Goal: Task Accomplishment & Management: Manage account settings

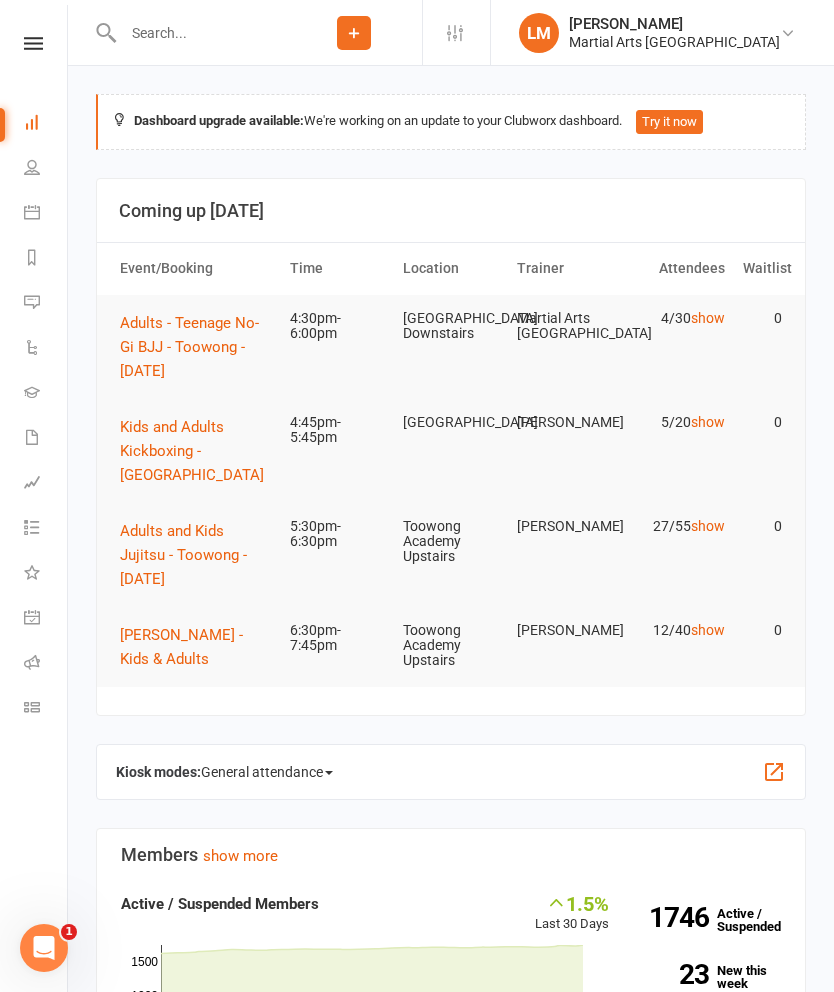
click at [157, 645] on button "[PERSON_NAME] - Kids & Adults" at bounding box center [196, 647] width 152 height 48
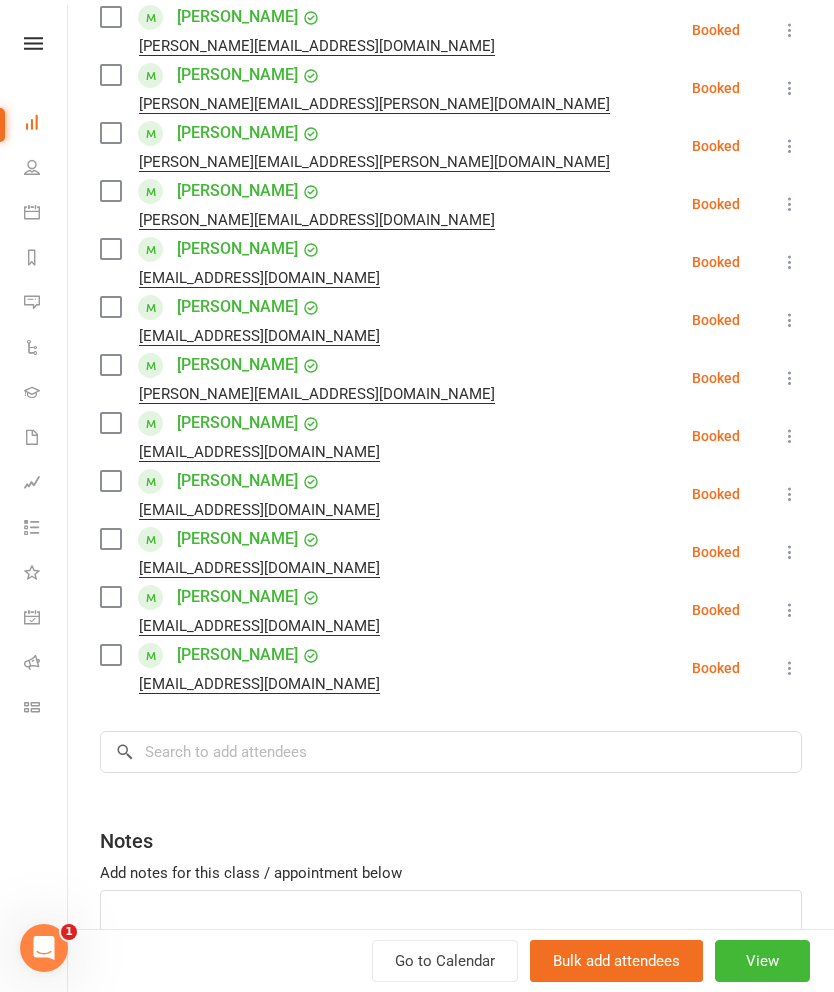
scroll to position [370, 0]
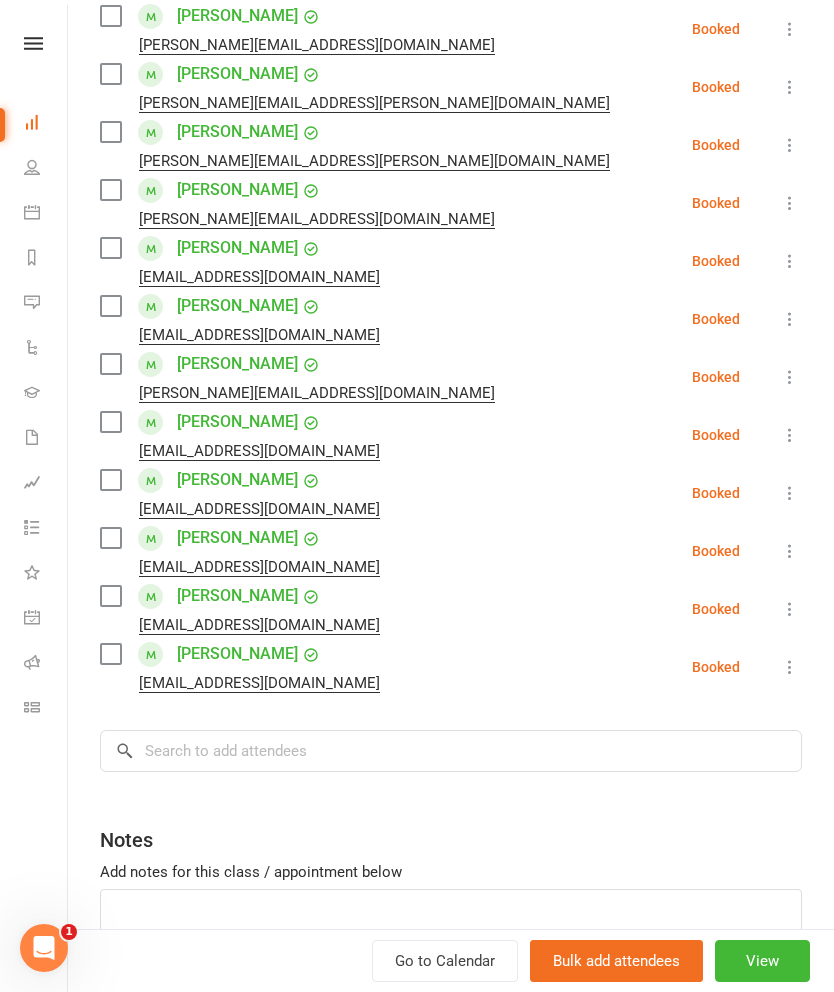
click at [770, 313] on li "[PERSON_NAME] [EMAIL_ADDRESS][DOMAIN_NAME] Booked More info Remove Check in Mar…" at bounding box center [451, 319] width 702 height 58
click at [778, 319] on button at bounding box center [790, 319] width 24 height 24
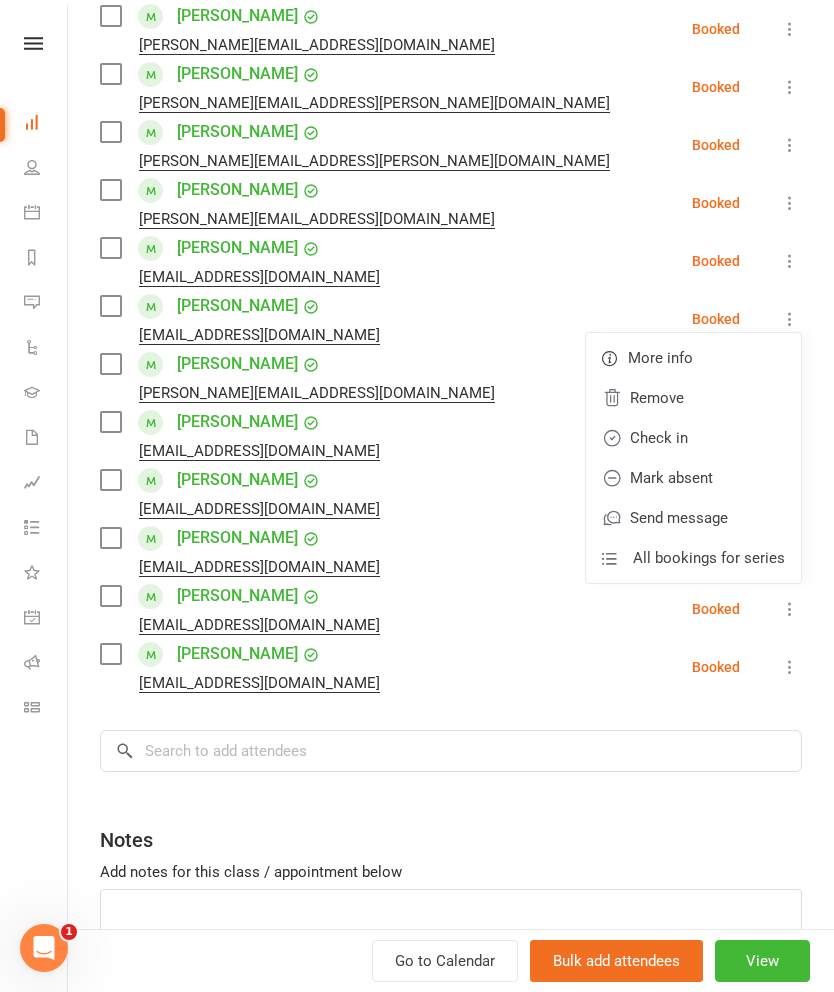
click at [678, 391] on link "Remove" at bounding box center [693, 398] width 215 height 40
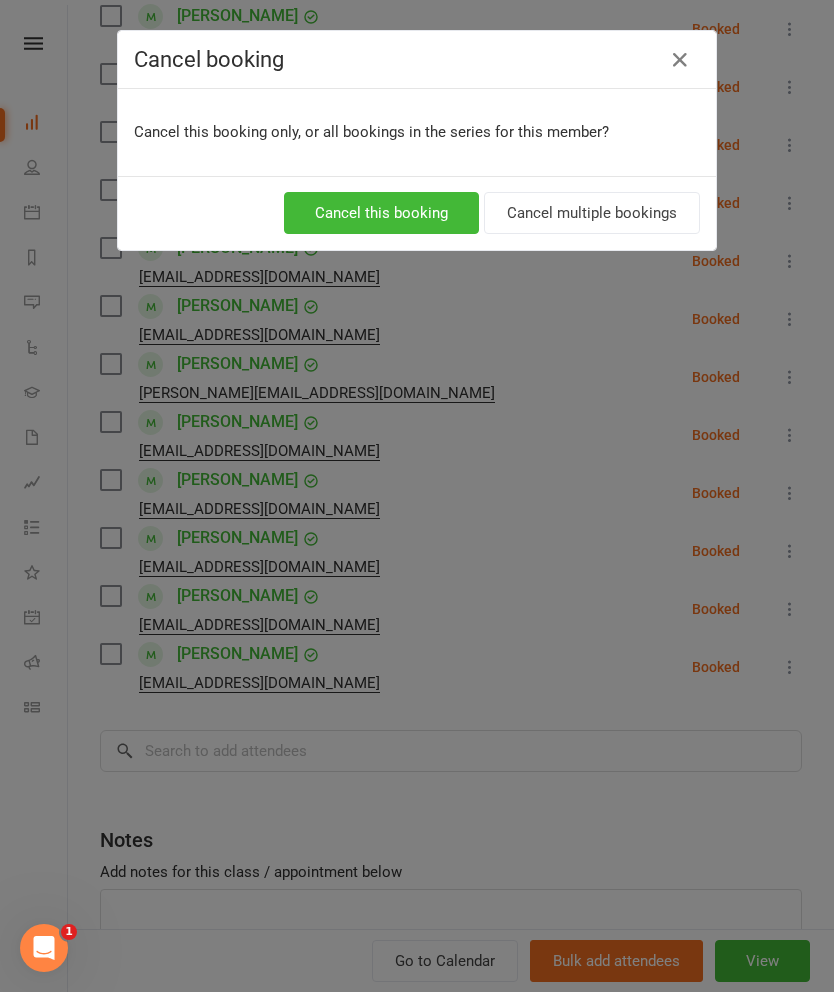
click at [615, 222] on button "Cancel multiple bookings" at bounding box center [592, 213] width 216 height 42
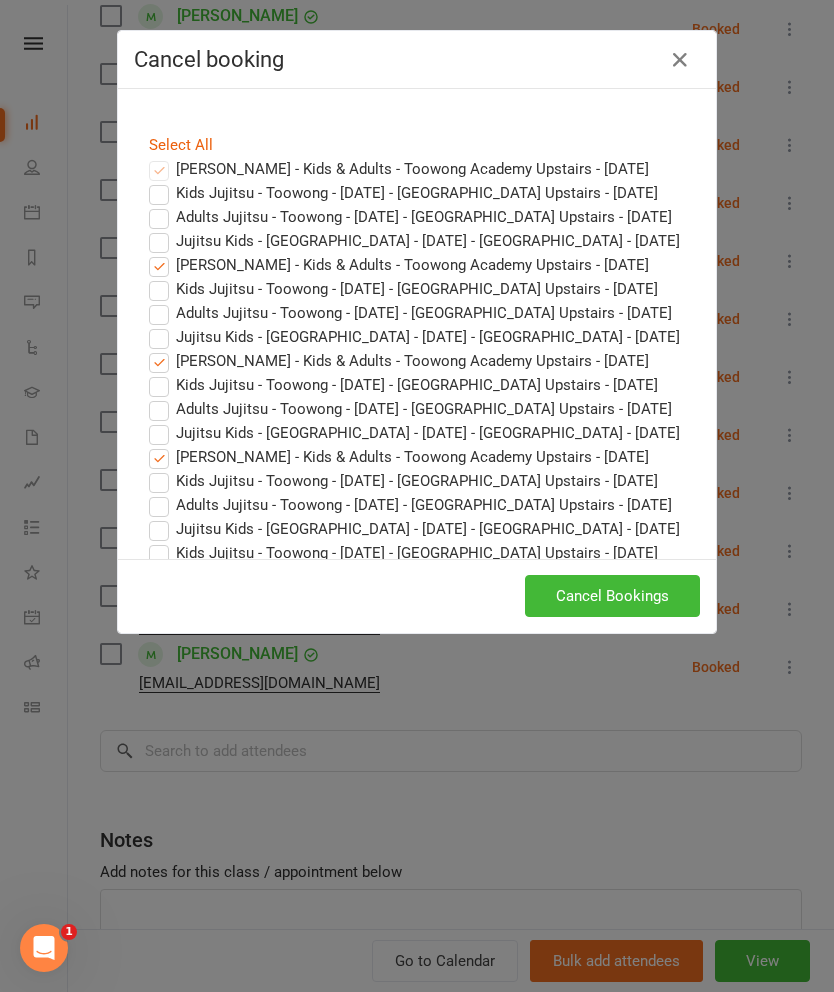
click at [647, 596] on button "Cancel Bookings" at bounding box center [612, 596] width 175 height 42
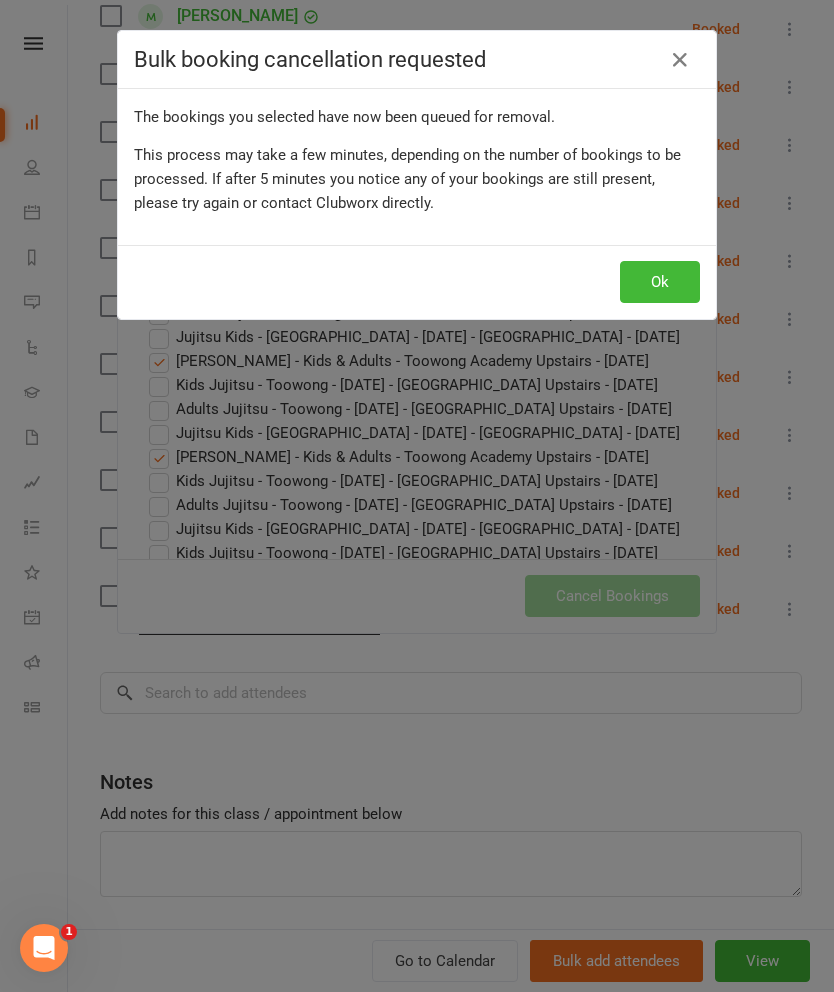
click at [659, 314] on div "Ok" at bounding box center [417, 282] width 598 height 74
click at [663, 288] on button "Ok" at bounding box center [660, 282] width 80 height 42
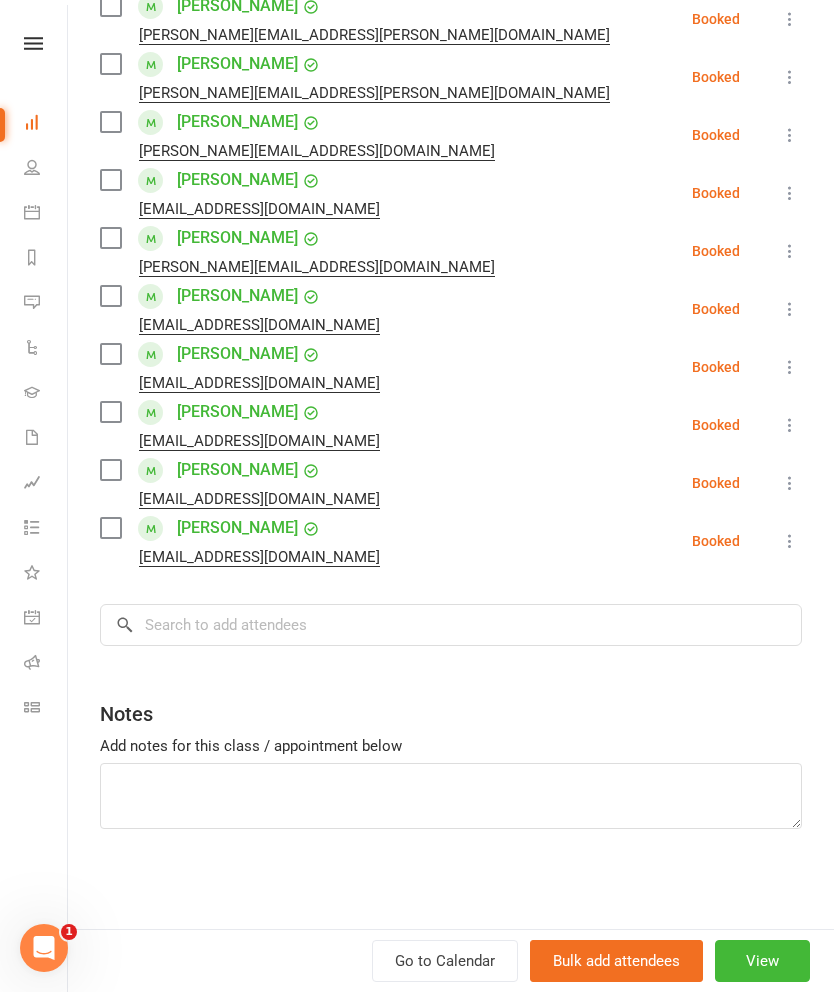
scroll to position [438, 0]
click at [368, 617] on input "search" at bounding box center [451, 625] width 702 height 42
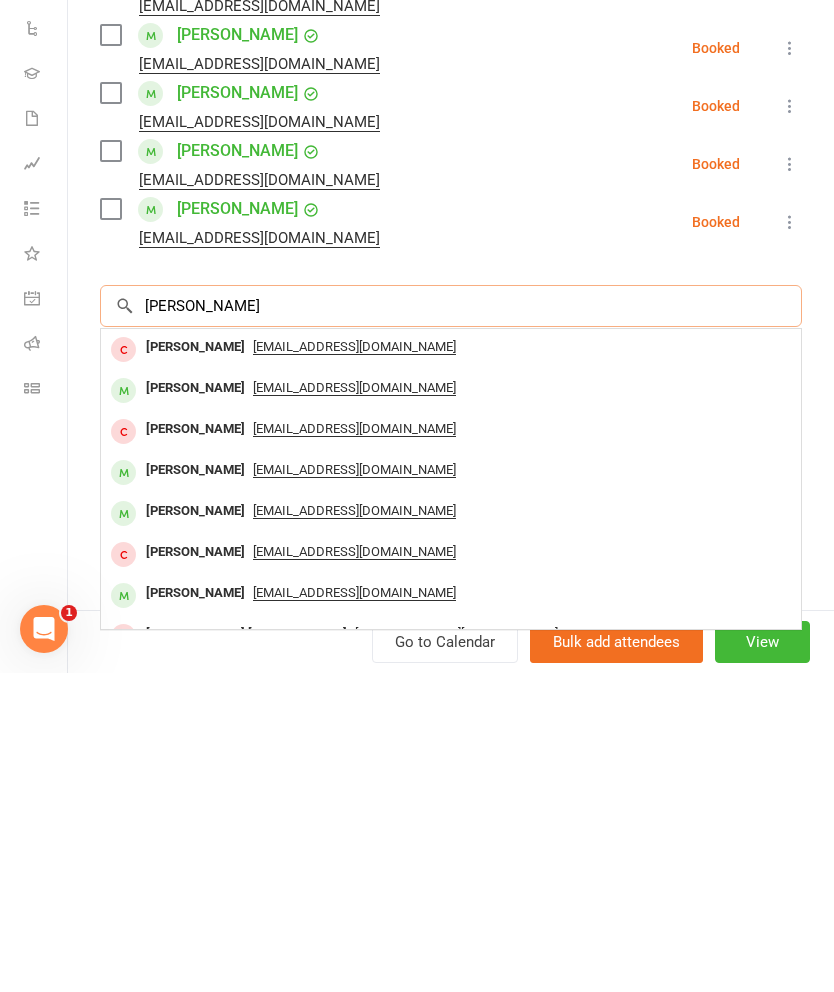
type input "[PERSON_NAME]"
click at [165, 775] on div "[PERSON_NAME]" at bounding box center [195, 789] width 115 height 29
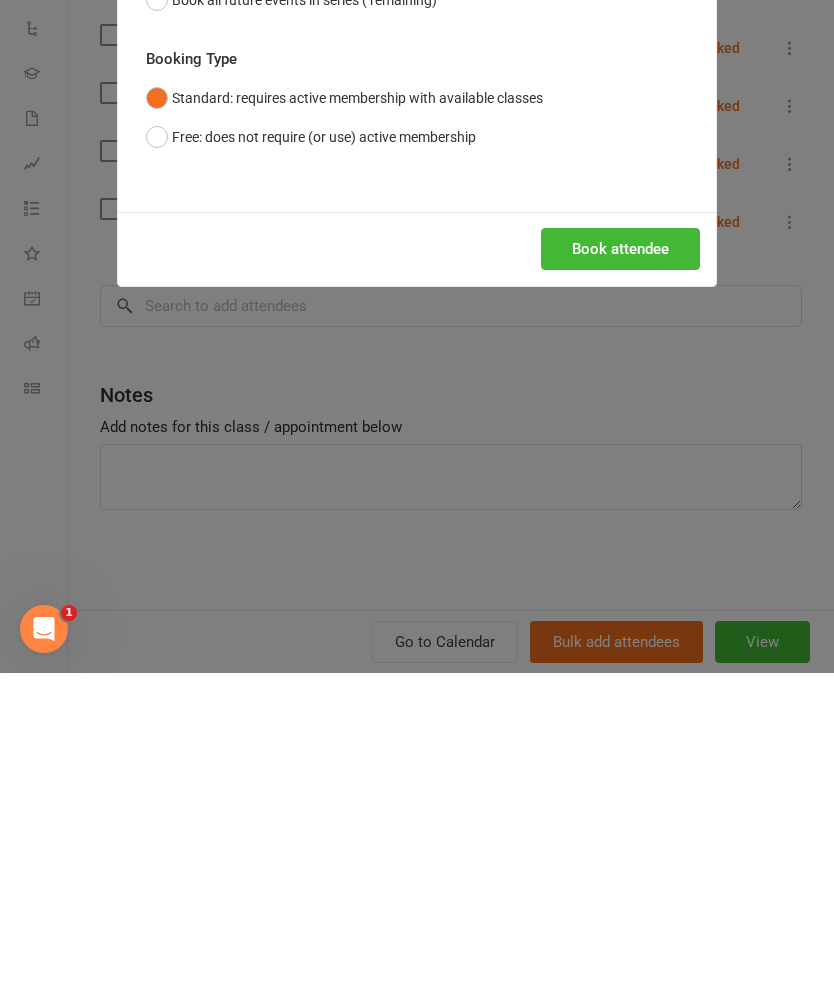
scroll to position [319, 0]
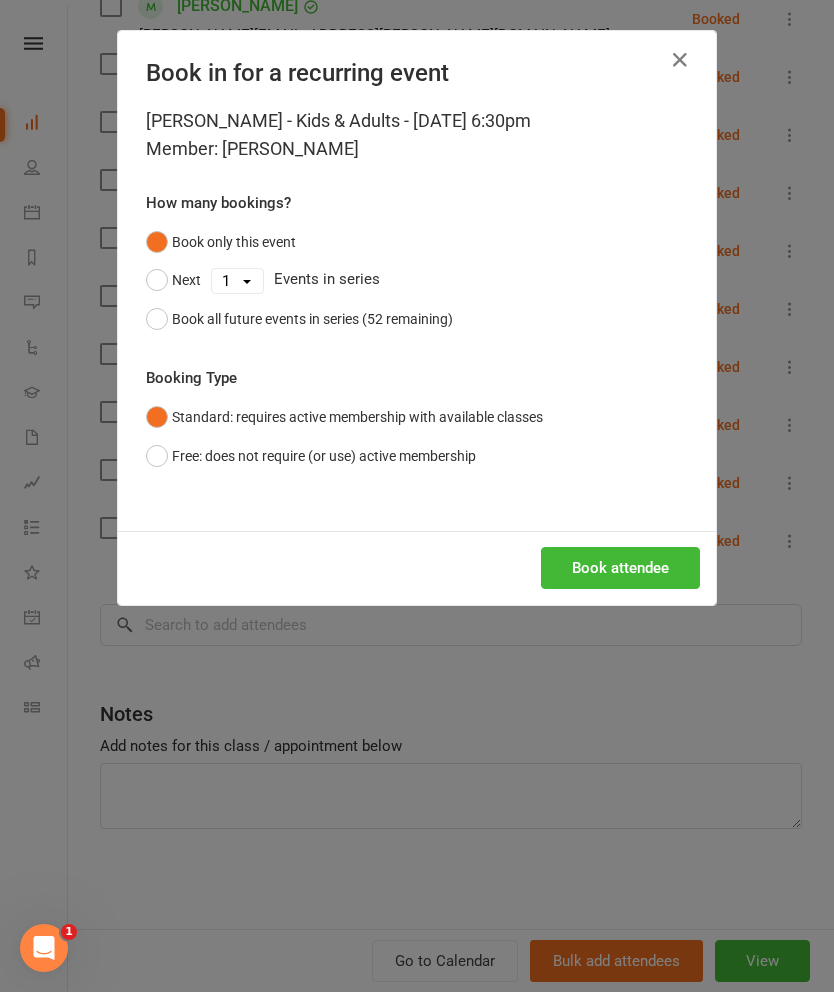
click at [166, 320] on button "Book all future events in series (52 remaining)" at bounding box center [299, 319] width 307 height 38
click at [612, 541] on div "Book attendee" at bounding box center [417, 568] width 598 height 74
click at [616, 573] on button "Book attendee" at bounding box center [620, 568] width 159 height 42
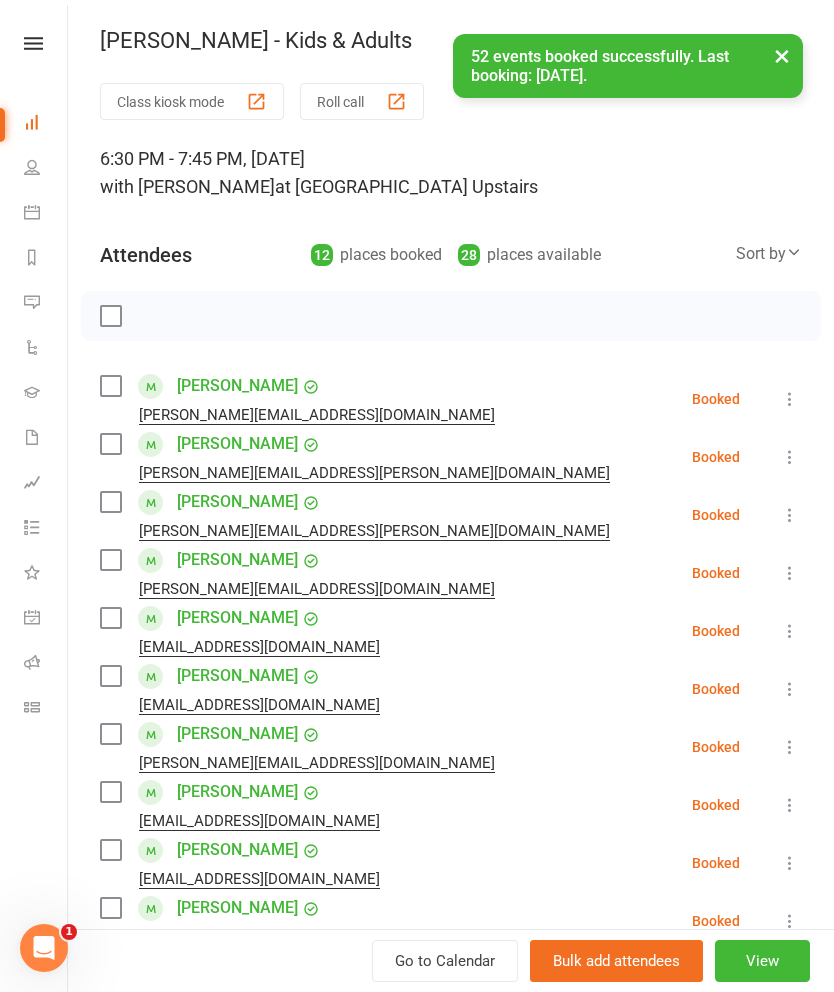
scroll to position [0, 0]
click at [792, 31] on icon "button" at bounding box center [790, 41] width 20 height 20
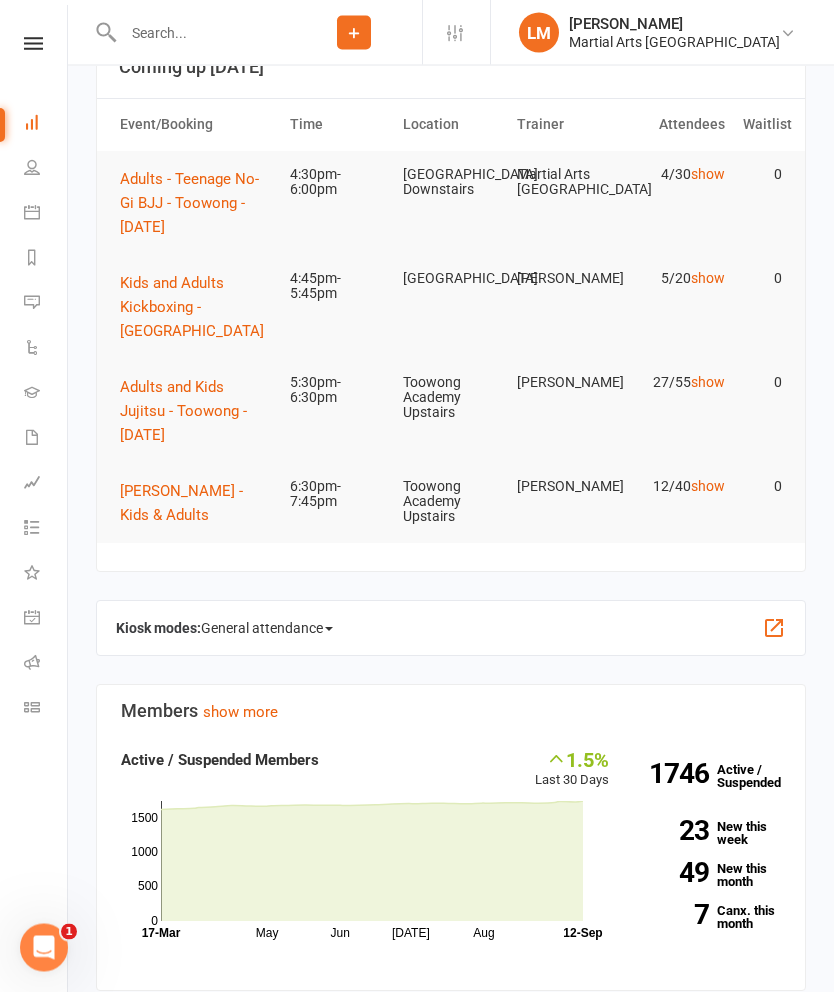
click at [161, 397] on button "Adults and Kids Jujitsu - Toowong - [DATE]" at bounding box center [196, 412] width 152 height 72
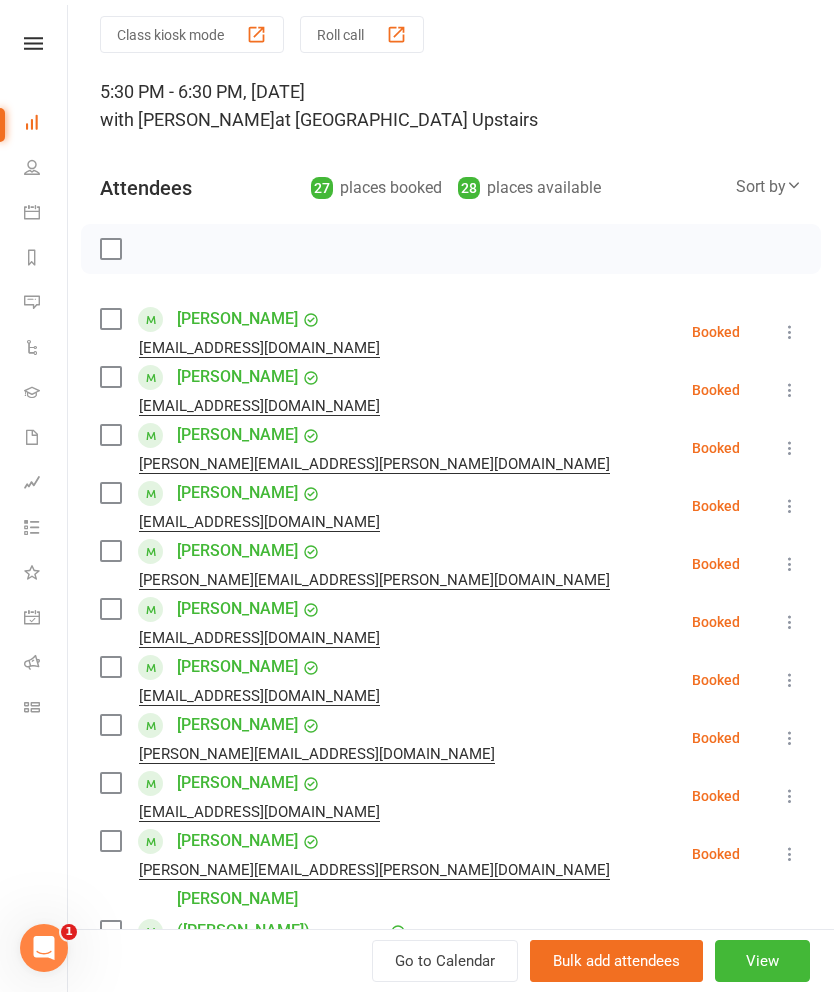
scroll to position [69, 0]
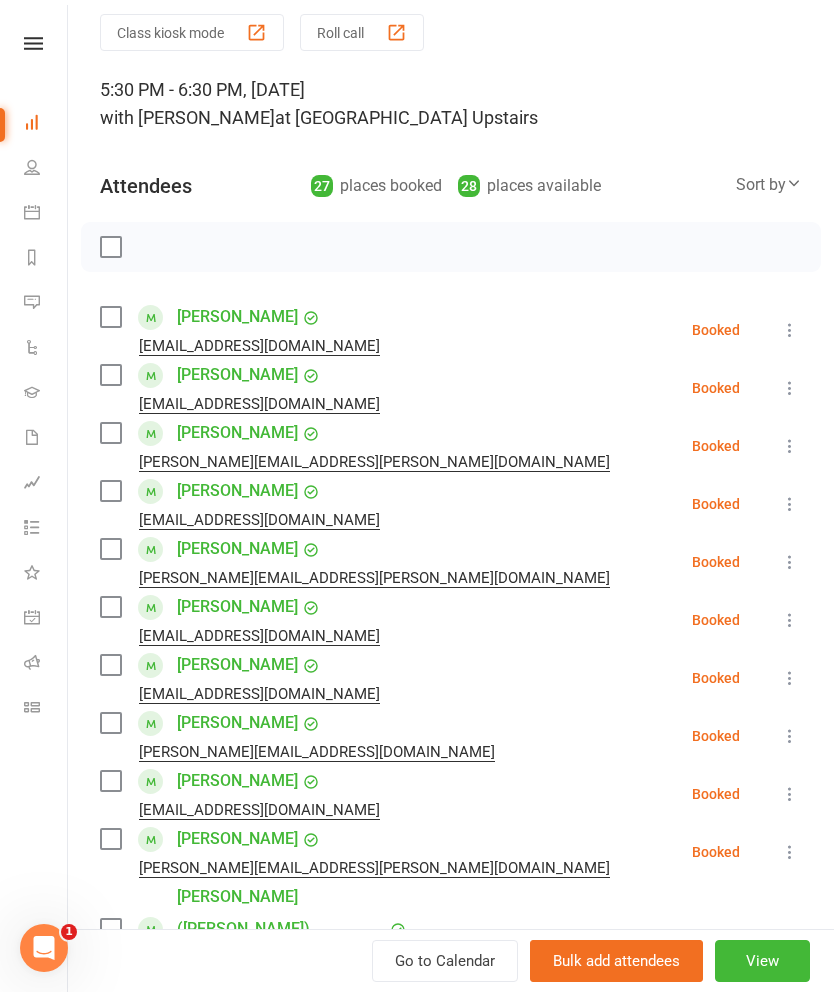
click at [113, 321] on label at bounding box center [110, 317] width 20 height 20
click at [106, 383] on label at bounding box center [110, 375] width 20 height 20
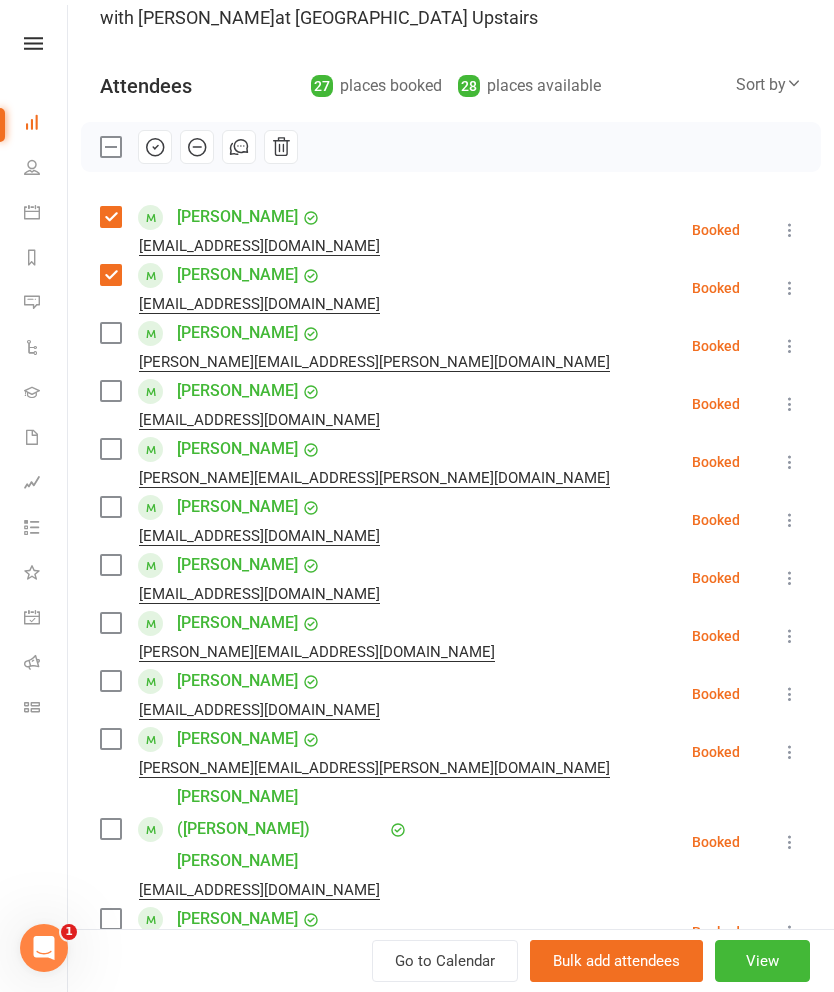
scroll to position [170, 0]
click at [787, 349] on icon at bounding box center [790, 345] width 20 height 20
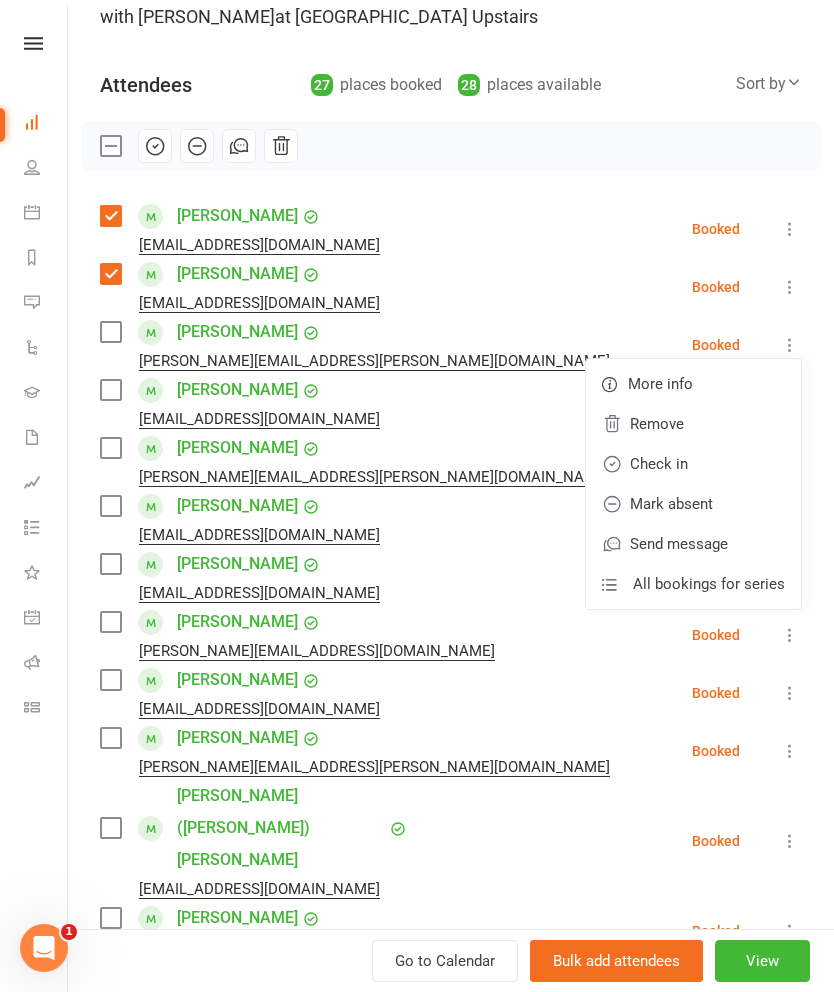
click at [697, 424] on link "Remove" at bounding box center [693, 424] width 215 height 40
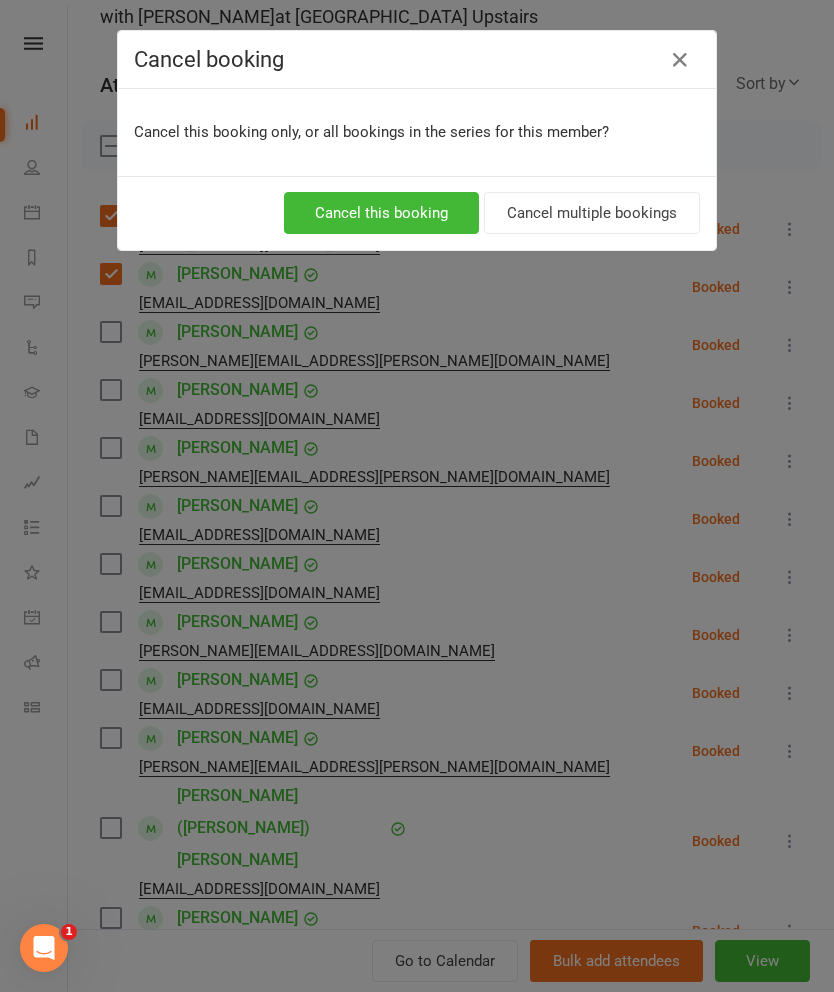
click at [629, 208] on button "Cancel multiple bookings" at bounding box center [592, 213] width 216 height 42
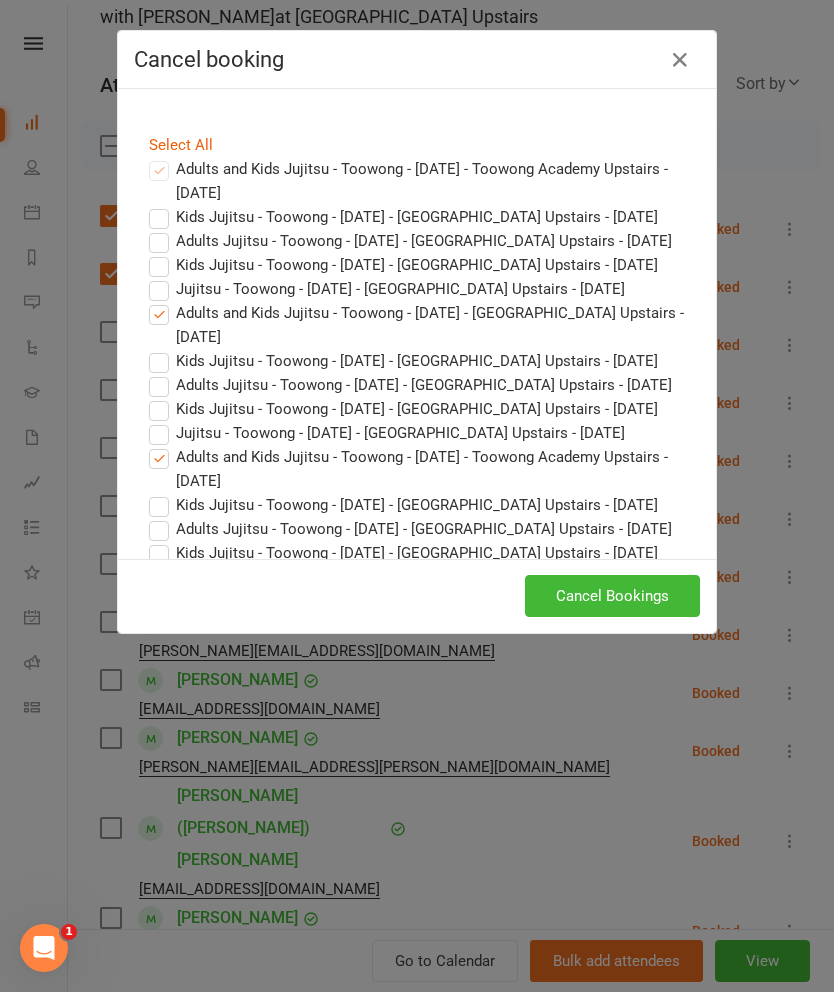
click at [647, 601] on button "Cancel Bookings" at bounding box center [612, 596] width 175 height 42
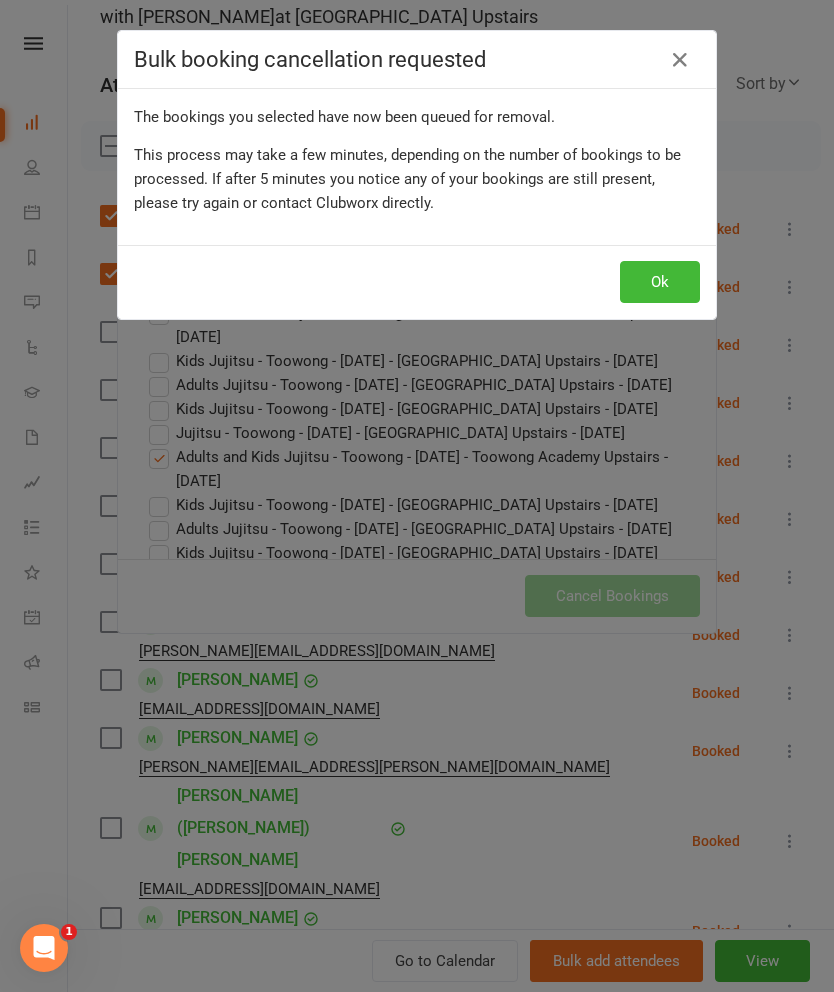
click at [666, 286] on button "Ok" at bounding box center [660, 282] width 80 height 42
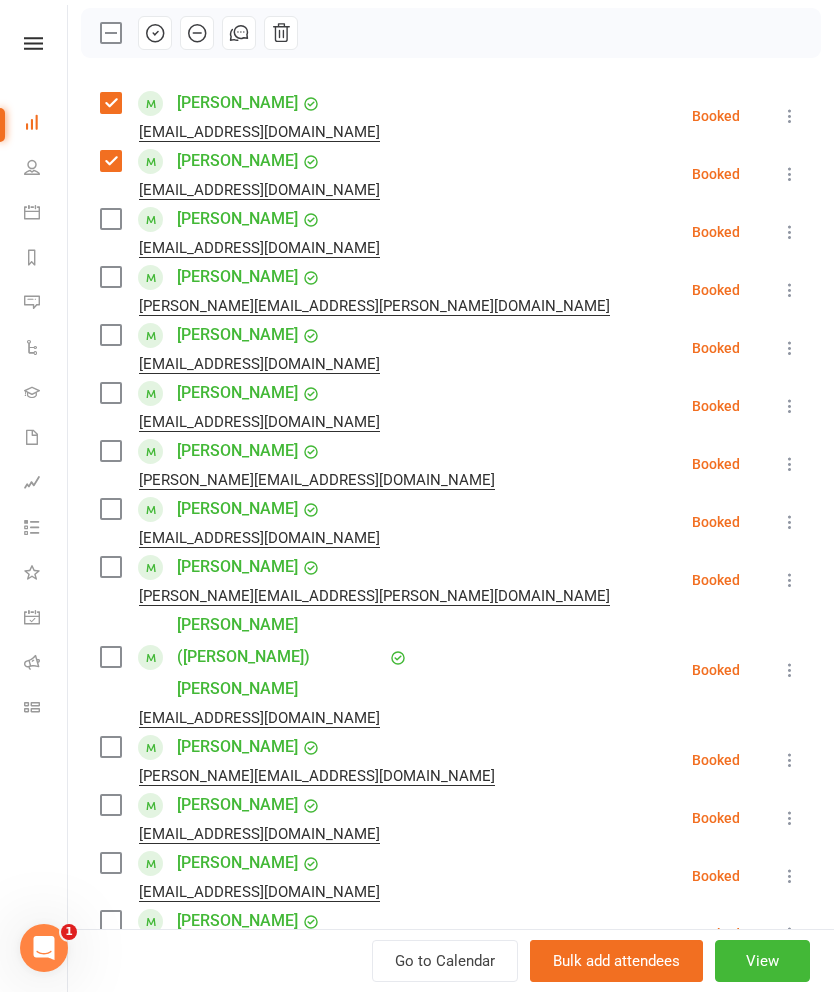
scroll to position [290, 0]
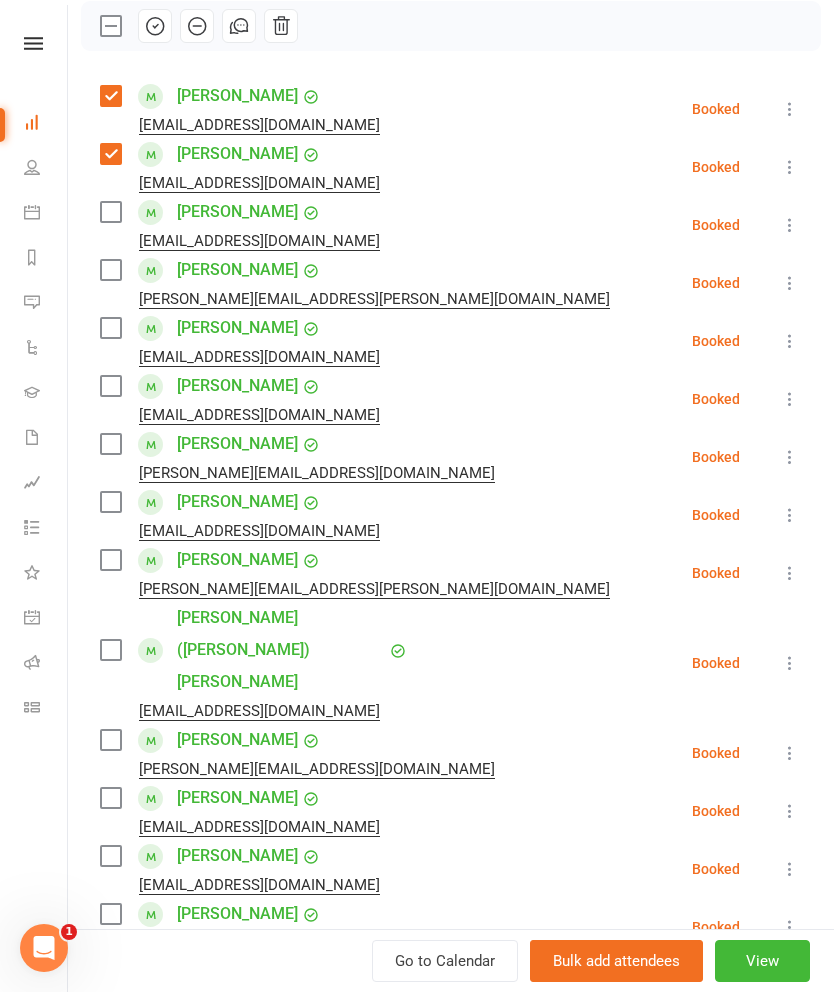
click at [118, 337] on label at bounding box center [110, 328] width 20 height 20
click at [118, 383] on label at bounding box center [110, 386] width 20 height 20
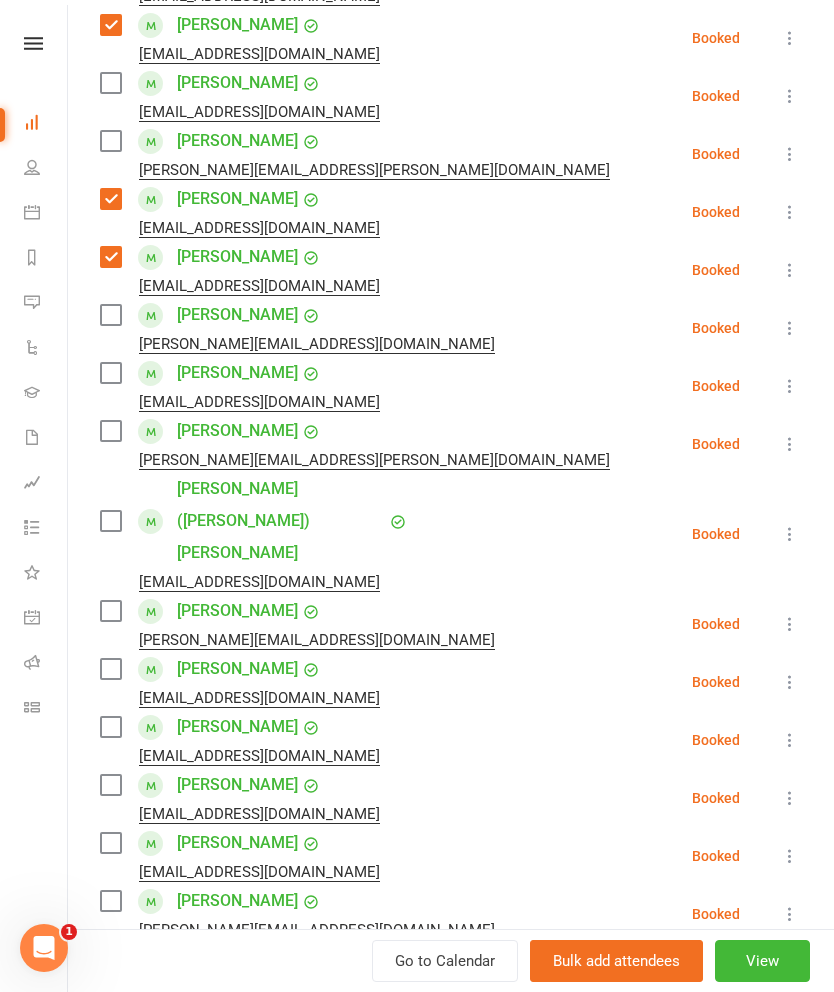
scroll to position [426, 0]
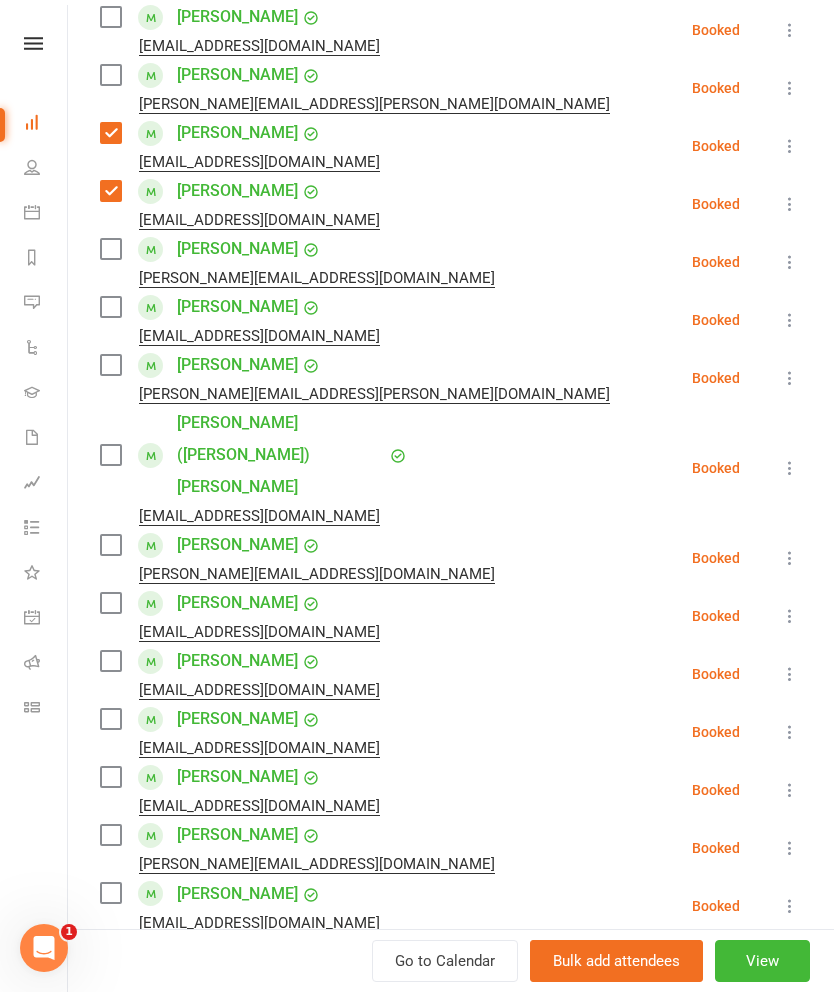
click at [114, 374] on label at bounding box center [110, 365] width 20 height 20
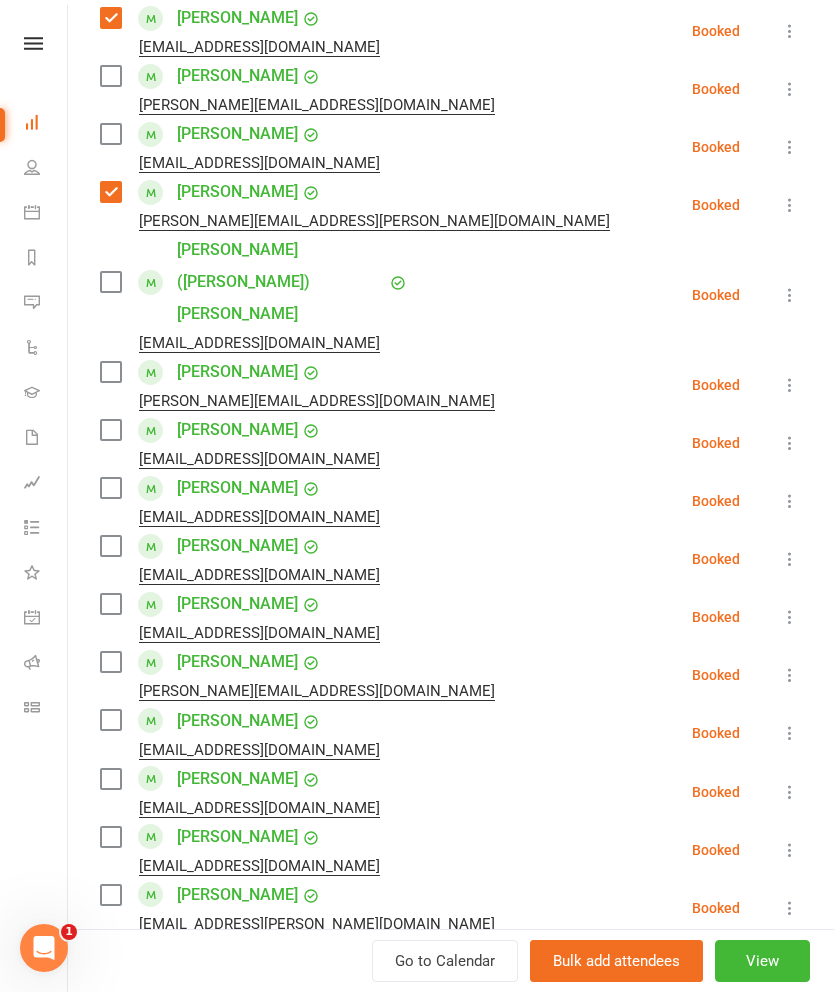
scroll to position [659, 0]
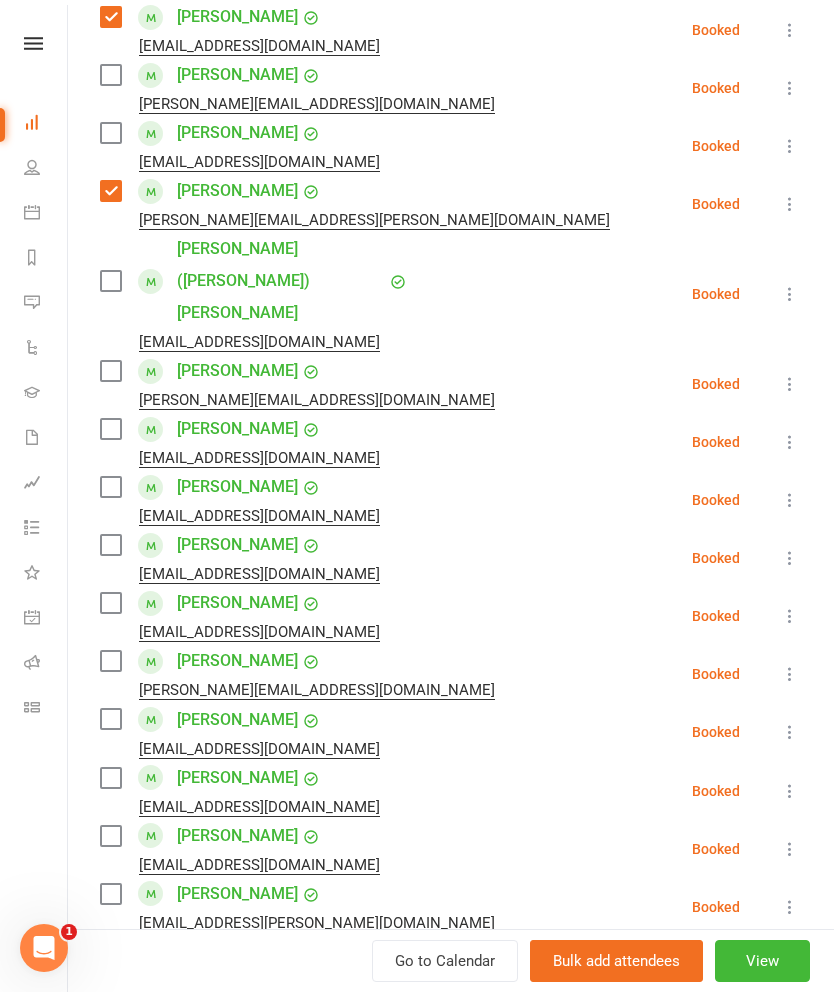
click at [120, 361] on label at bounding box center [110, 371] width 20 height 20
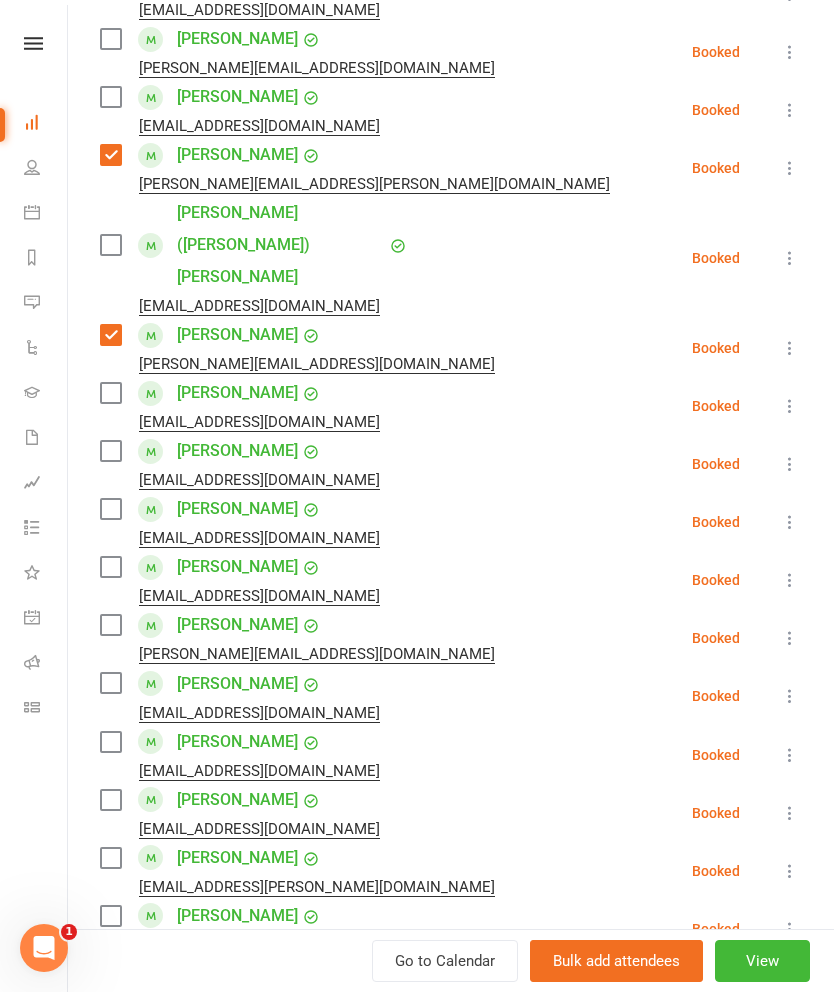
scroll to position [730, 0]
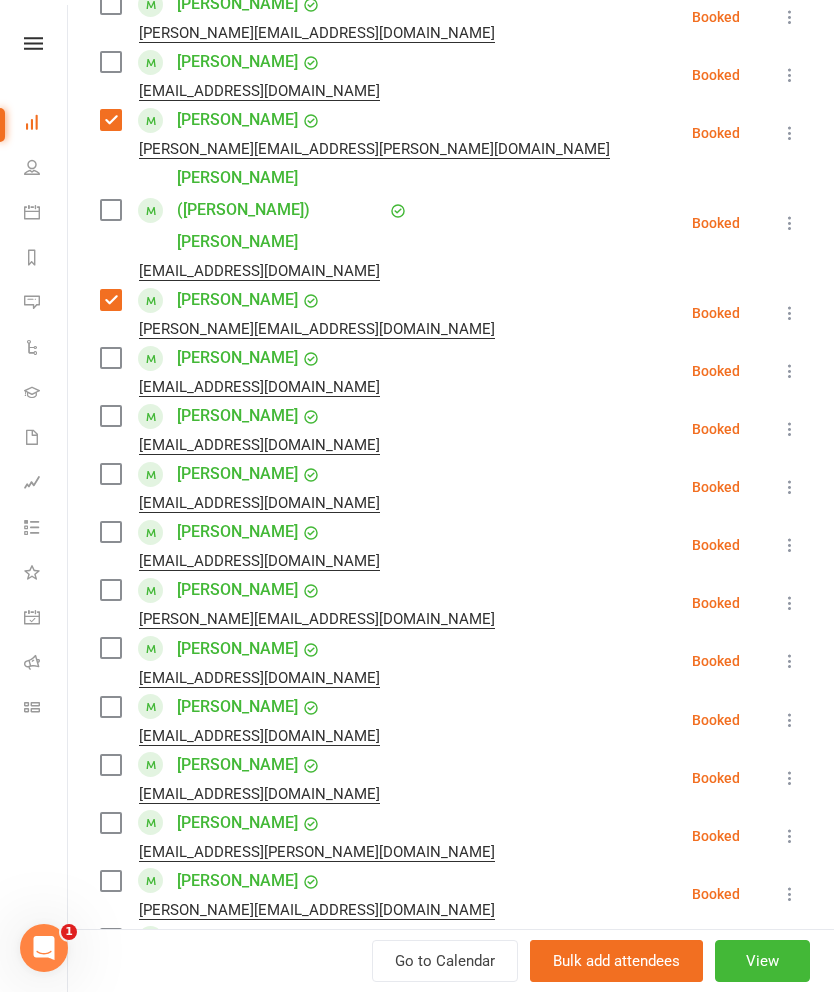
click at [100, 348] on label at bounding box center [110, 358] width 20 height 20
click at [106, 406] on label at bounding box center [110, 416] width 20 height 20
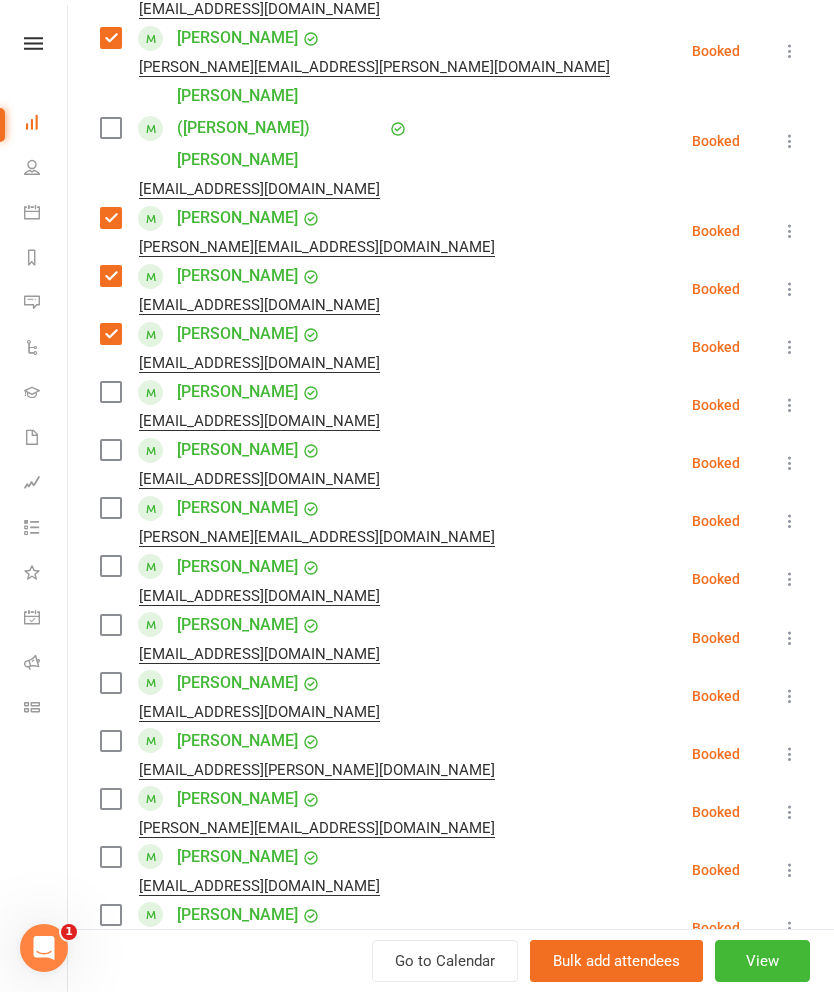
click at [105, 382] on label at bounding box center [110, 392] width 20 height 20
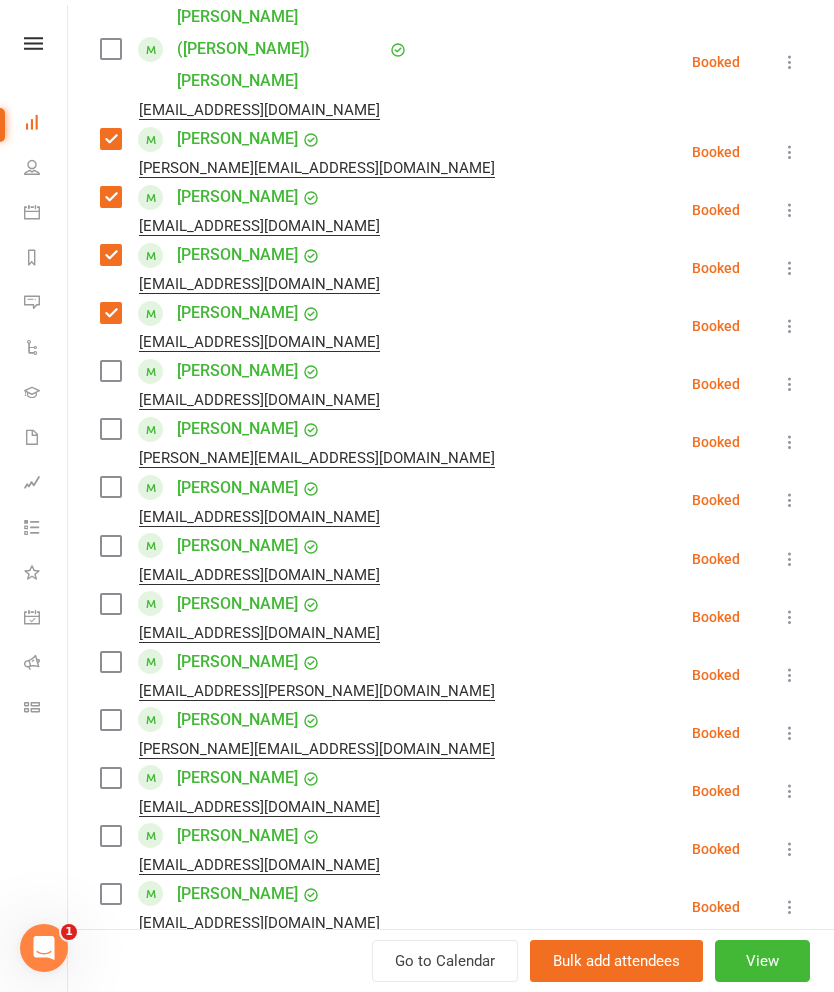
scroll to position [892, 0]
click at [104, 360] on label at bounding box center [110, 370] width 20 height 20
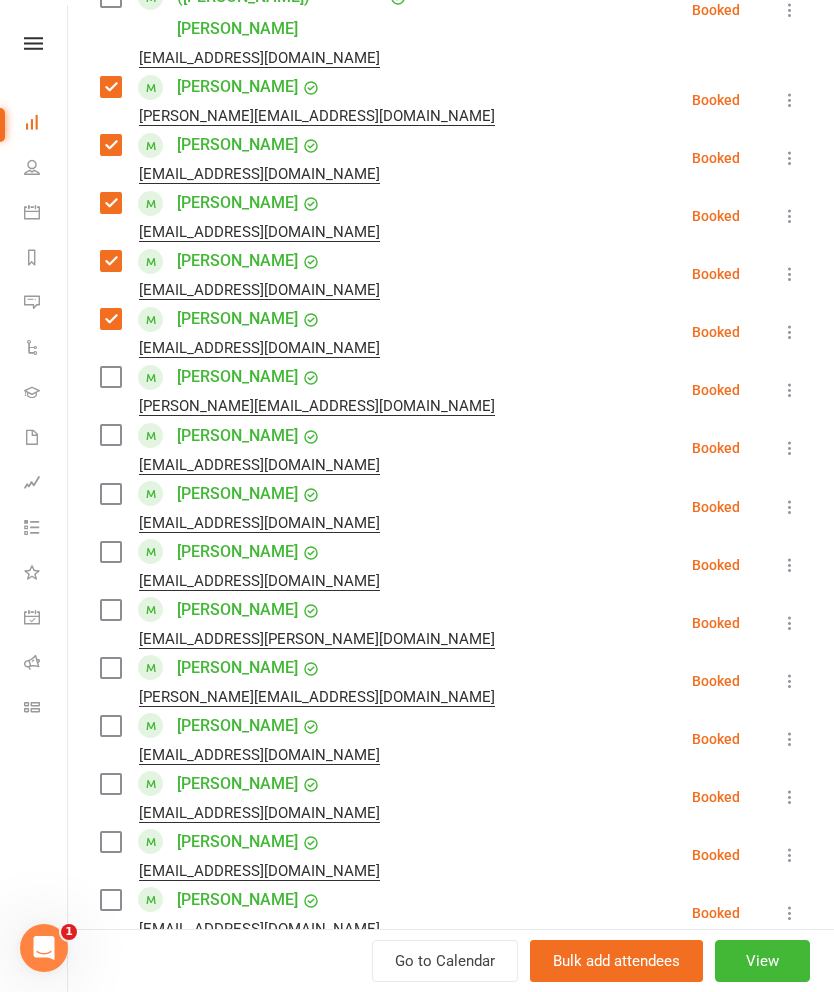
scroll to position [947, 0]
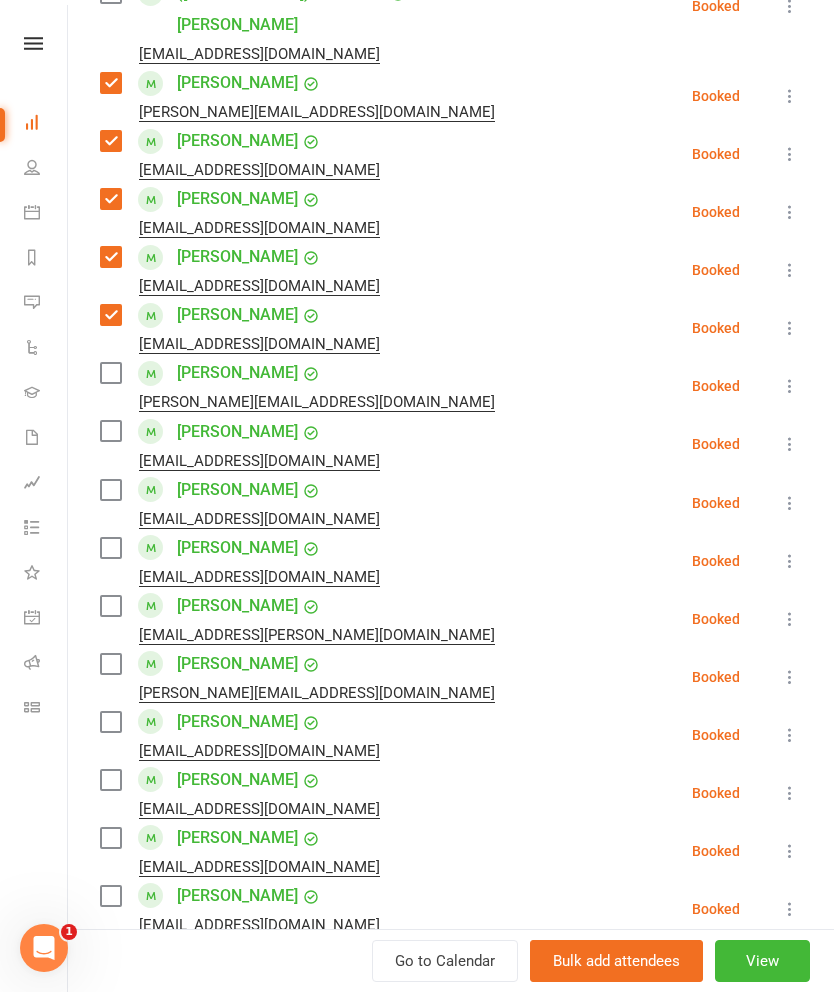
click at [107, 363] on label at bounding box center [110, 373] width 20 height 20
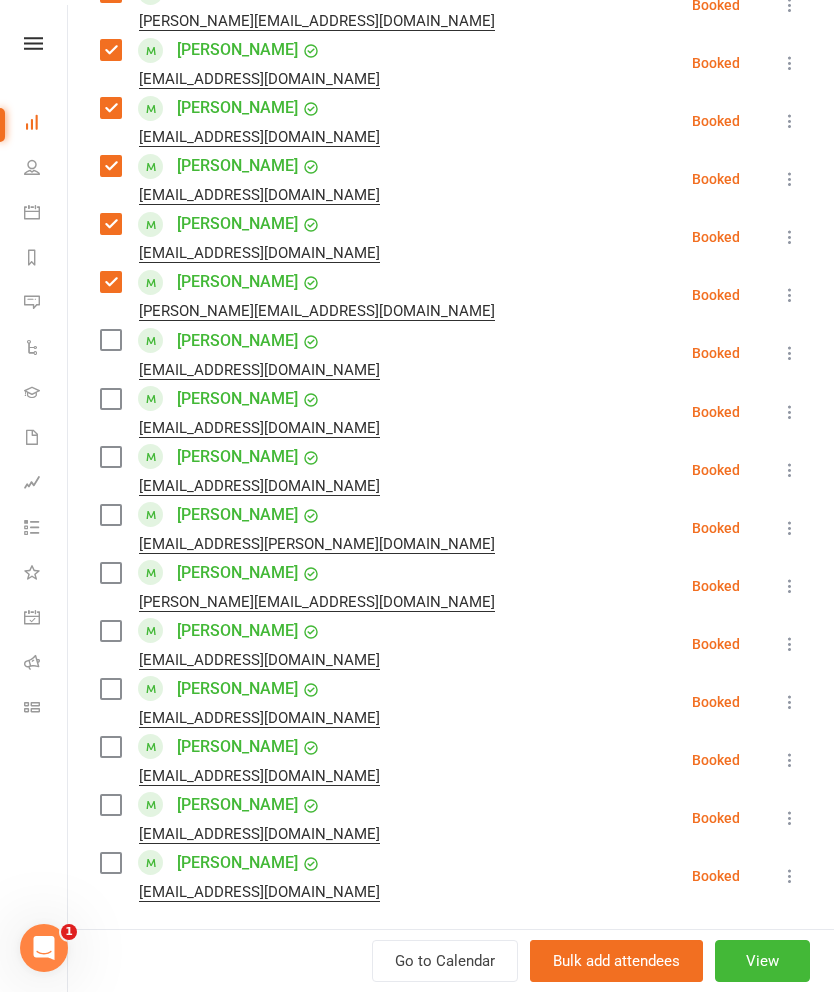
scroll to position [1039, 0]
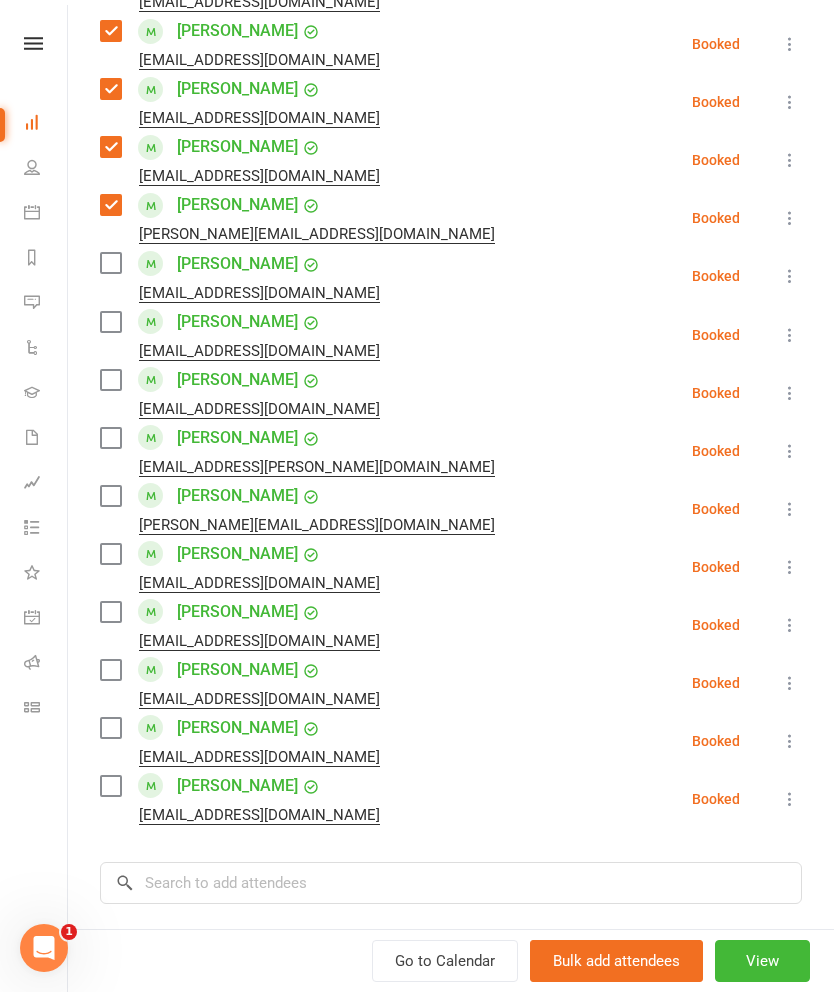
click at [102, 370] on label at bounding box center [110, 380] width 20 height 20
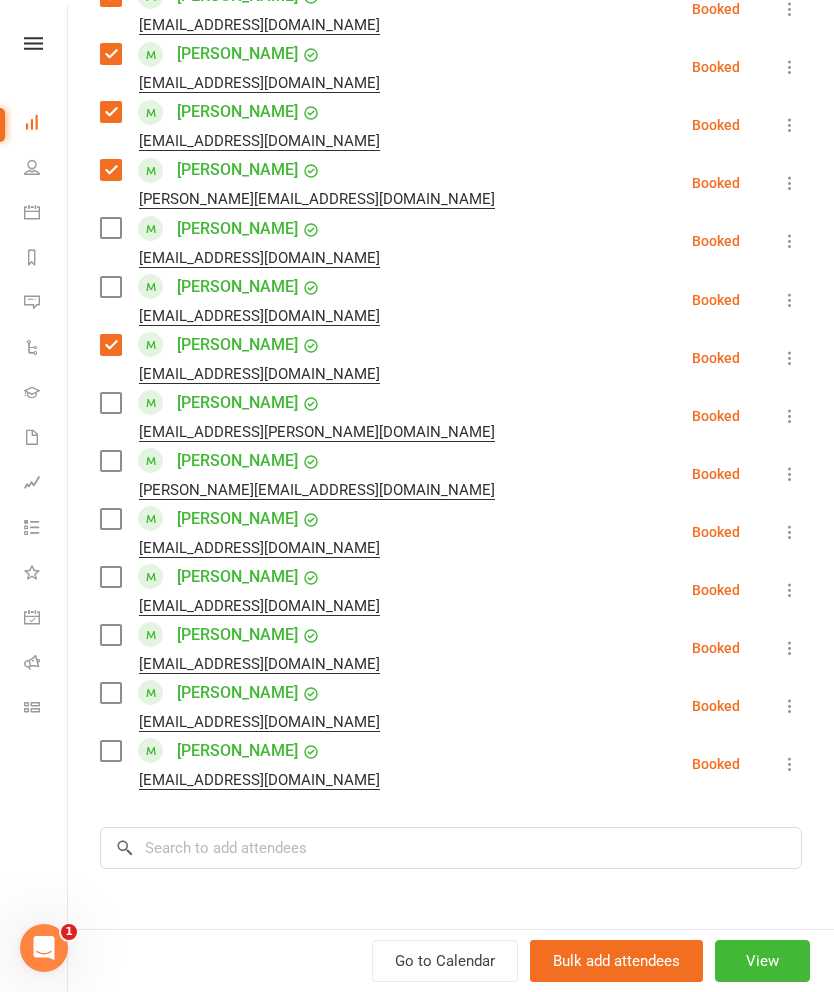
scroll to position [1155, 0]
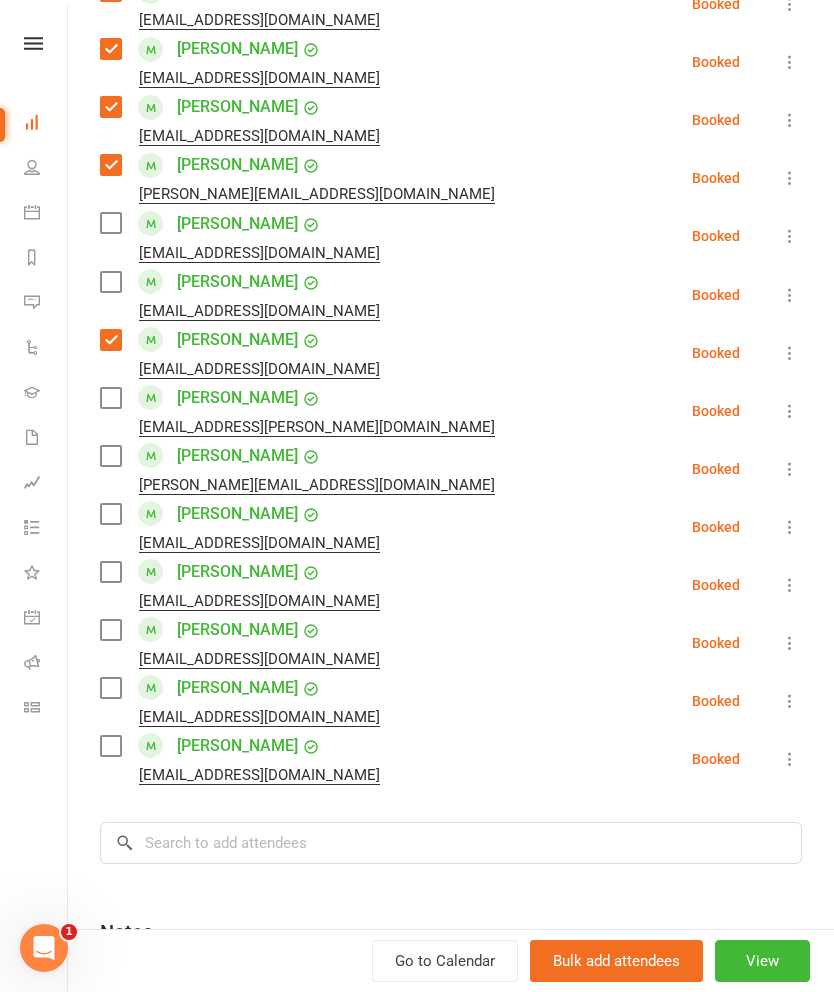
click at [106, 388] on label at bounding box center [110, 398] width 20 height 20
click at [107, 388] on label at bounding box center [110, 398] width 20 height 20
click at [115, 446] on label at bounding box center [110, 456] width 20 height 20
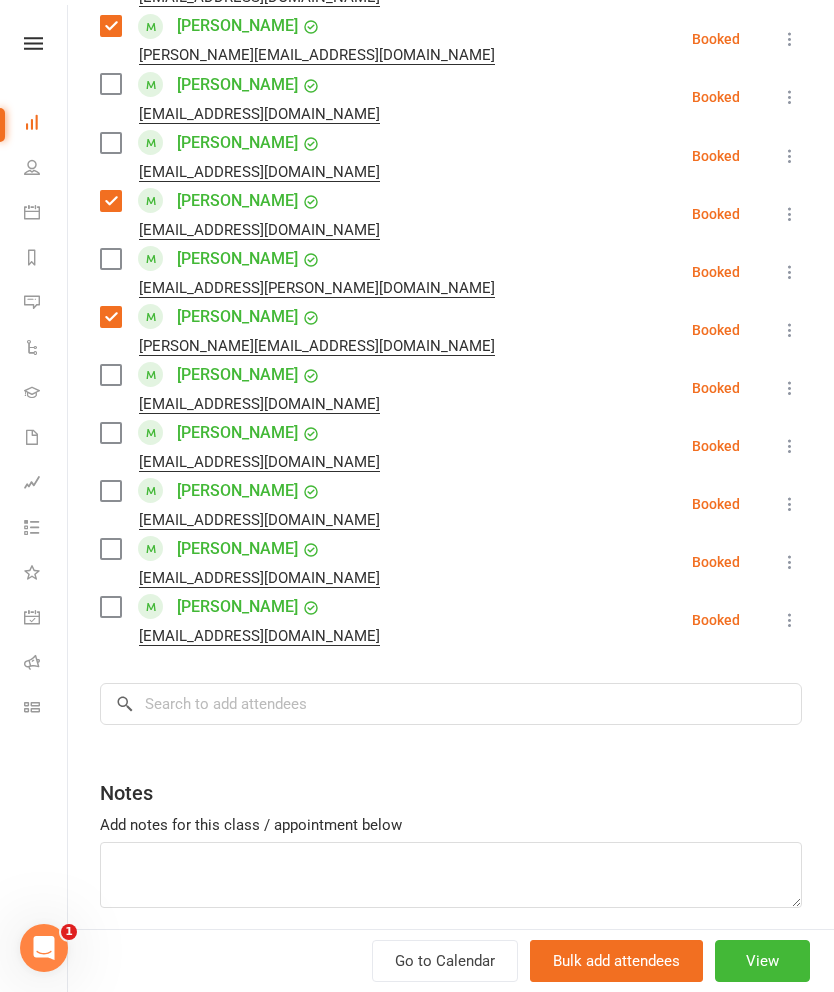
scroll to position [1300, 0]
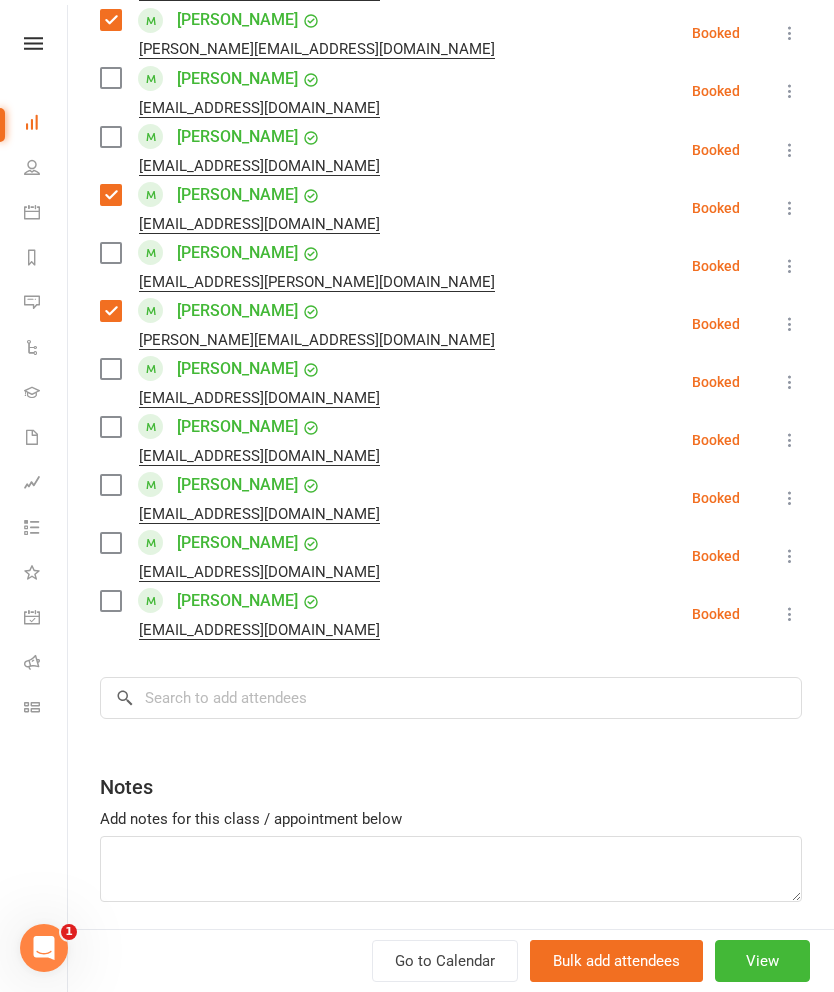
click at [109, 533] on label at bounding box center [110, 543] width 20 height 20
click at [570, 677] on input "search" at bounding box center [451, 698] width 702 height 42
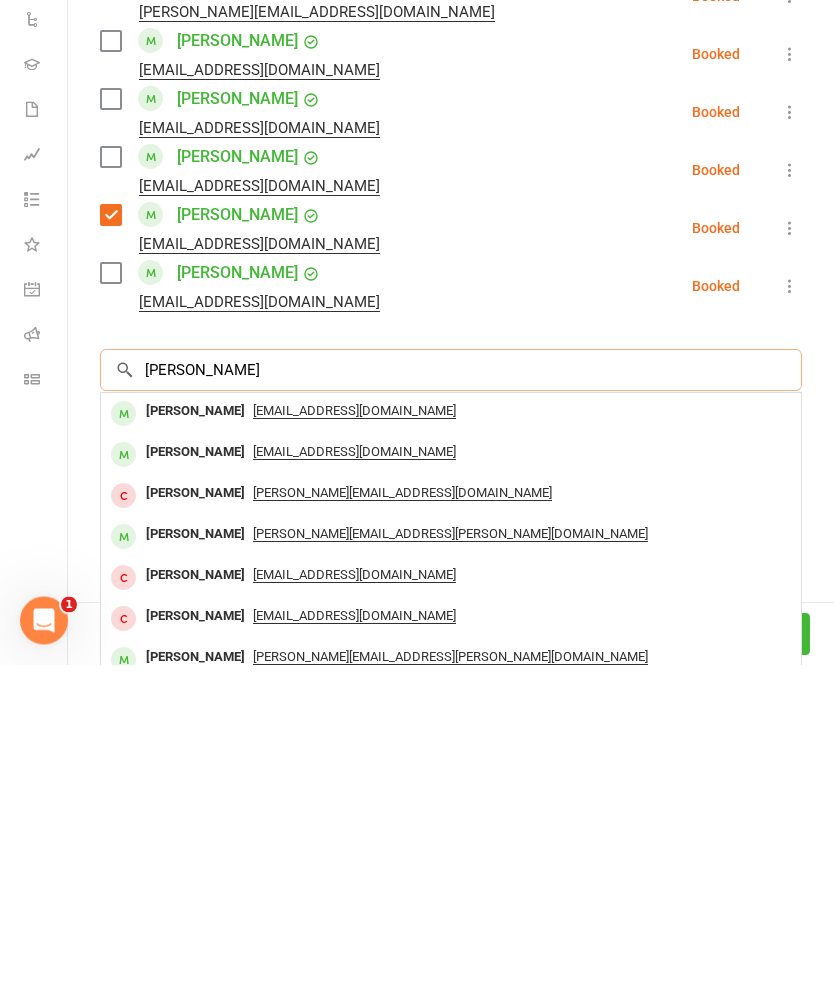
type input "[PERSON_NAME]"
click at [152, 725] on div "[PERSON_NAME]" at bounding box center [195, 739] width 115 height 29
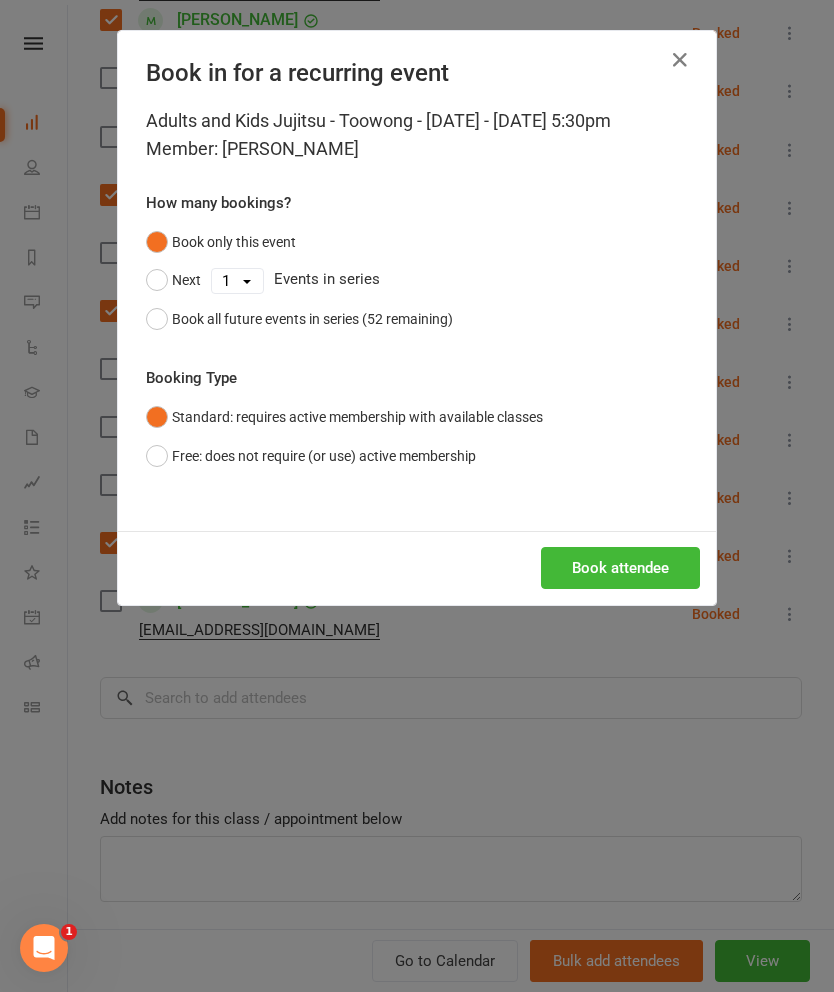
click at [696, 553] on button "Book attendee" at bounding box center [620, 568] width 159 height 42
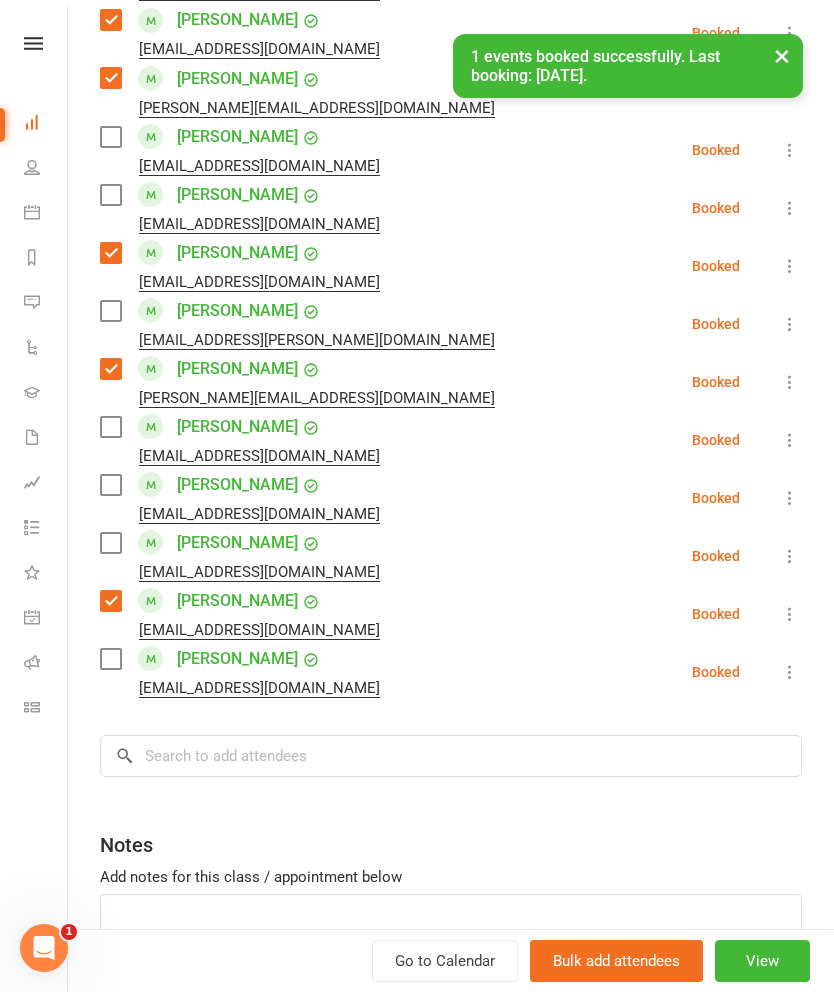
click at [645, 643] on li "[PERSON_NAME] [EMAIL_ADDRESS][DOMAIN_NAME] Booked More info Remove Check in Mar…" at bounding box center [451, 672] width 702 height 58
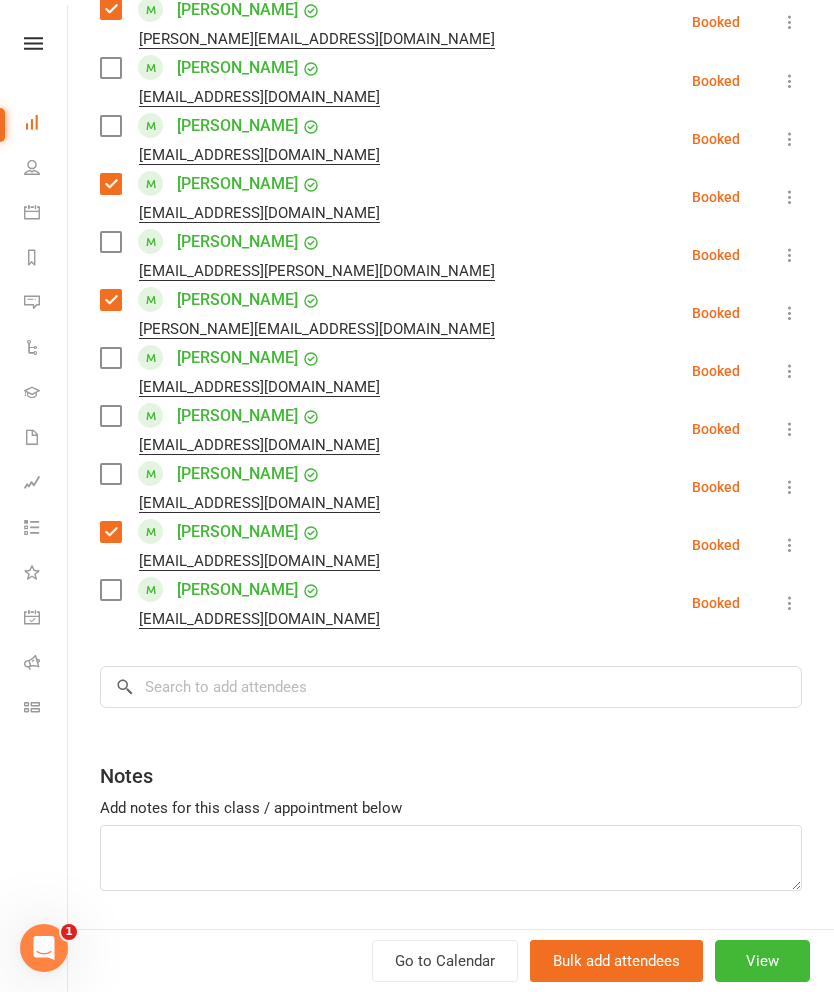
scroll to position [1367, 0]
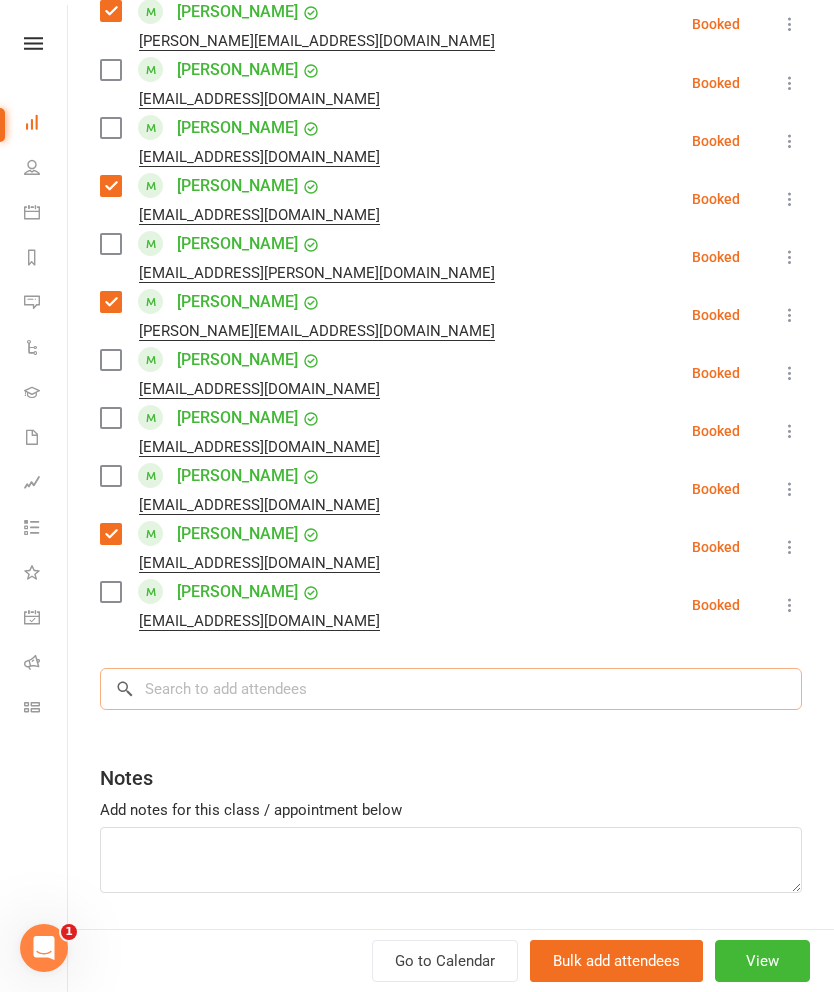
click at [617, 668] on input "search" at bounding box center [451, 689] width 702 height 42
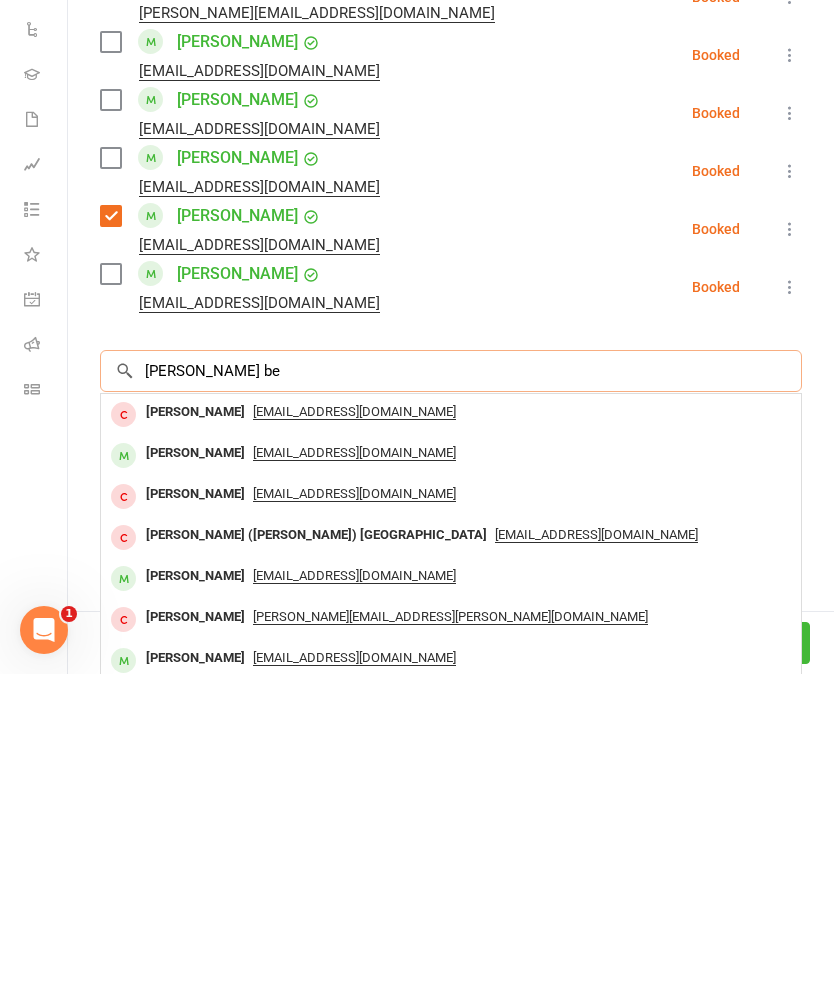
type input "[PERSON_NAME] be"
click at [172, 757] on div "[PERSON_NAME]" at bounding box center [195, 771] width 115 height 29
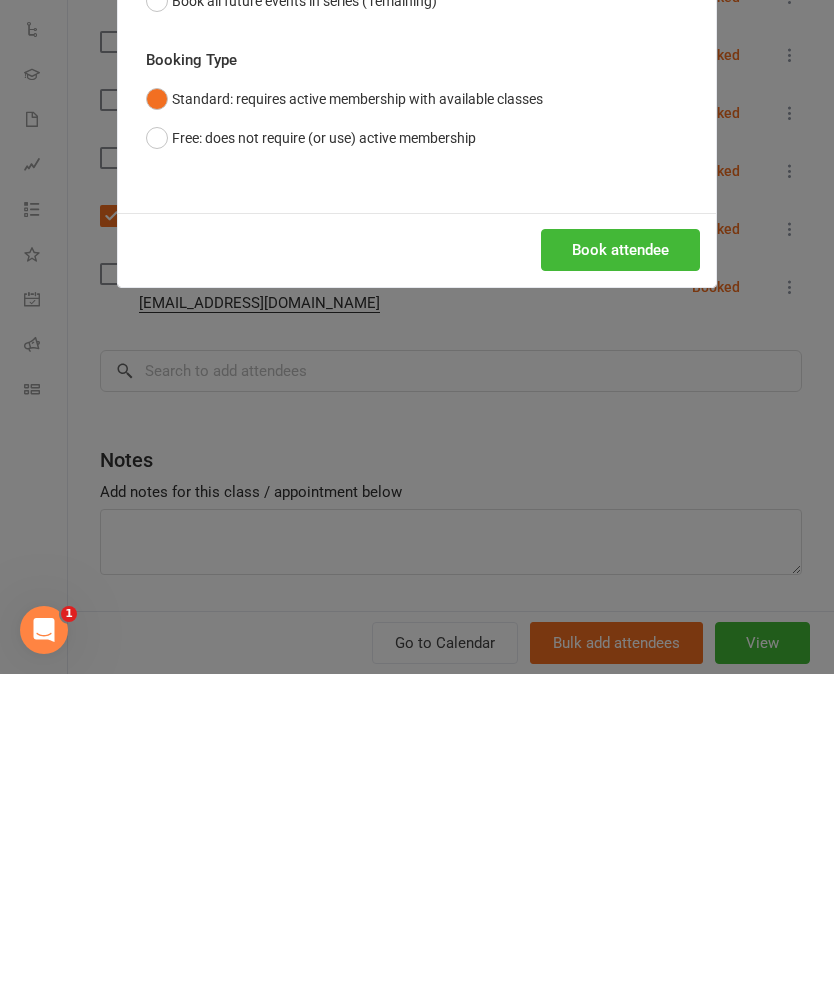
scroll to position [789, 0]
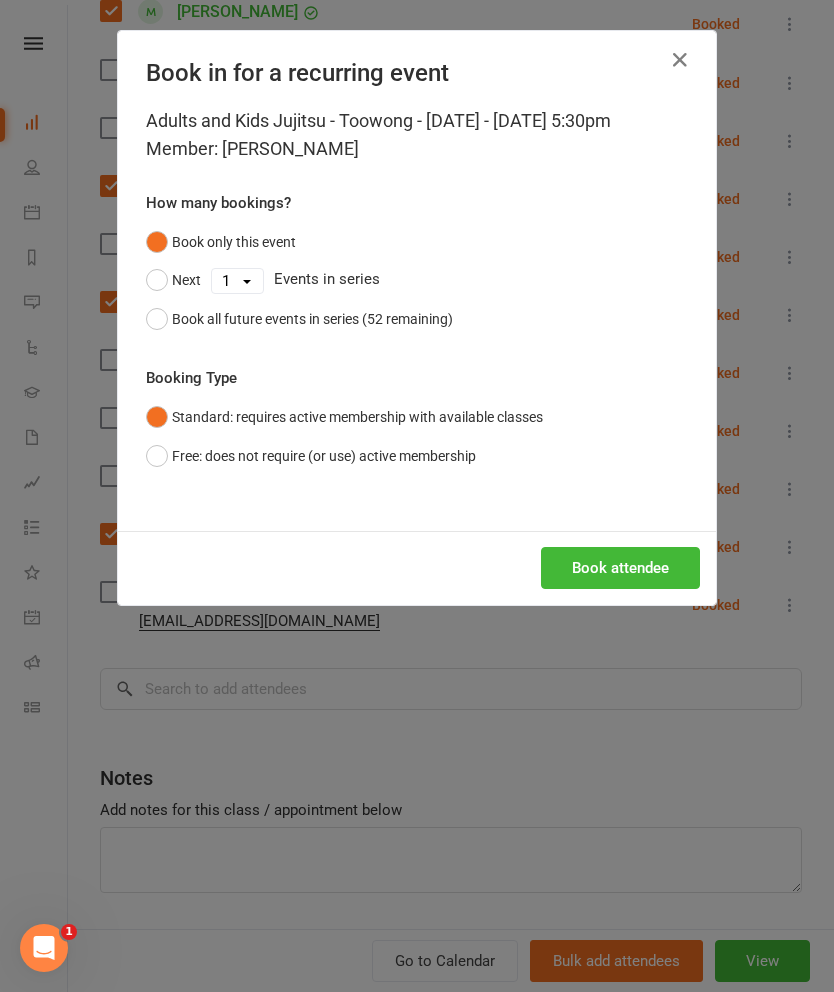
click at [645, 565] on button "Book attendee" at bounding box center [620, 568] width 159 height 42
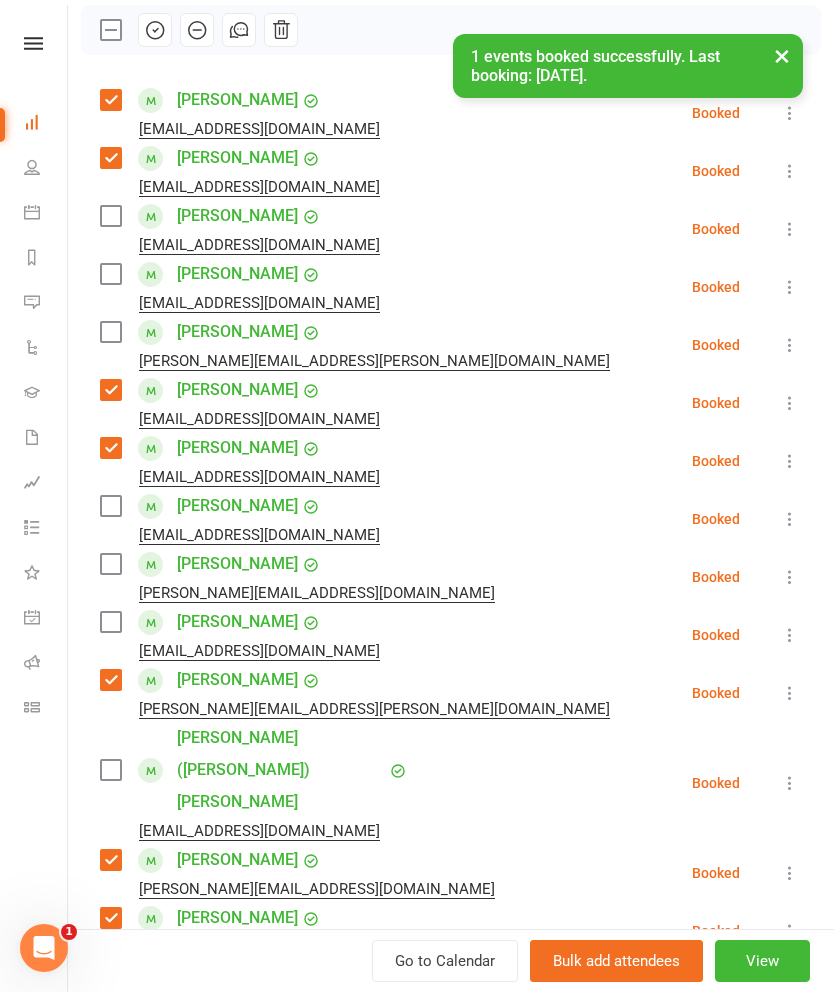
scroll to position [249, 0]
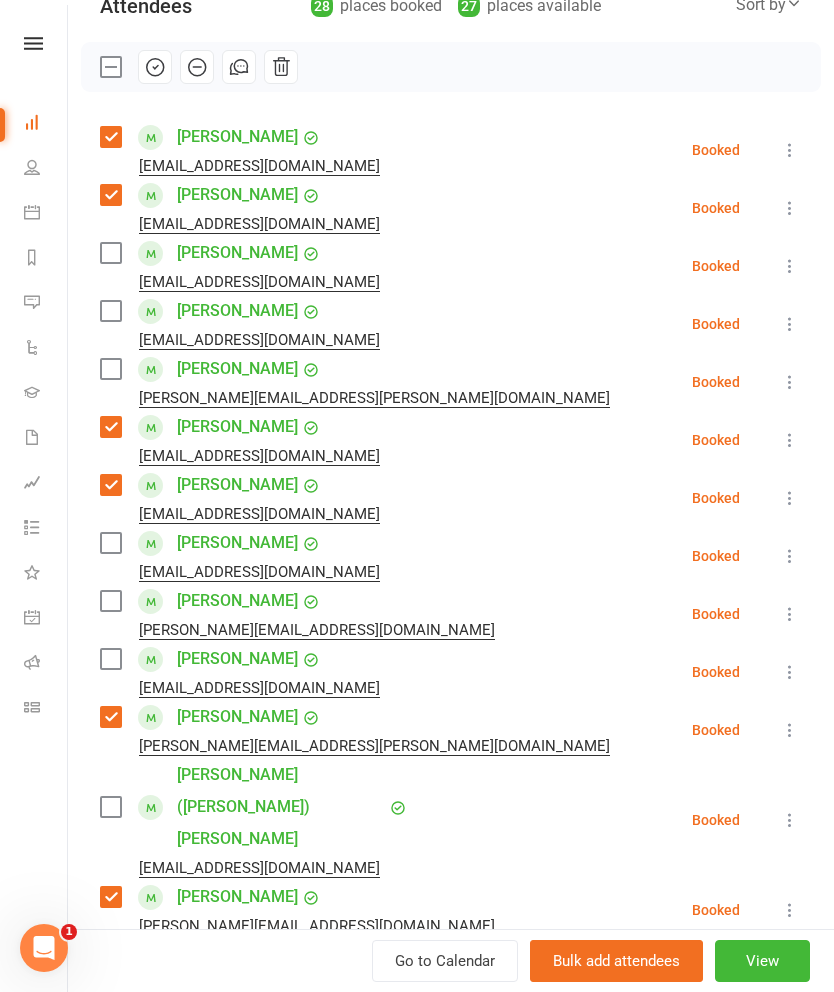
click at [112, 538] on label at bounding box center [110, 543] width 20 height 20
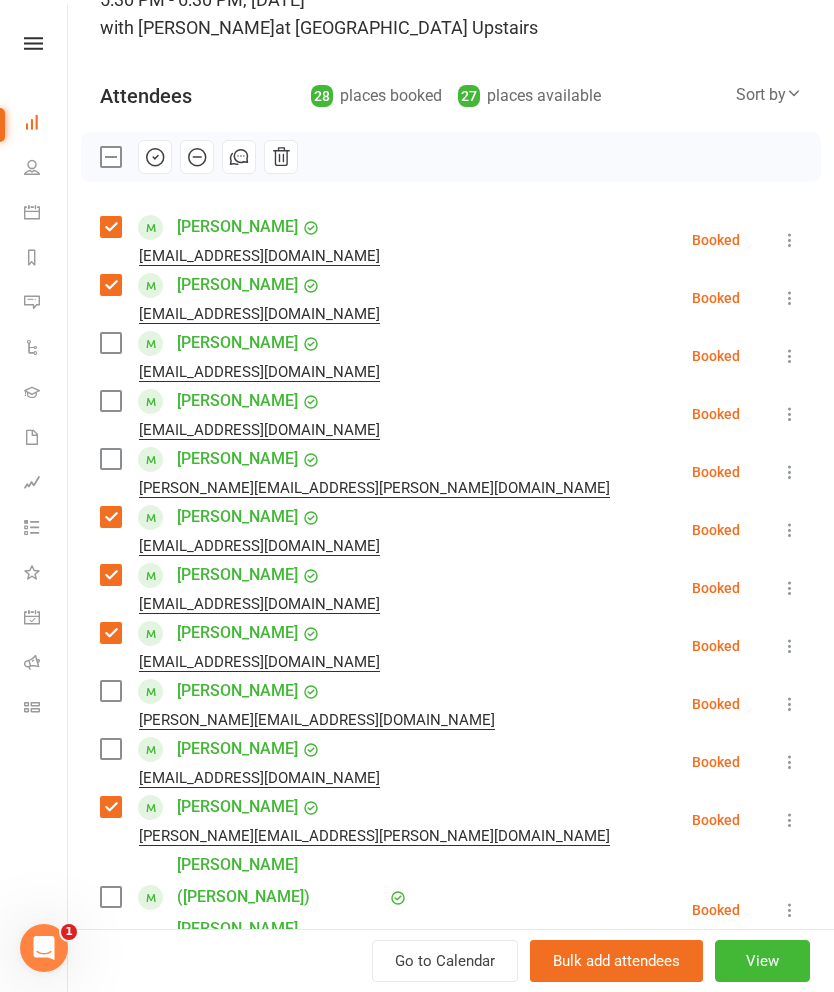
scroll to position [152, 0]
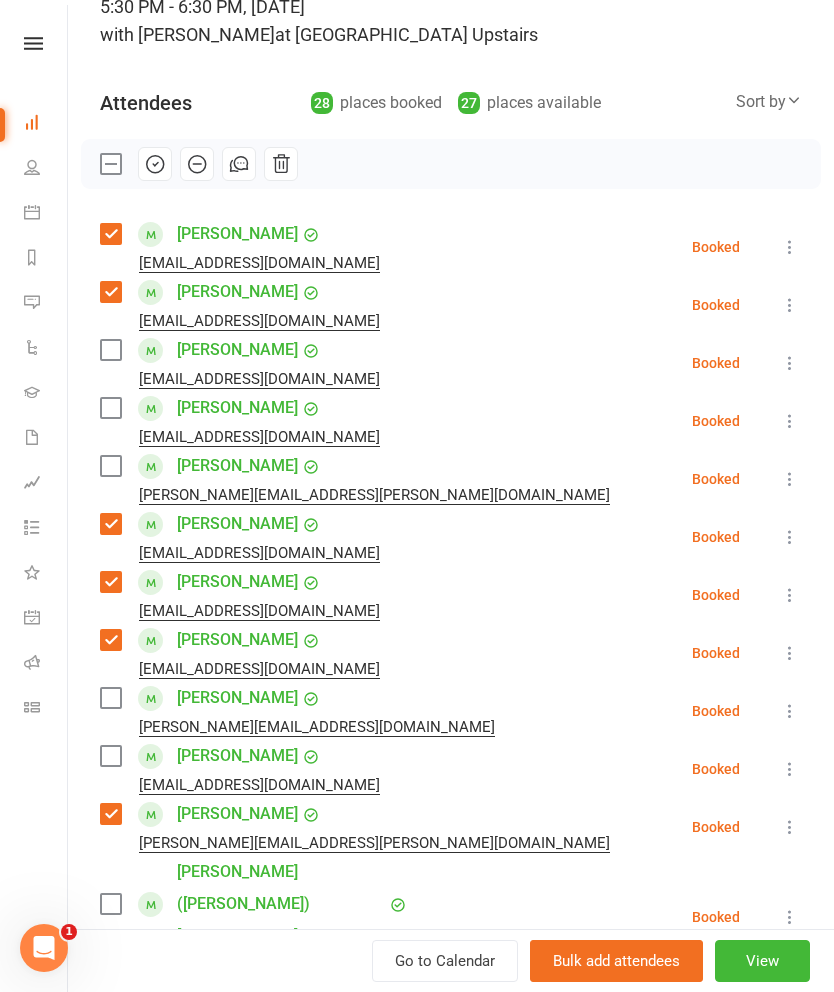
click at [119, 360] on label at bounding box center [110, 350] width 20 height 20
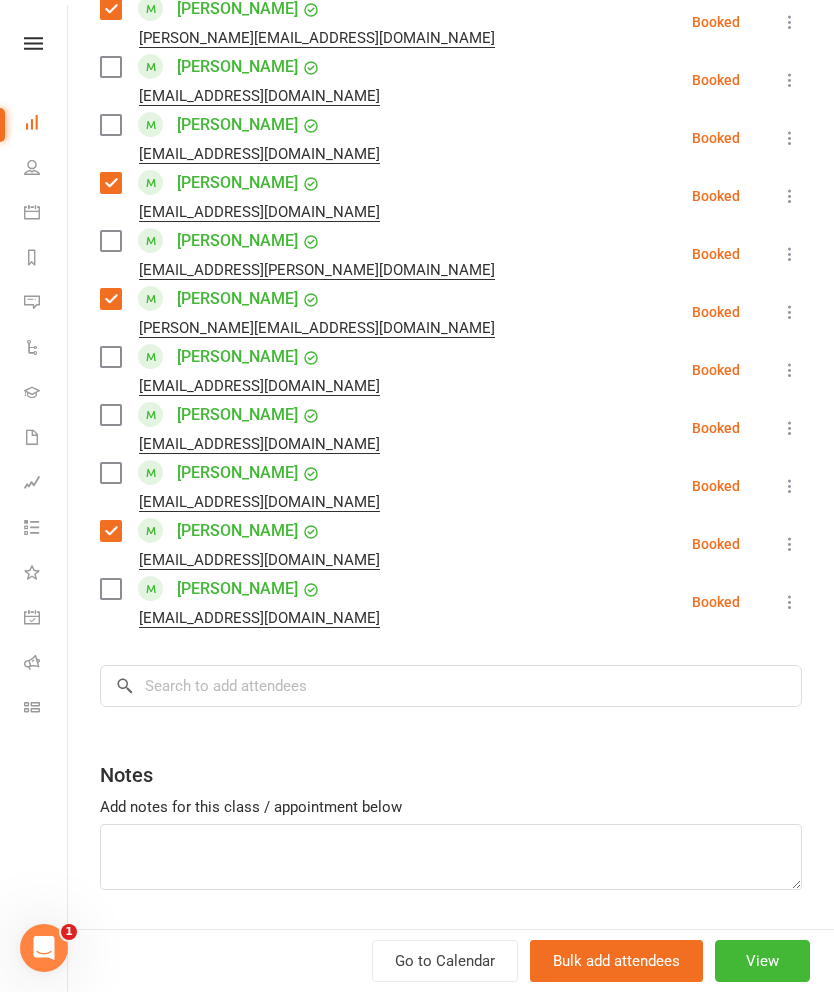
scroll to position [1425, 0]
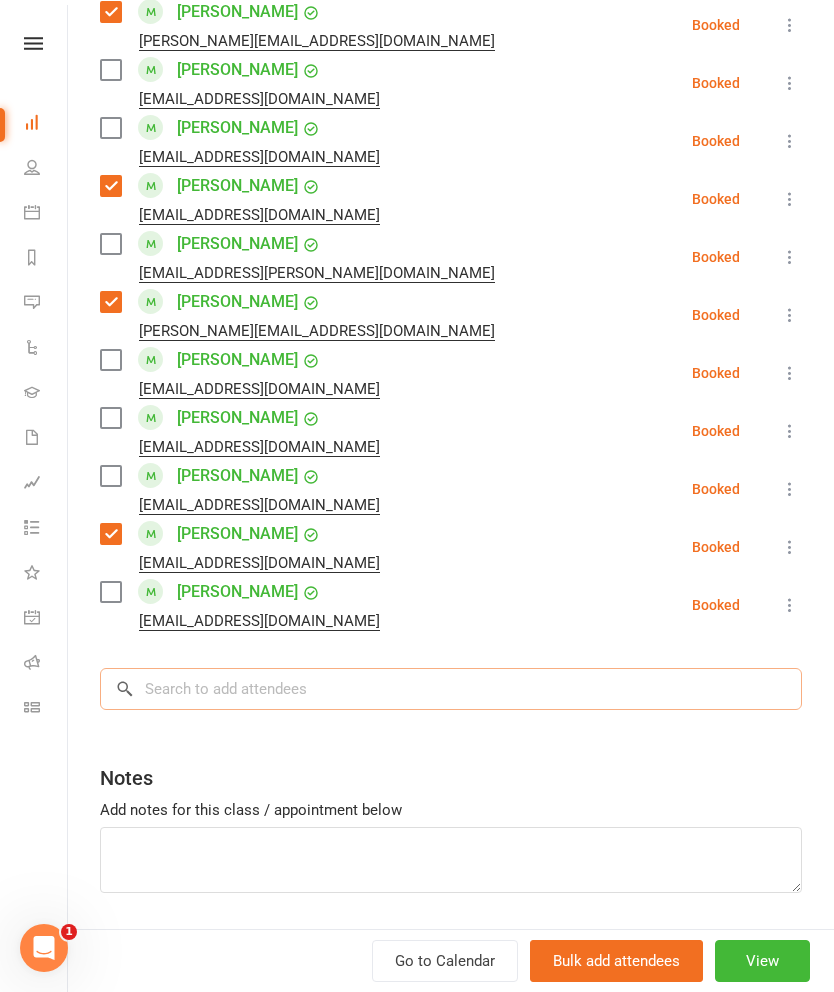
click at [591, 668] on input "search" at bounding box center [451, 689] width 702 height 42
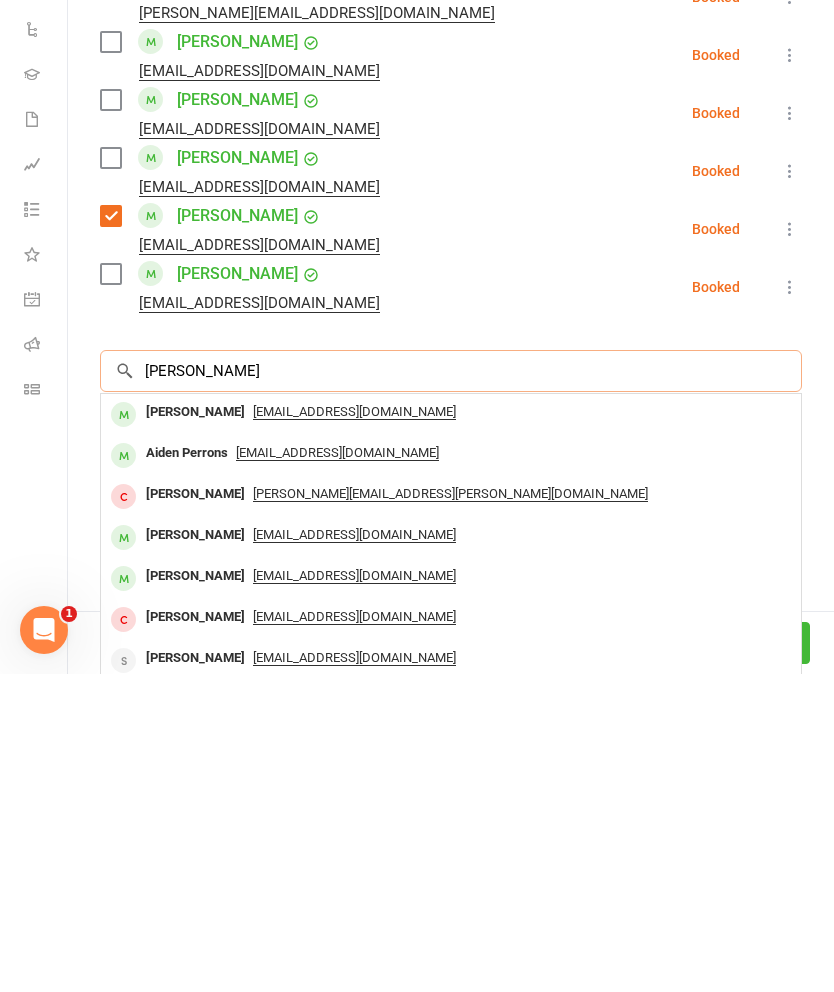
type input "[PERSON_NAME]"
click at [165, 716] on div "[PERSON_NAME]" at bounding box center [195, 730] width 115 height 29
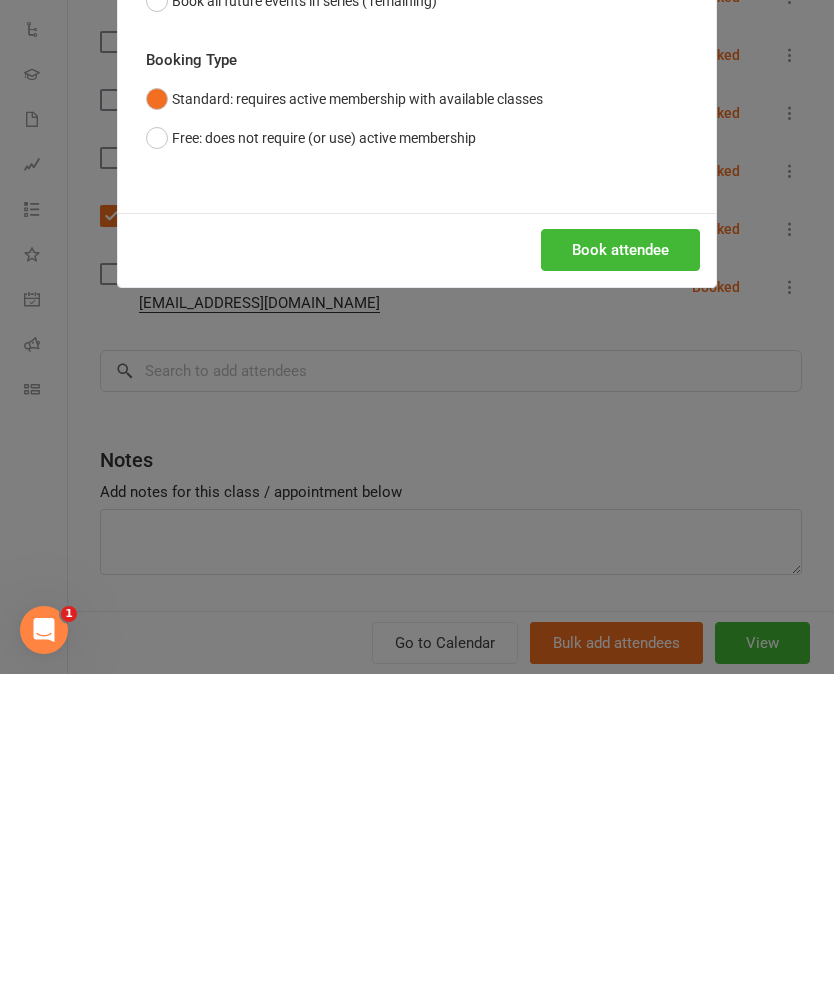
scroll to position [1107, 0]
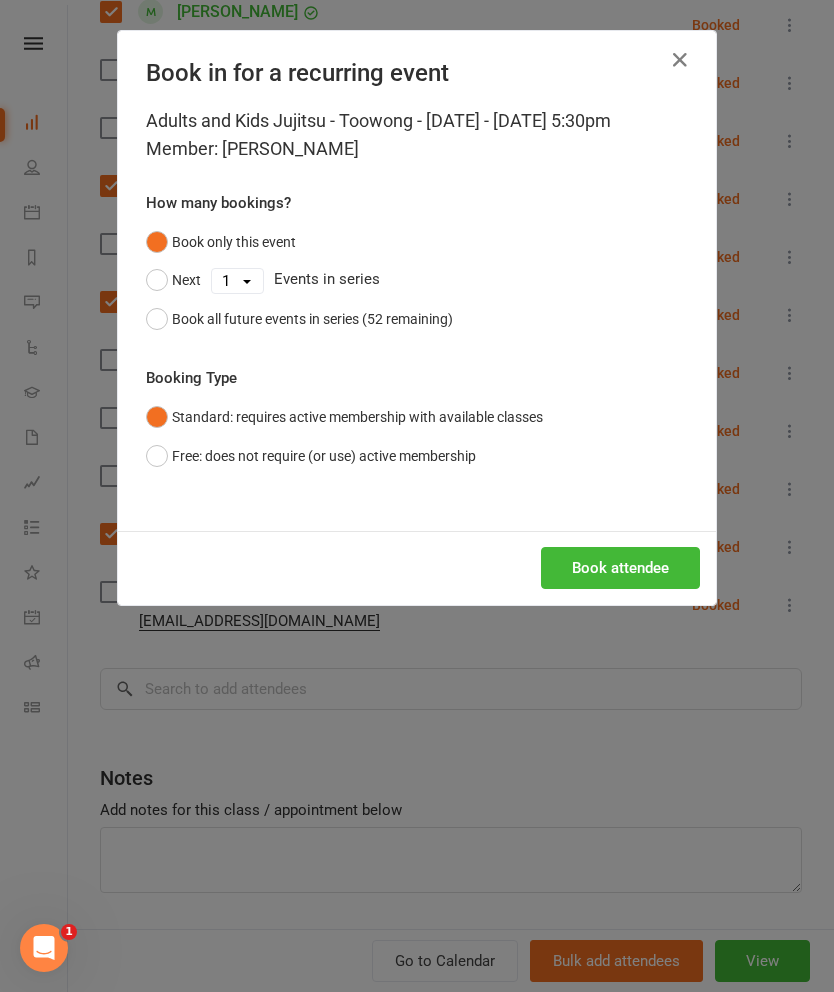
click at [625, 574] on button "Book attendee" at bounding box center [620, 568] width 159 height 42
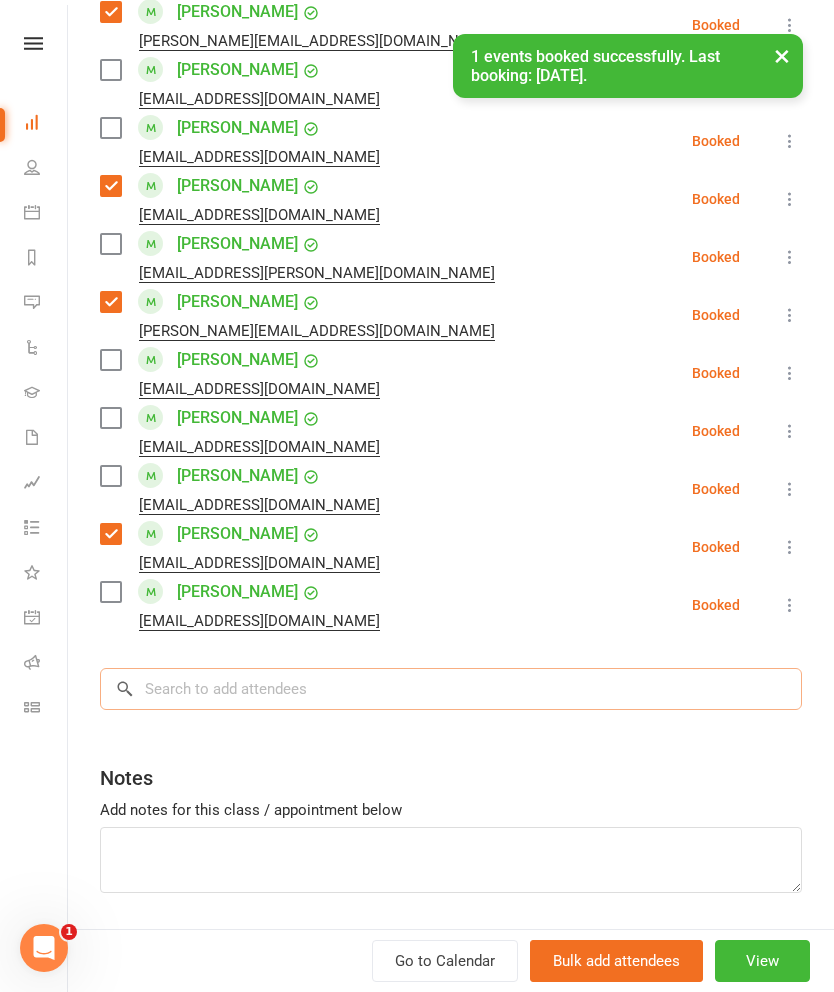
click at [591, 668] on input "search" at bounding box center [451, 689] width 702 height 42
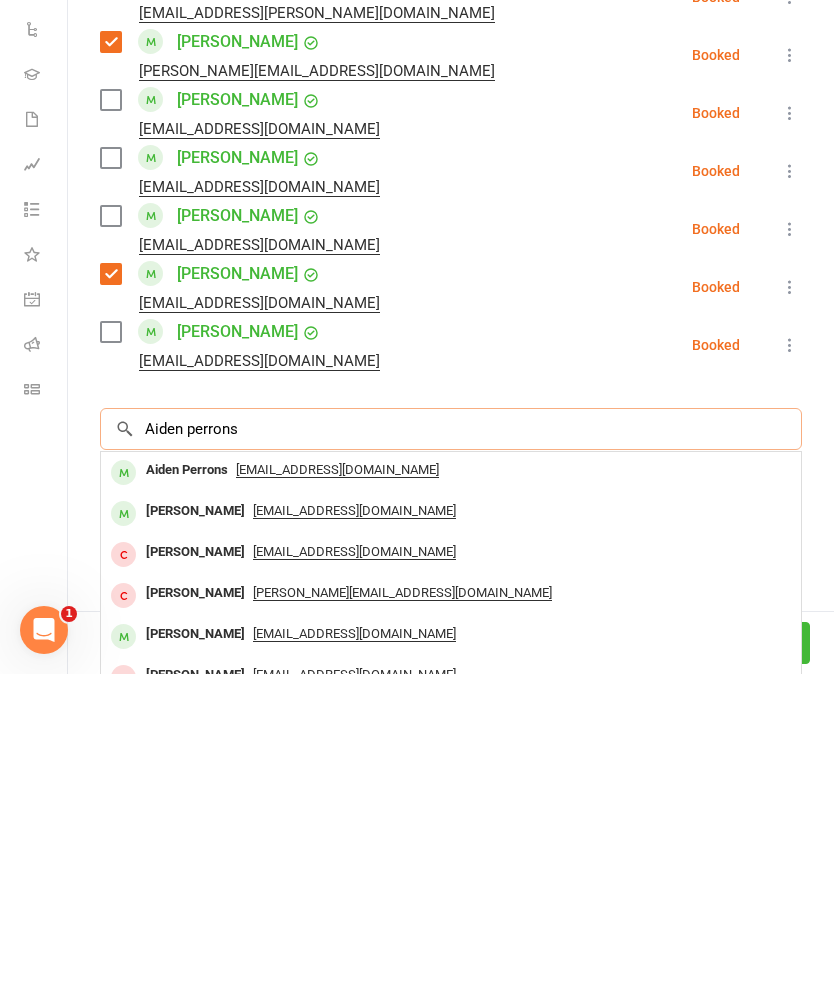
type input "Aiden perrons"
click at [163, 774] on div "Aiden Perrons" at bounding box center [187, 788] width 98 height 29
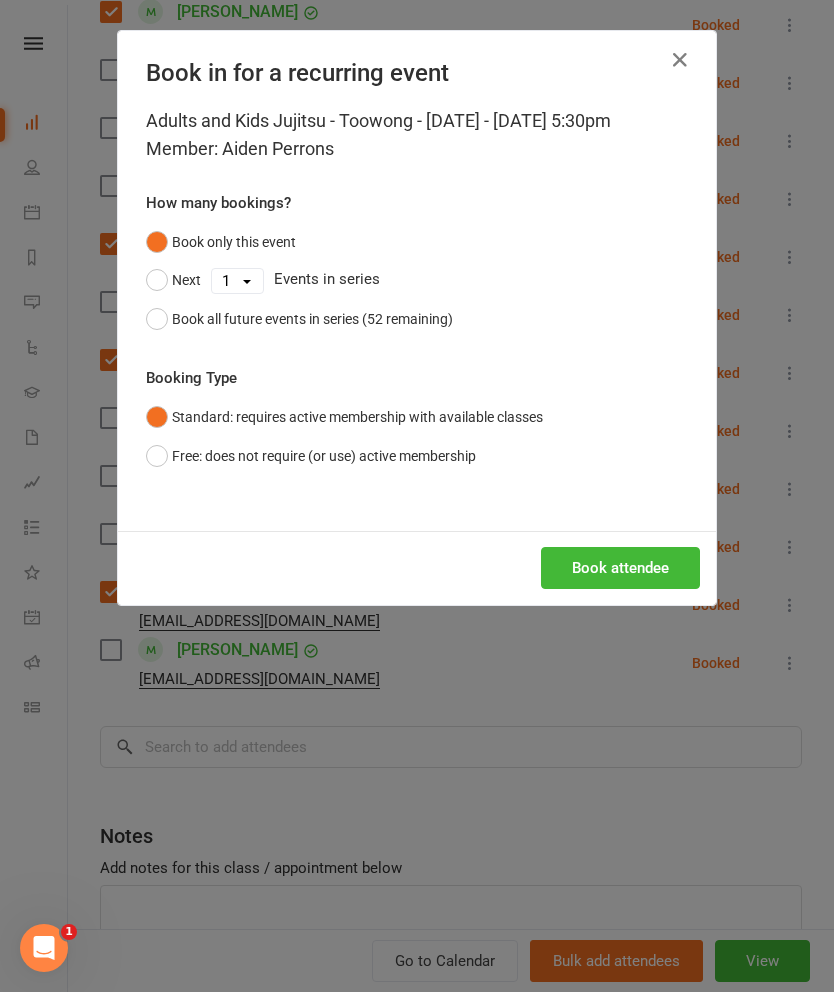
click at [643, 579] on button "Book attendee" at bounding box center [620, 568] width 159 height 42
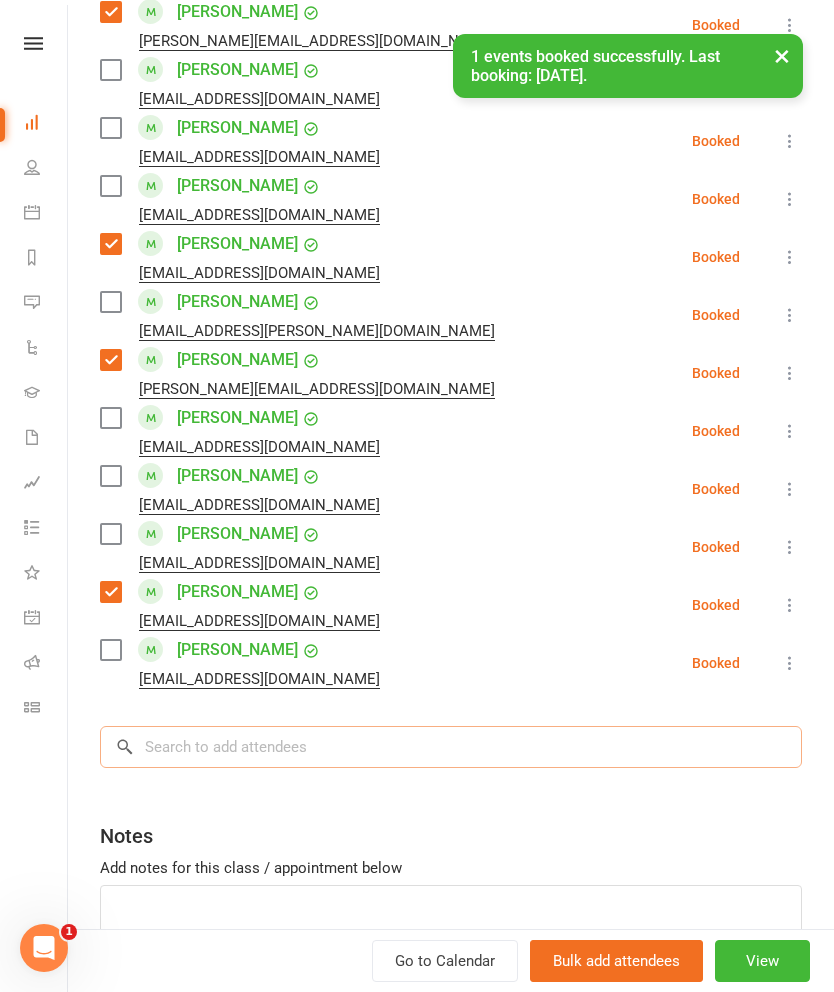
click at [583, 726] on input "search" at bounding box center [451, 747] width 702 height 42
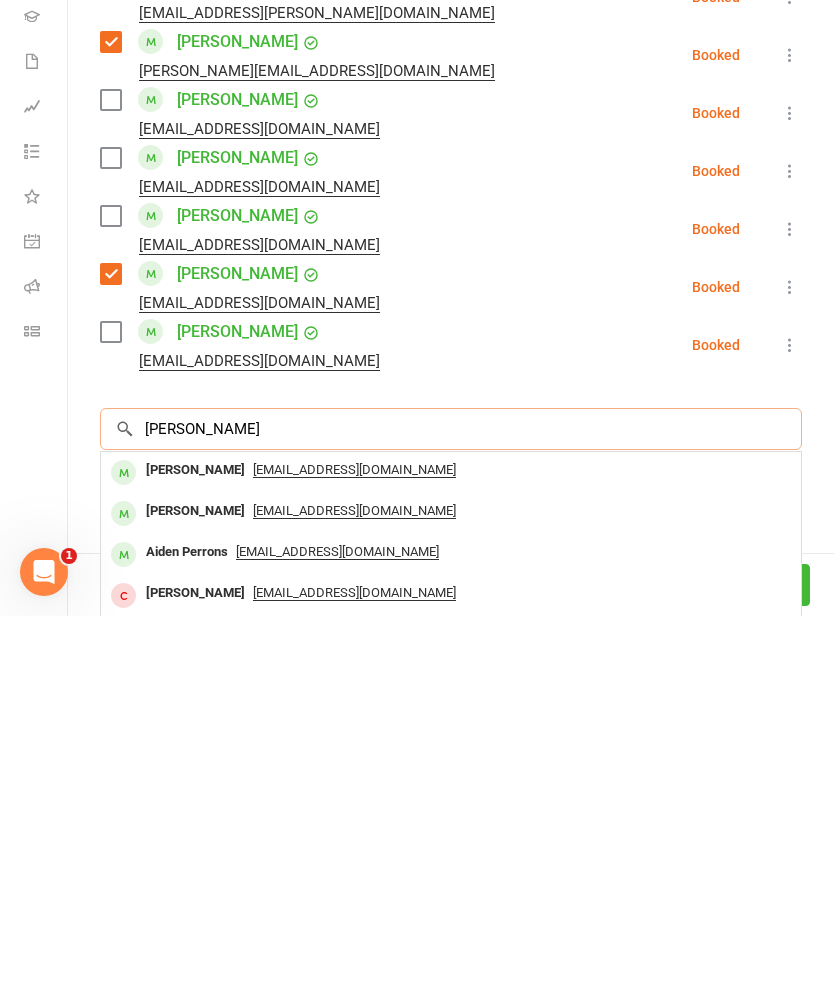
type input "[PERSON_NAME]"
click at [168, 832] on div "[PERSON_NAME]" at bounding box center [195, 846] width 115 height 29
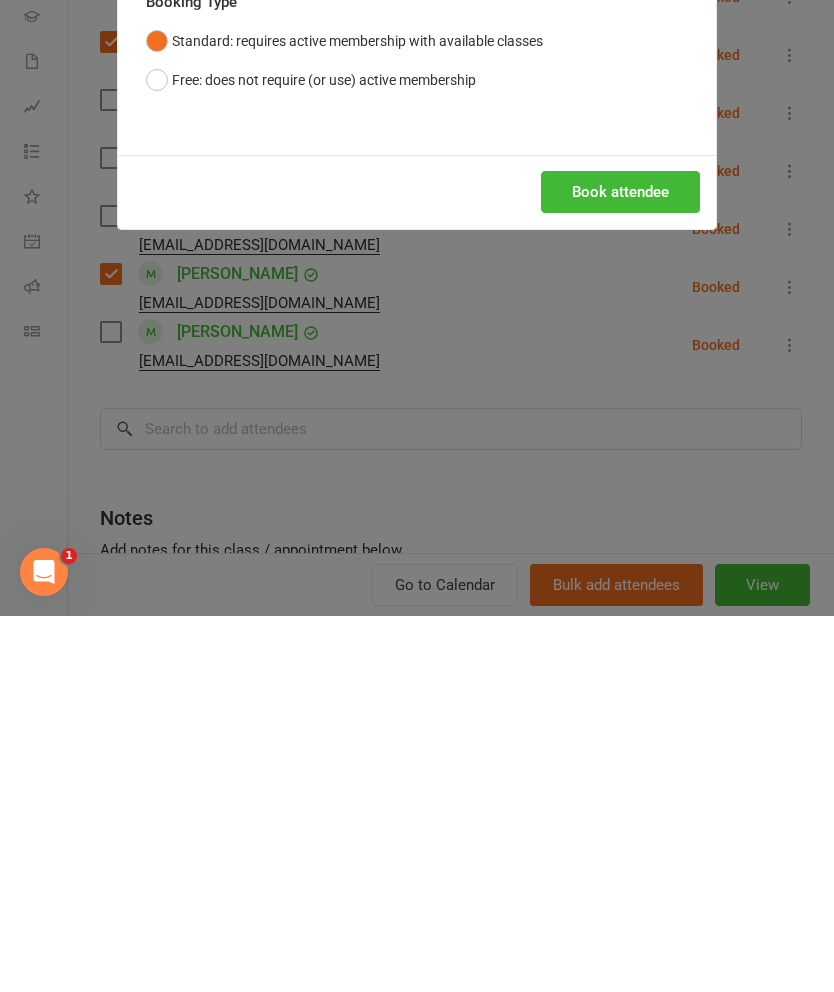
scroll to position [1801, 0]
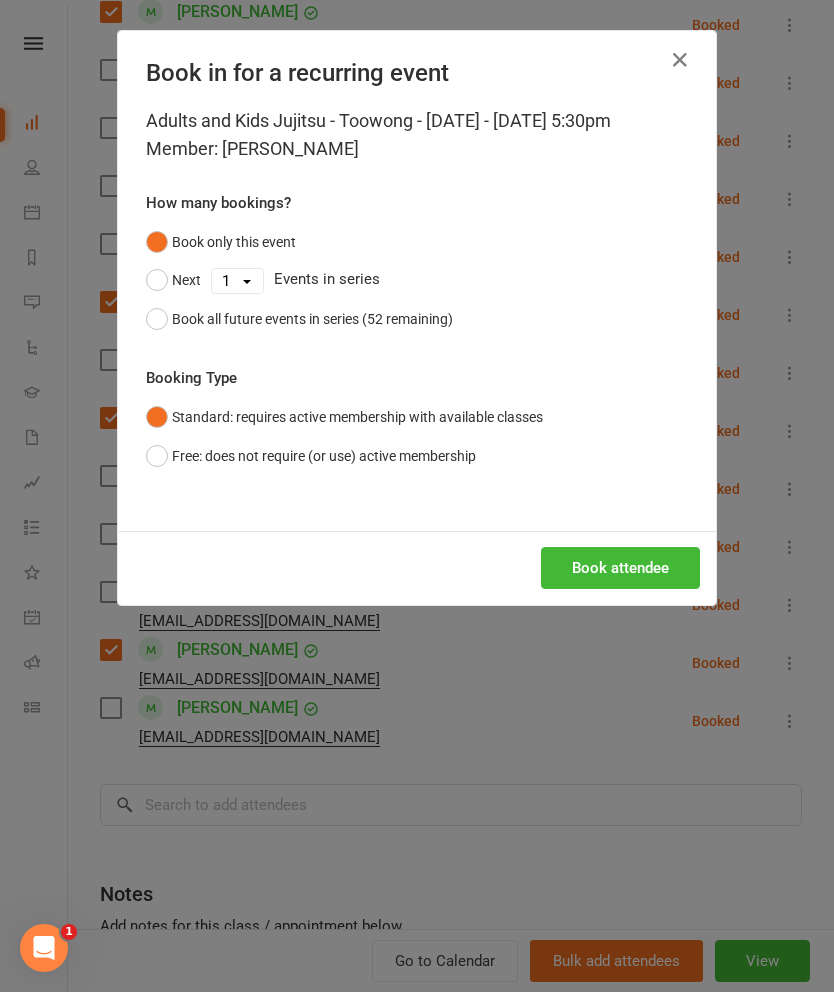
click at [657, 573] on button "Book attendee" at bounding box center [620, 568] width 159 height 42
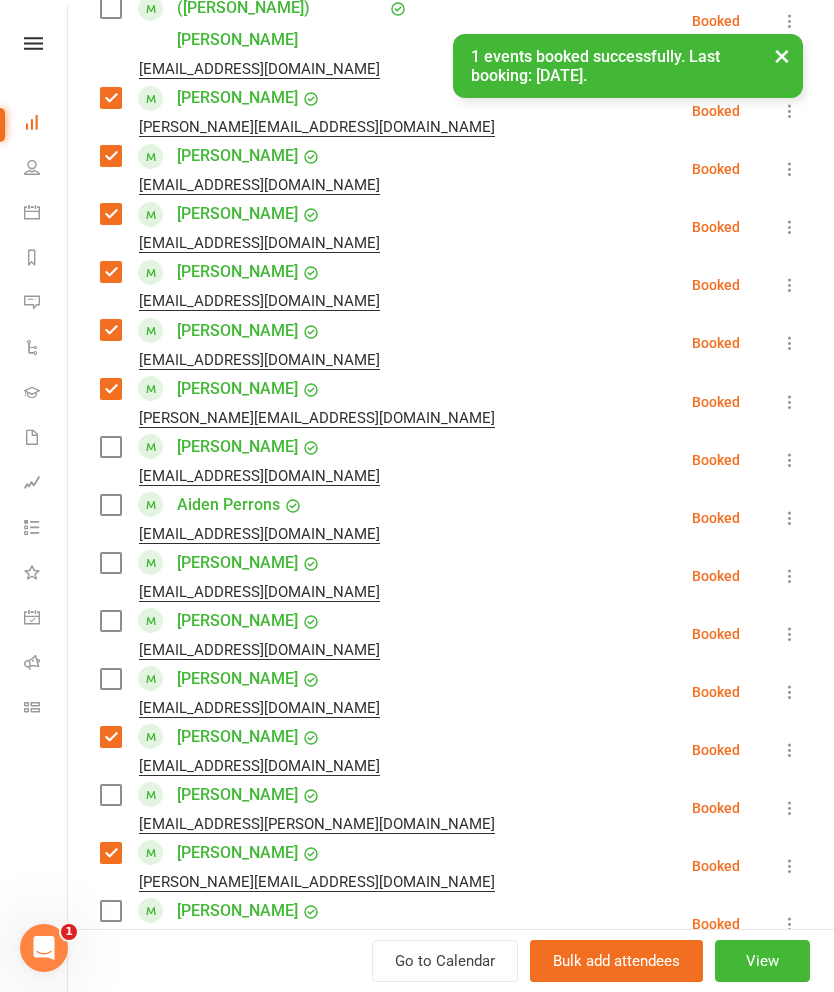
scroll to position [1038, 0]
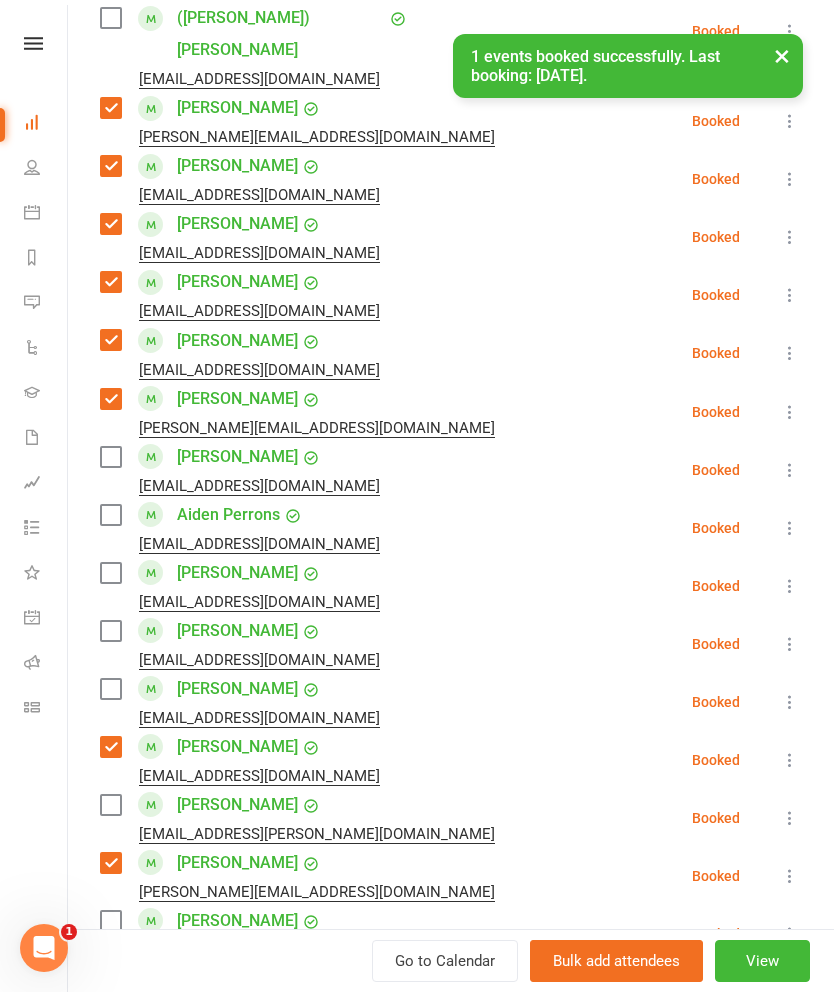
click at [109, 621] on label at bounding box center [110, 631] width 20 height 20
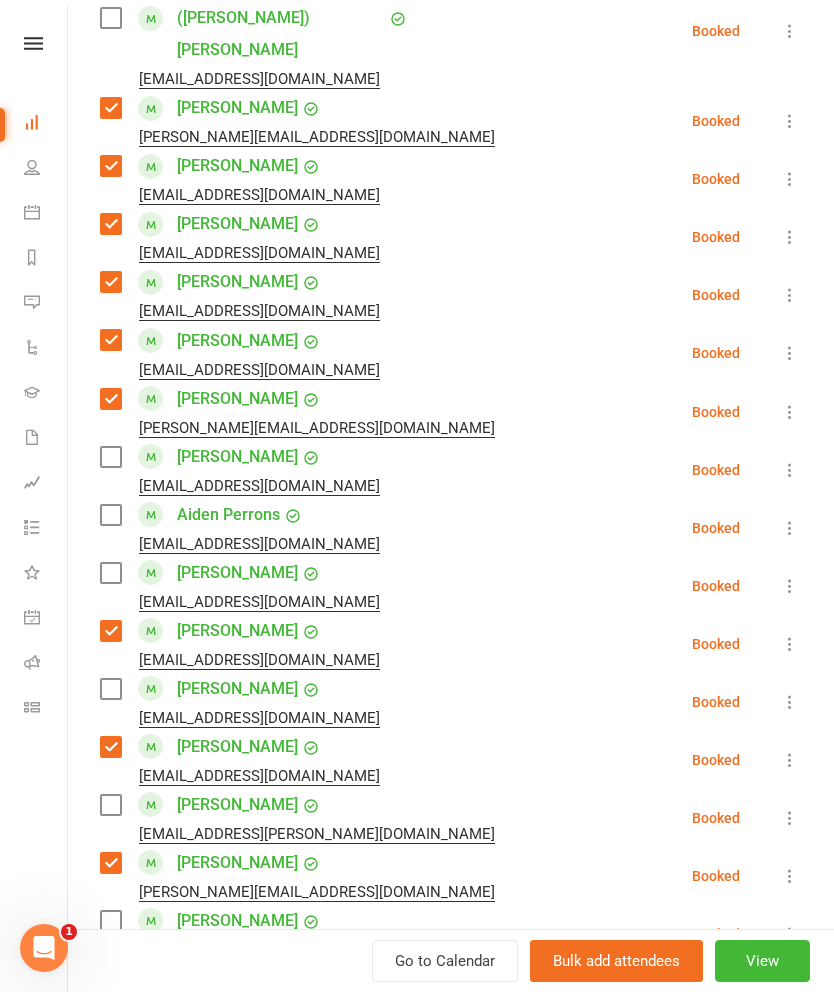
click at [111, 563] on label at bounding box center [110, 573] width 20 height 20
click at [118, 505] on label at bounding box center [110, 515] width 20 height 20
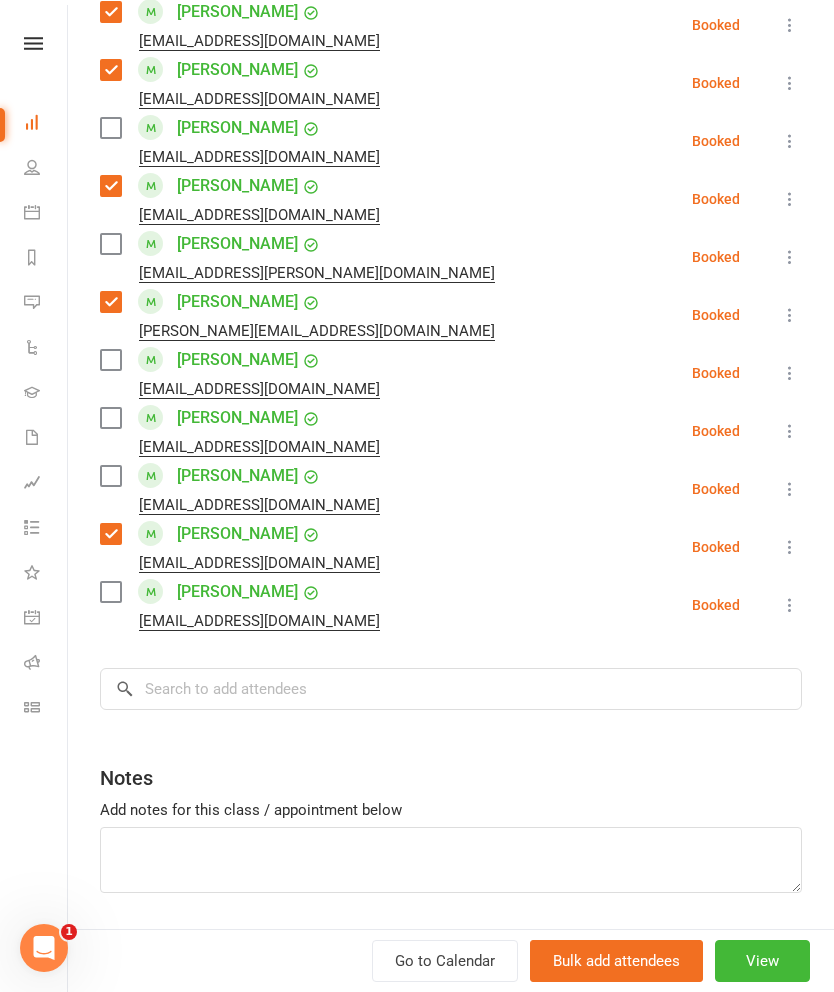
scroll to position [1599, 0]
click at [580, 668] on input "search" at bounding box center [451, 689] width 702 height 42
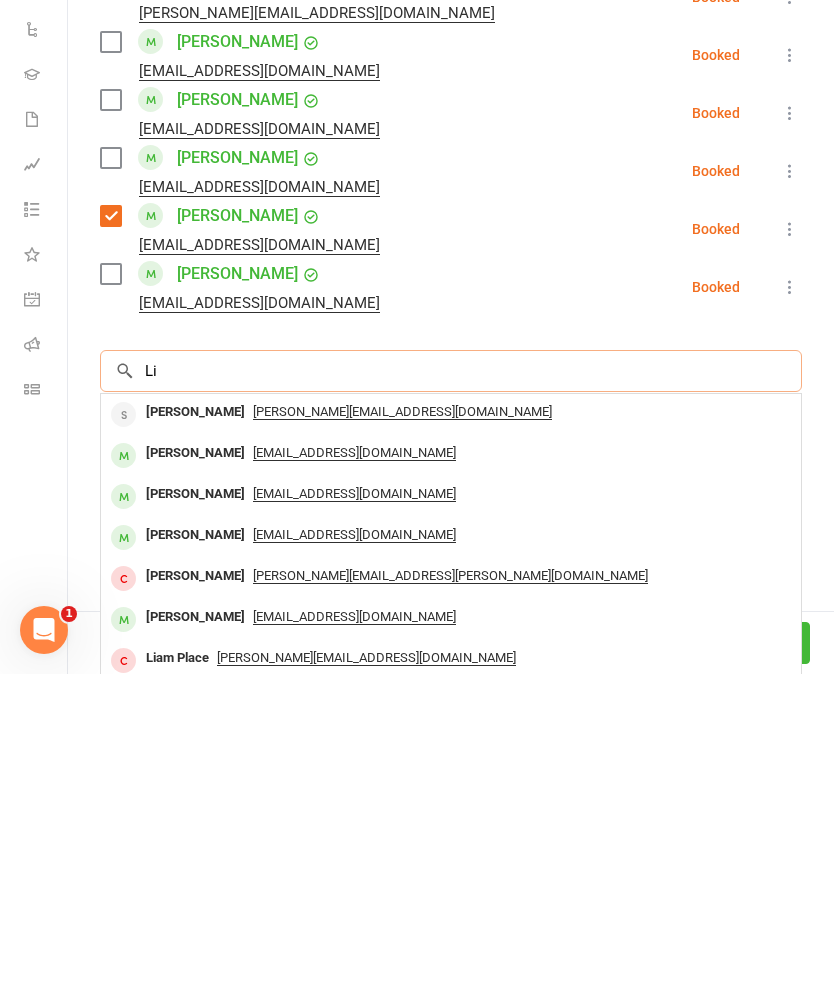
type input "L"
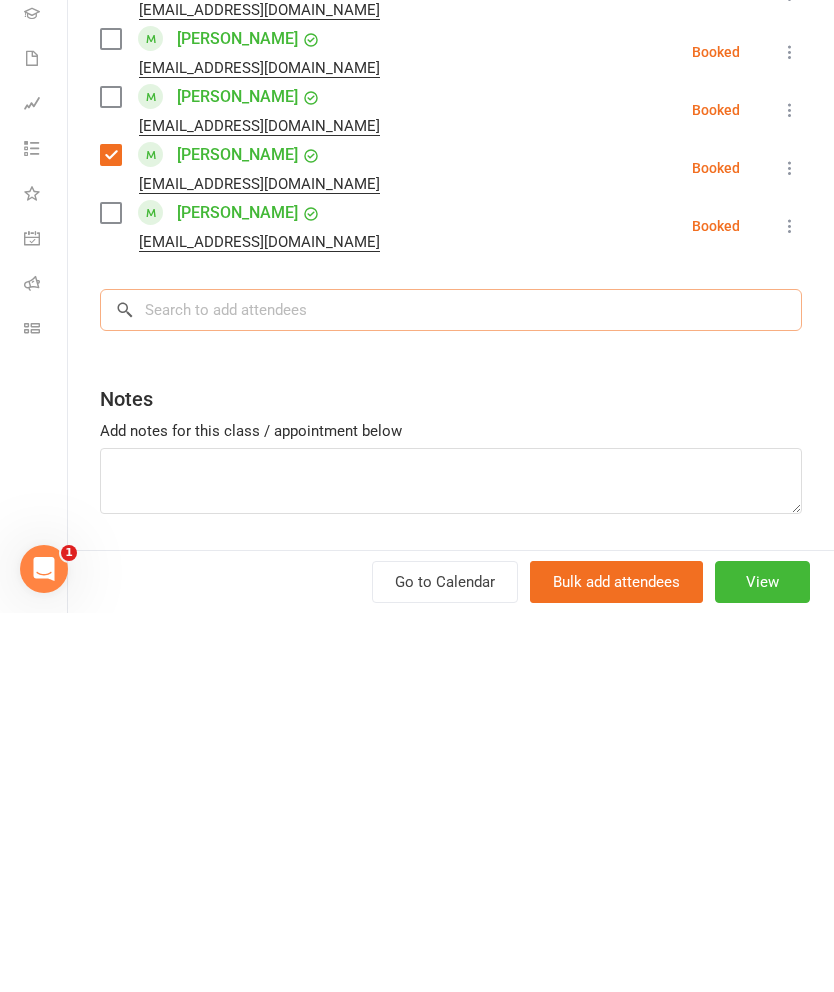
scroll to position [2049, 0]
click at [142, 827] on textarea at bounding box center [451, 860] width 702 height 66
type textarea "- [PERSON_NAME] suspended"
click at [180, 668] on input "search" at bounding box center [451, 689] width 702 height 42
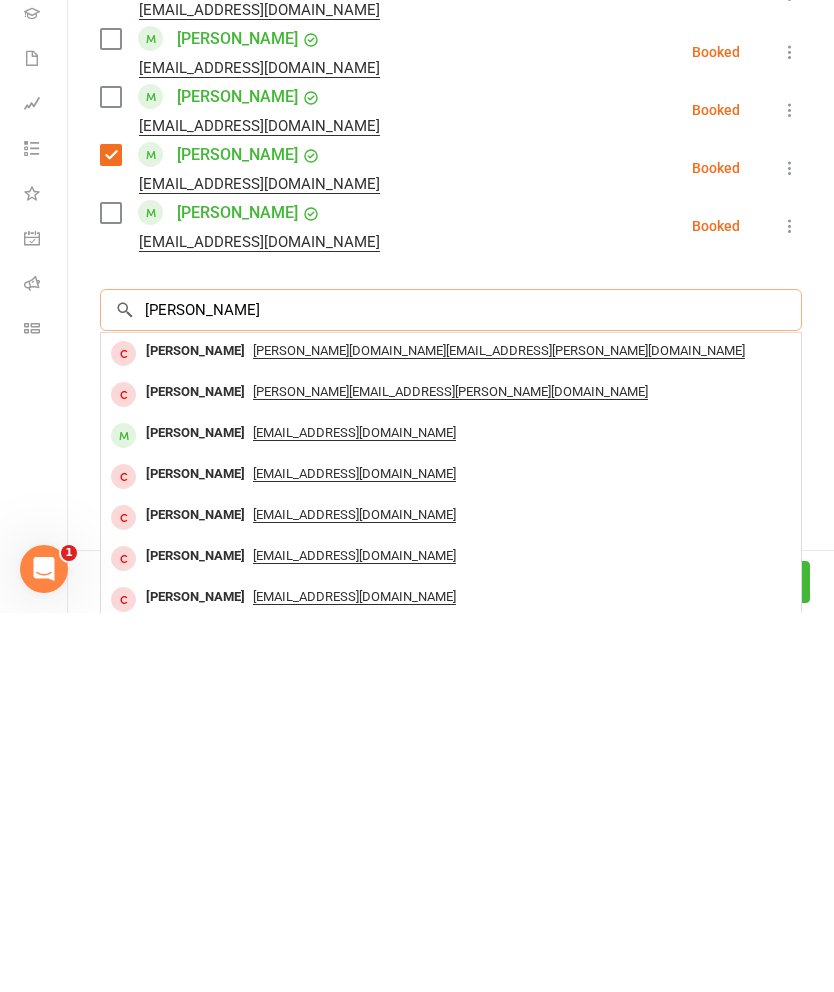
type input "[PERSON_NAME]"
click at [173, 798] on div "[PERSON_NAME]" at bounding box center [195, 812] width 115 height 29
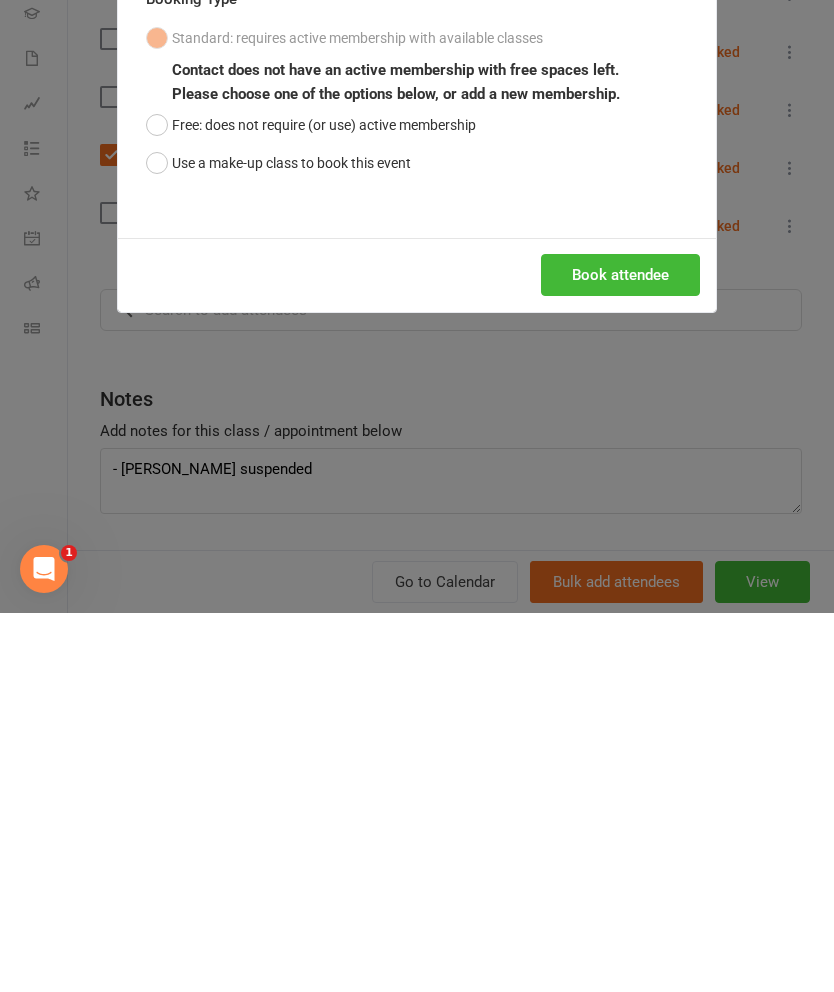
scroll to position [2428, 0]
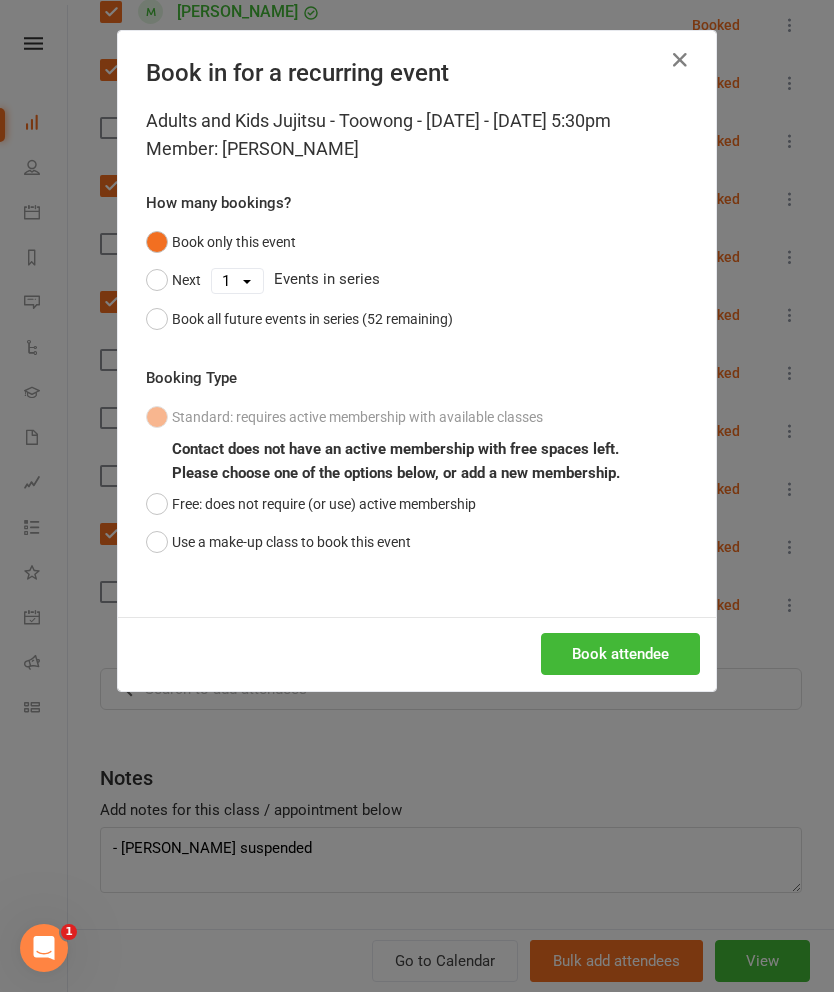
click at [180, 539] on button "Use a make-up class to book this event" at bounding box center [278, 542] width 265 height 38
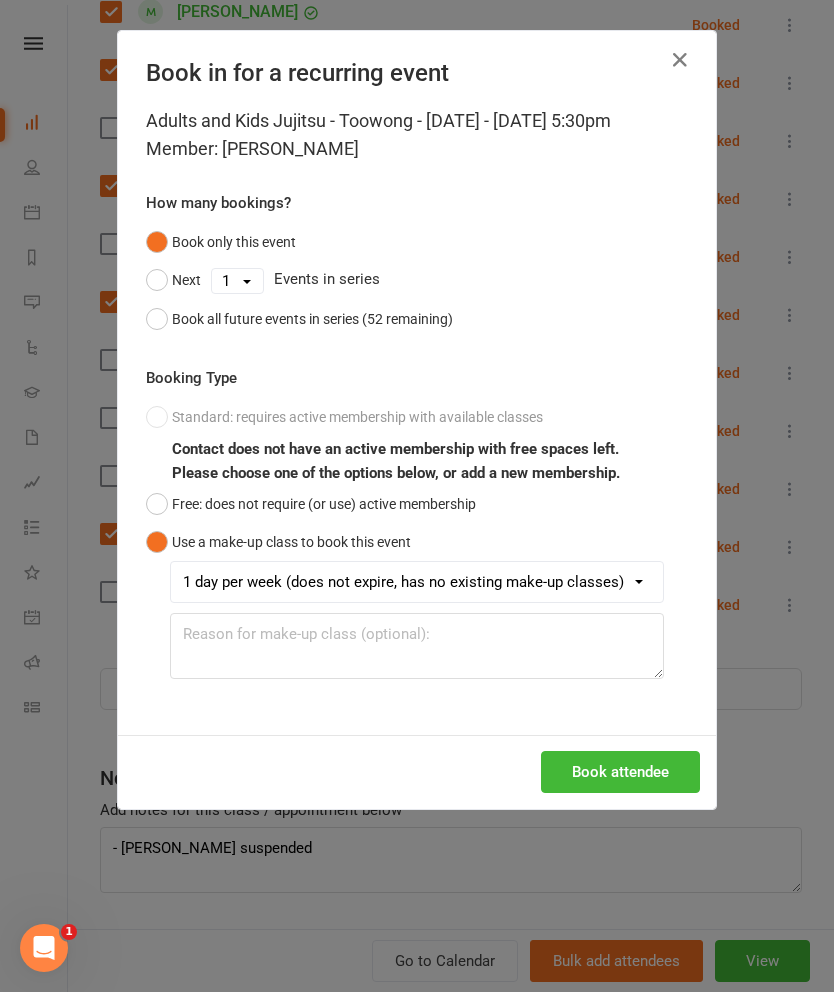
click at [645, 777] on button "Book attendee" at bounding box center [620, 772] width 159 height 42
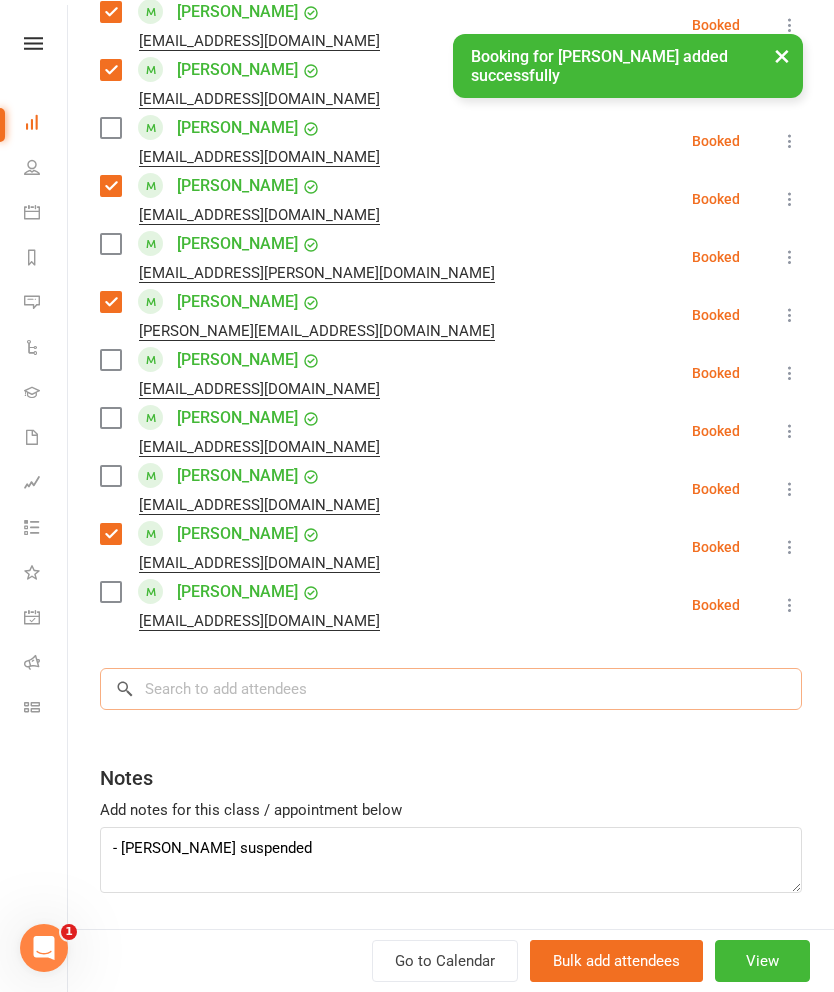
click at [452, 668] on input "search" at bounding box center [451, 689] width 702 height 42
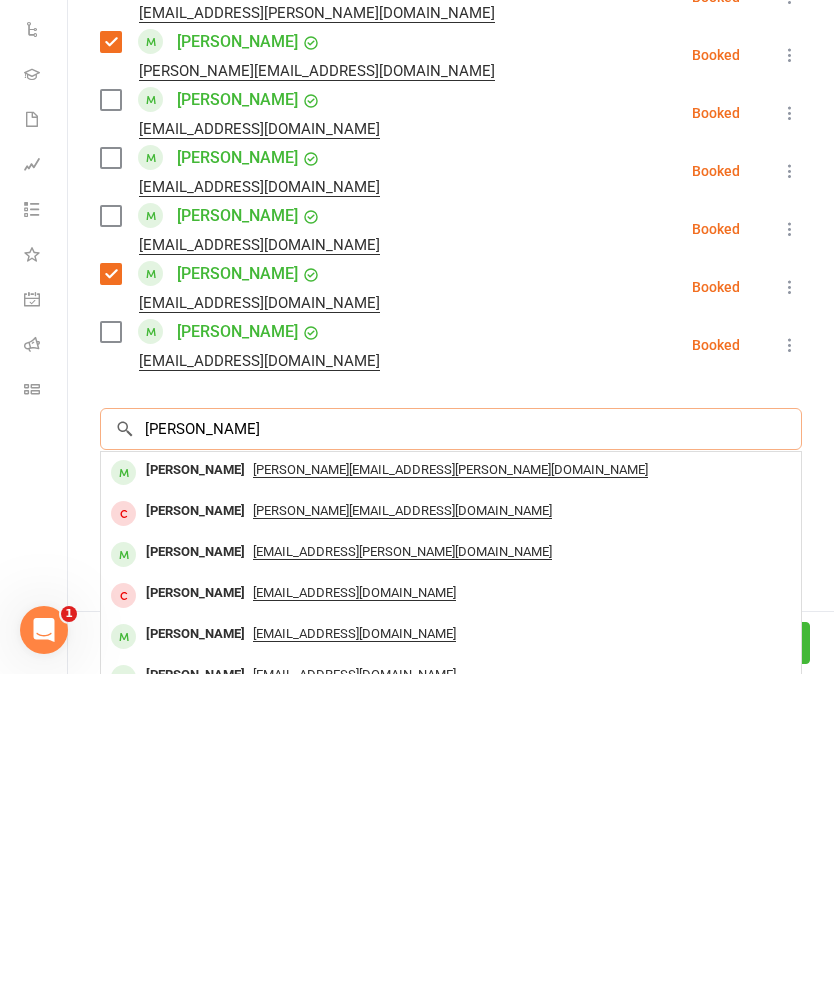
type input "[PERSON_NAME]"
click at [163, 774] on div "[PERSON_NAME]" at bounding box center [195, 788] width 115 height 29
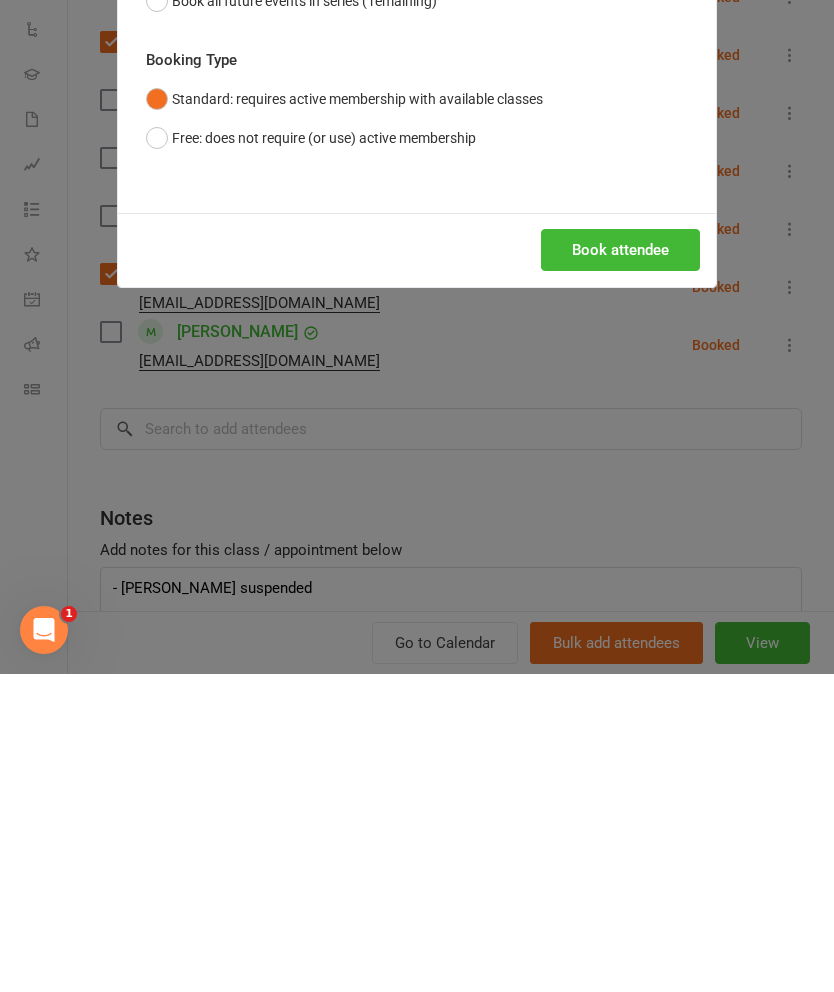
scroll to position [2567, 0]
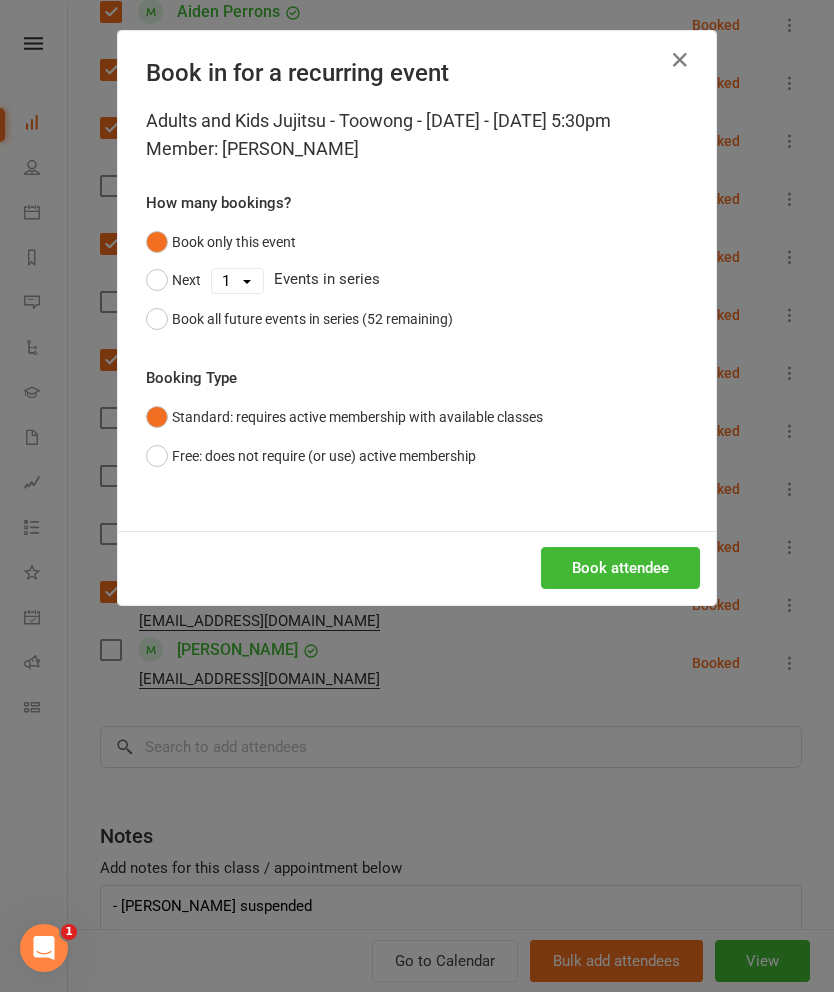
click at [625, 581] on button "Book attendee" at bounding box center [620, 568] width 159 height 42
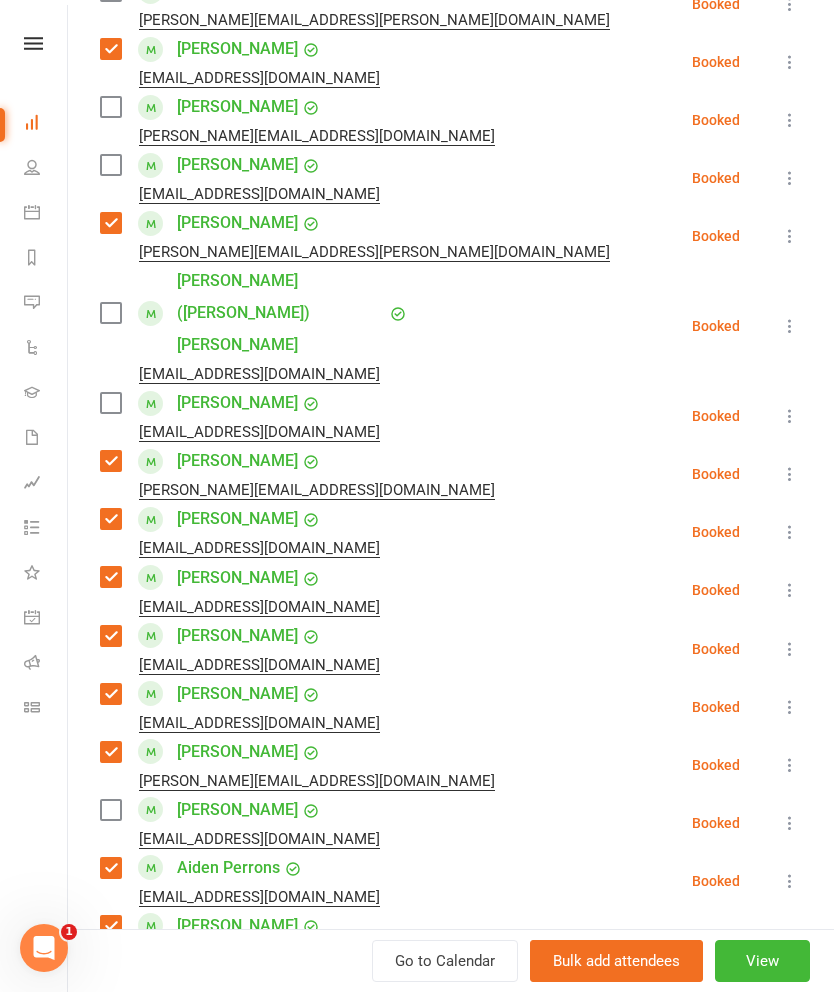
click at [102, 393] on label at bounding box center [110, 403] width 20 height 20
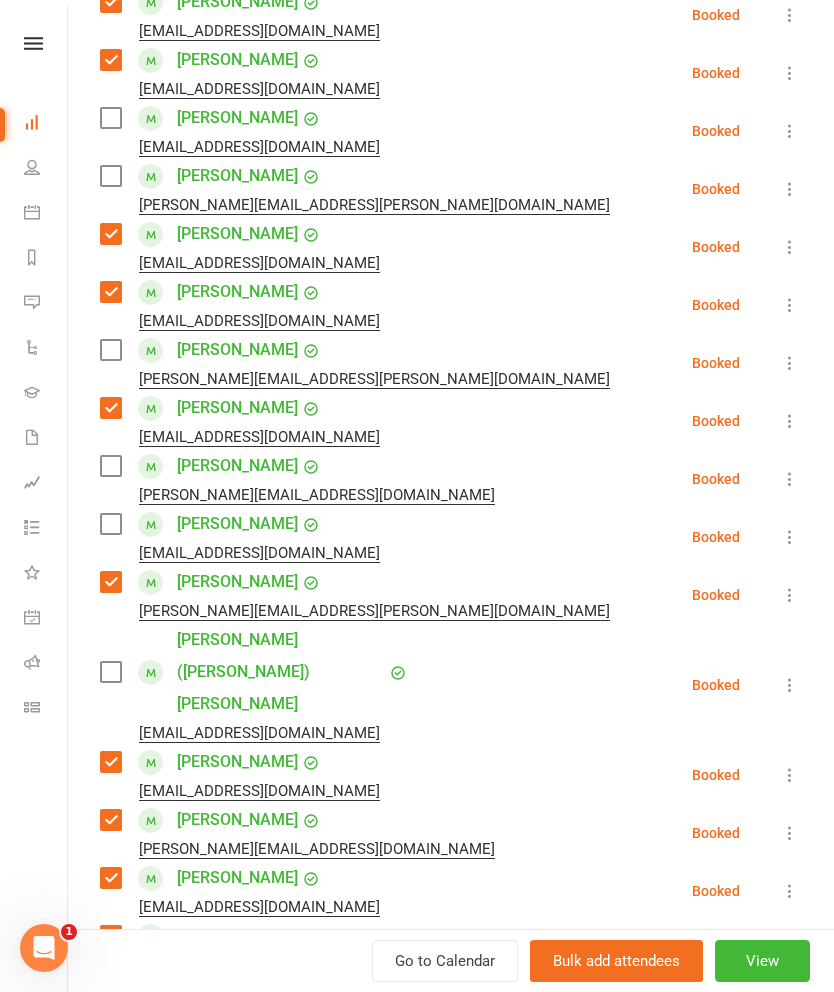
click at [114, 349] on label at bounding box center [110, 350] width 20 height 20
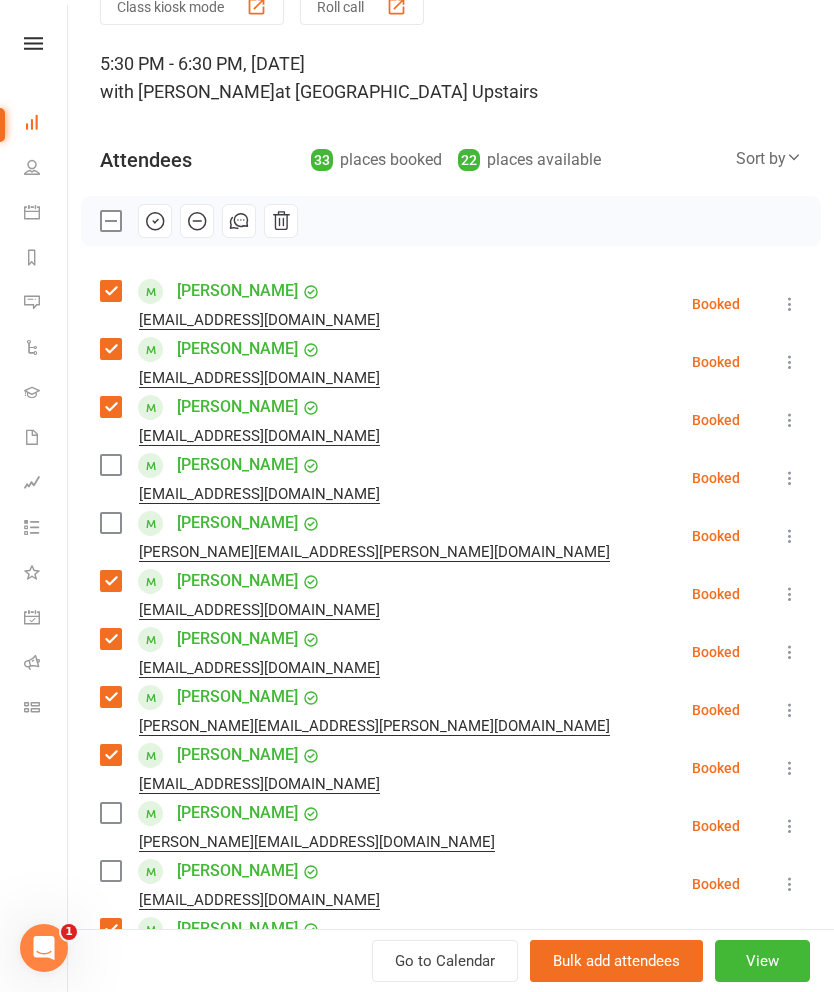
scroll to position [83, 0]
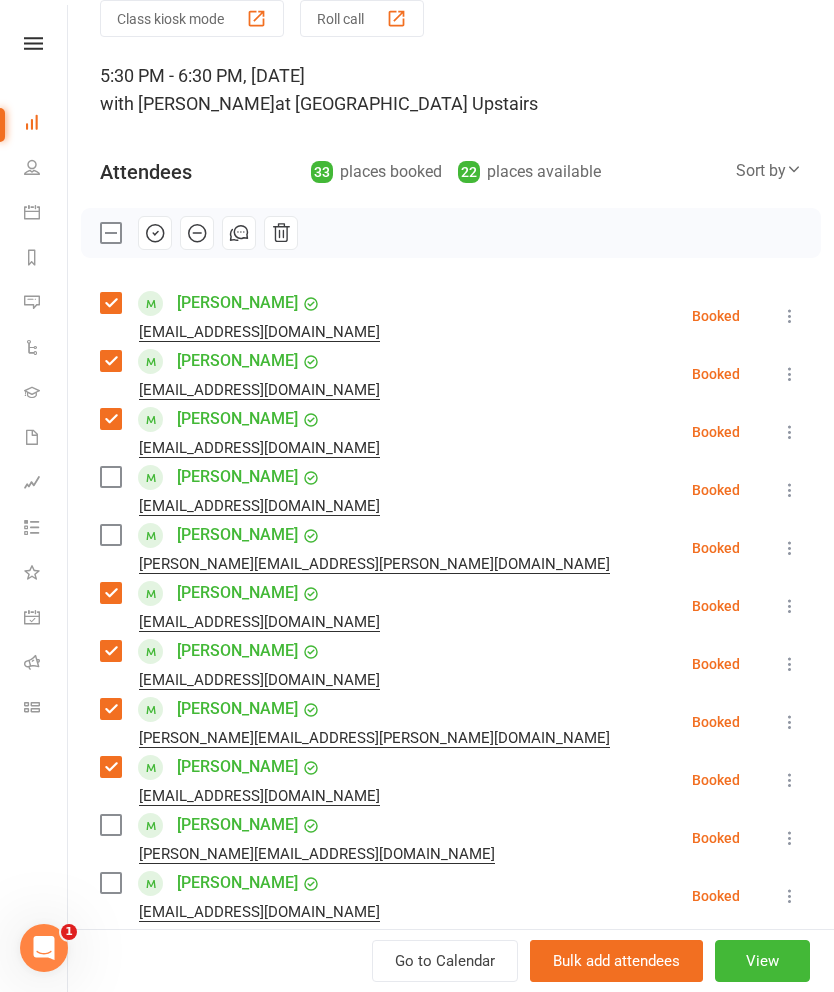
click at [153, 239] on icon "button" at bounding box center [155, 233] width 22 height 22
click at [105, 235] on label at bounding box center [110, 233] width 20 height 20
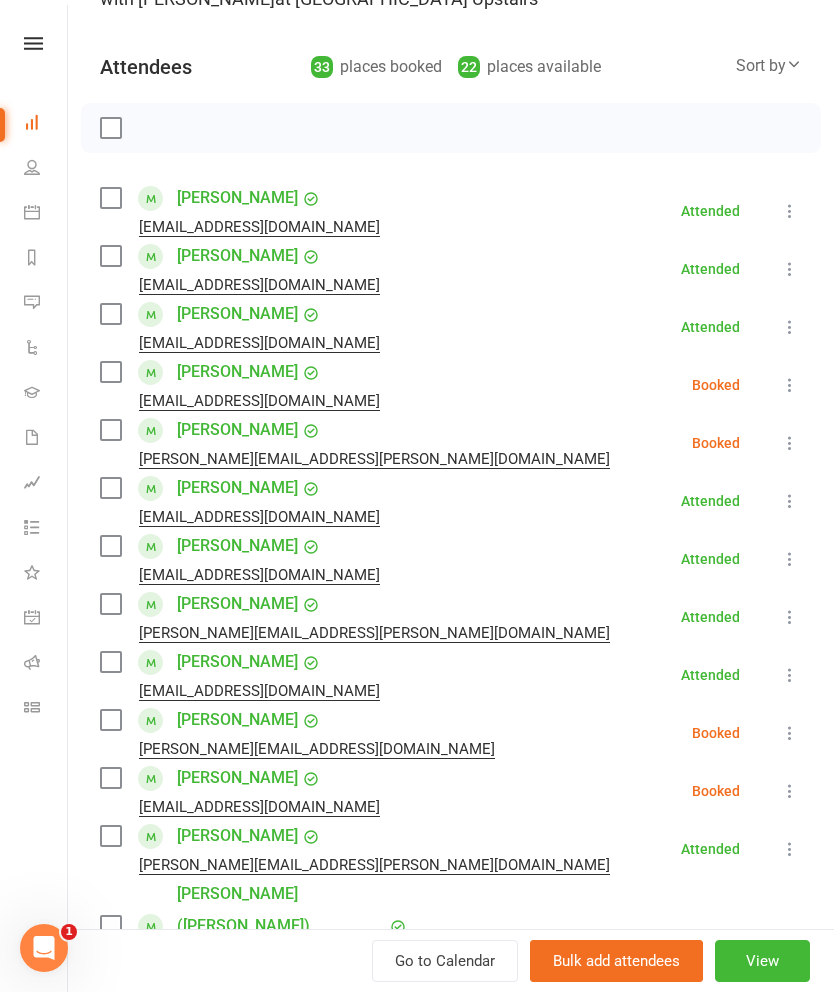
scroll to position [260, 0]
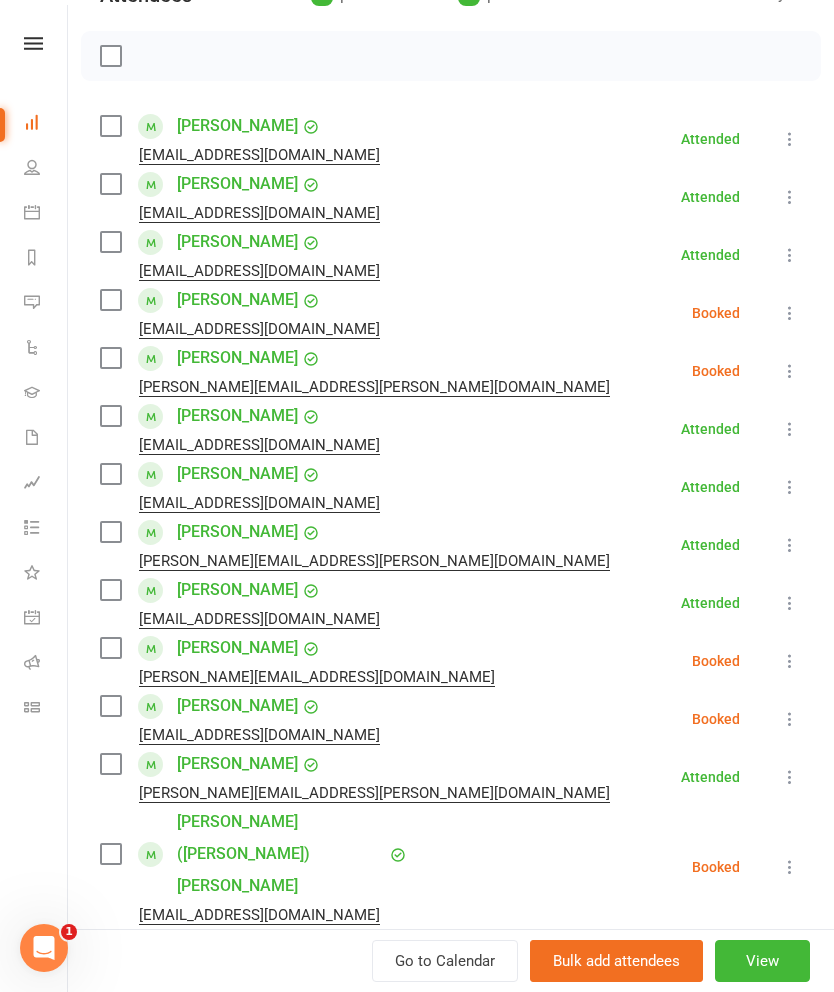
click at [119, 304] on label at bounding box center [110, 300] width 20 height 20
click at [120, 358] on label at bounding box center [110, 358] width 20 height 20
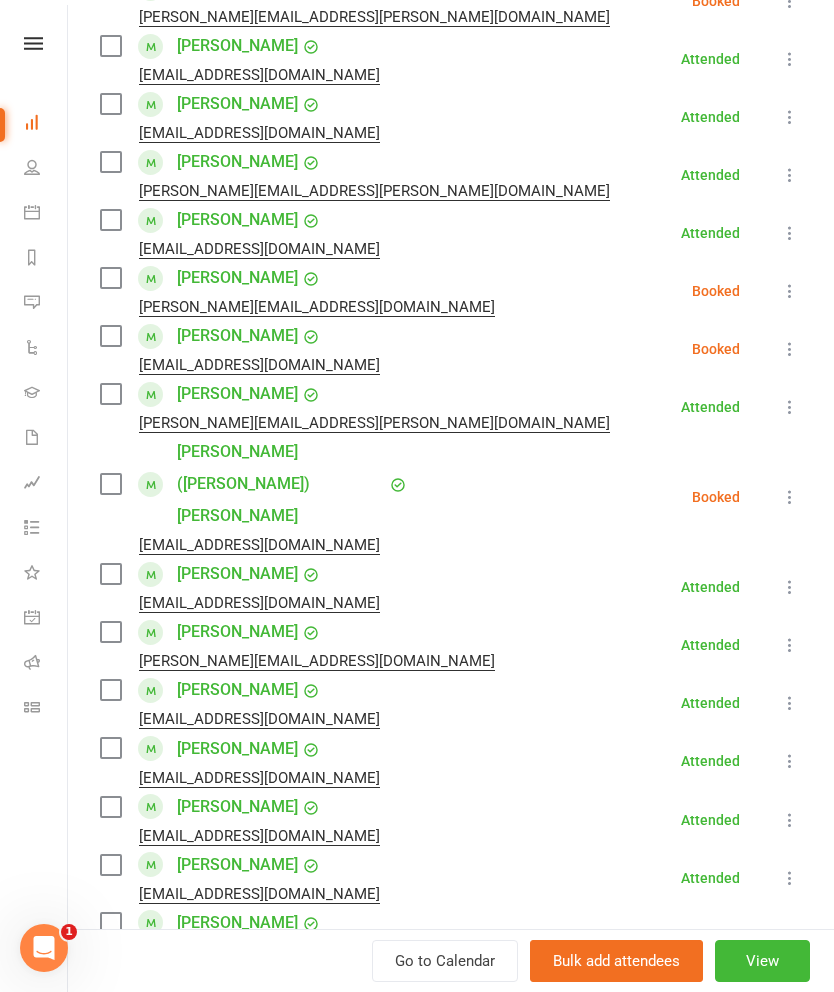
scroll to position [630, 0]
click at [113, 287] on label at bounding box center [110, 278] width 20 height 20
click at [117, 341] on label at bounding box center [110, 336] width 20 height 20
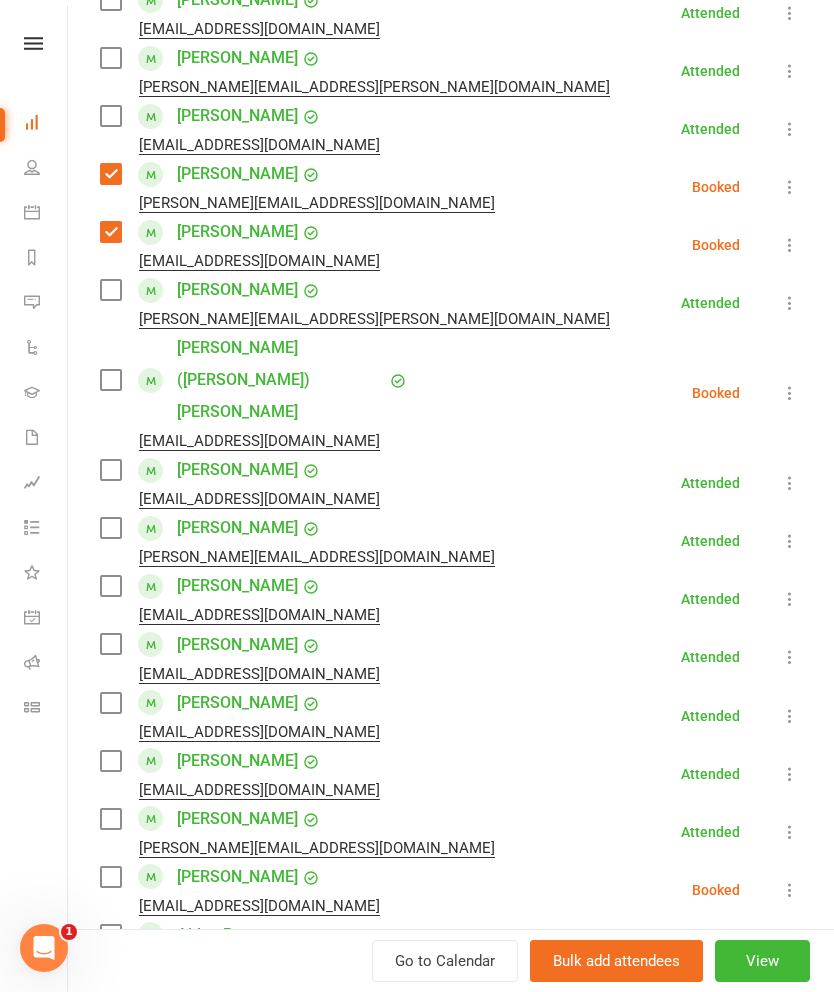
scroll to position [737, 0]
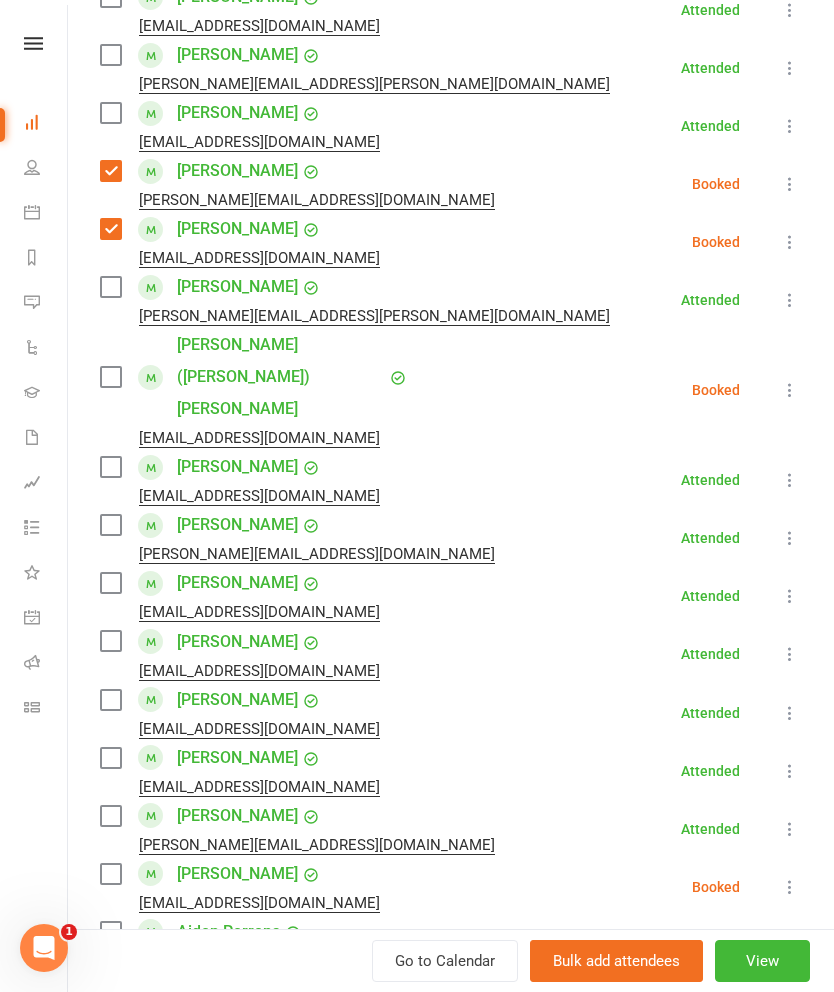
click at [108, 367] on label at bounding box center [110, 377] width 20 height 20
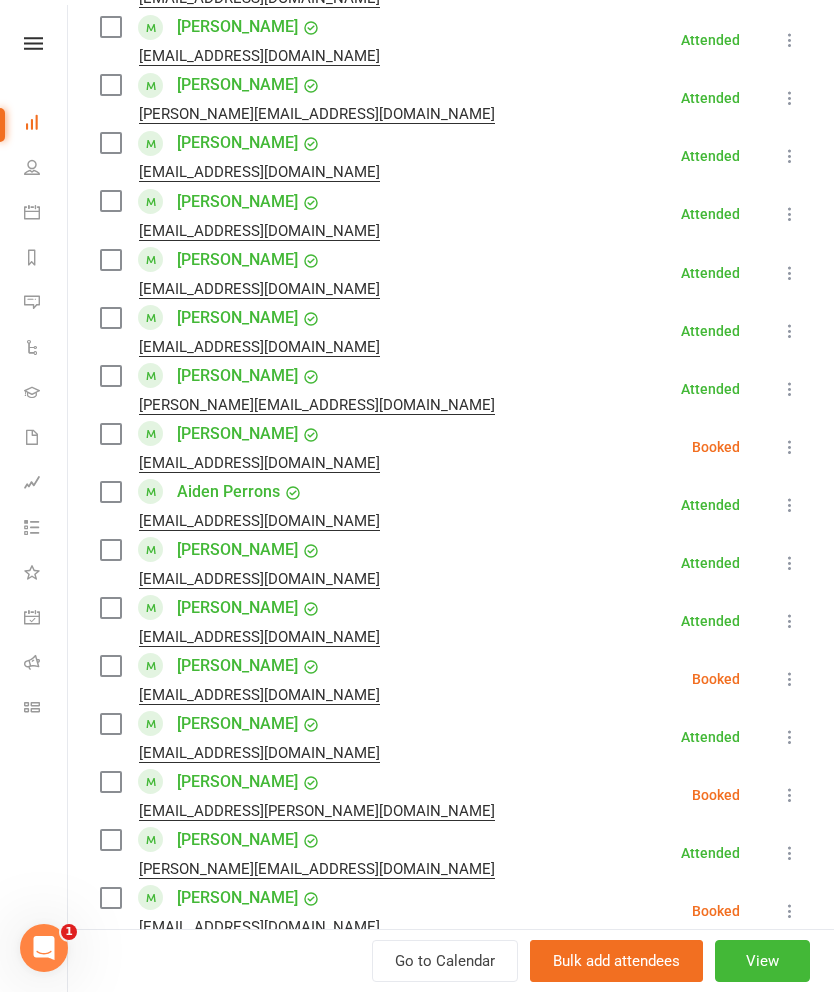
scroll to position [1258, 0]
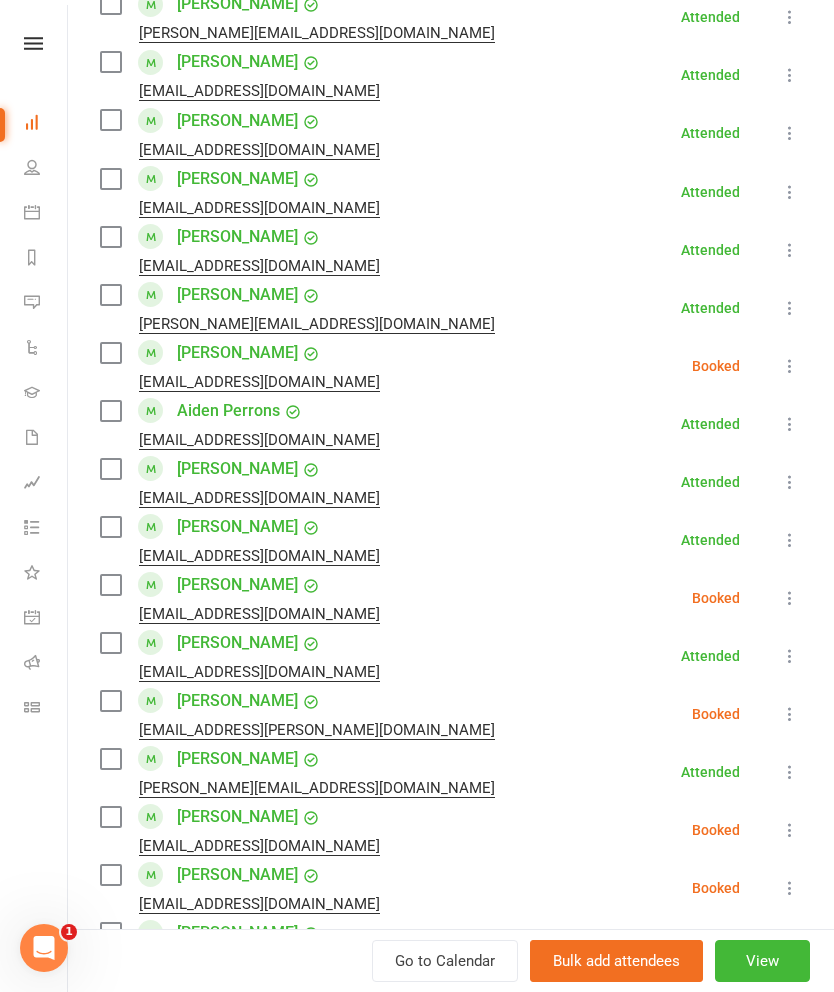
click at [117, 343] on label at bounding box center [110, 353] width 20 height 20
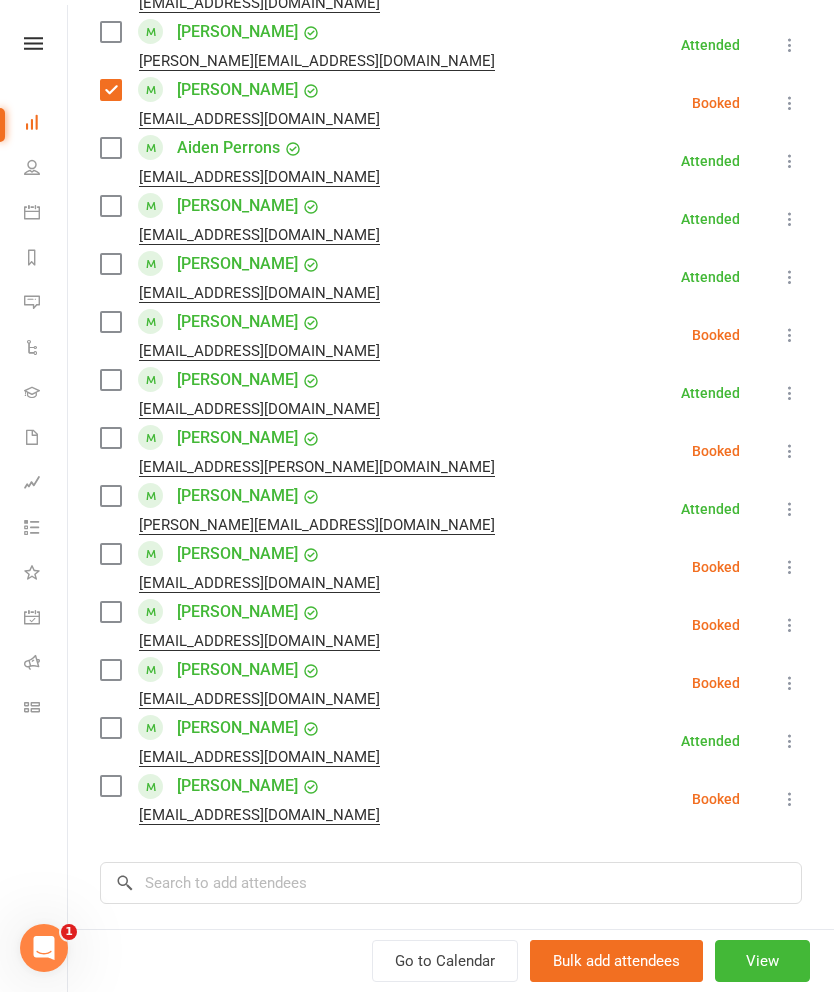
click at [112, 312] on label at bounding box center [110, 322] width 20 height 20
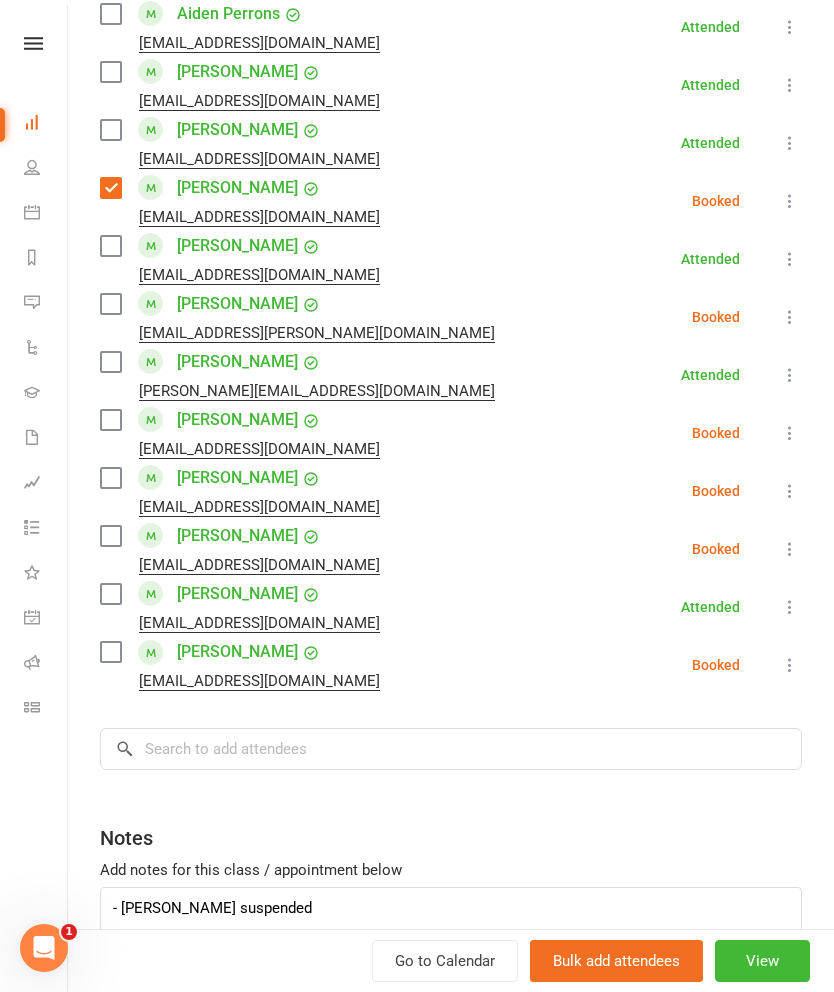
click at [108, 294] on label at bounding box center [110, 304] width 20 height 20
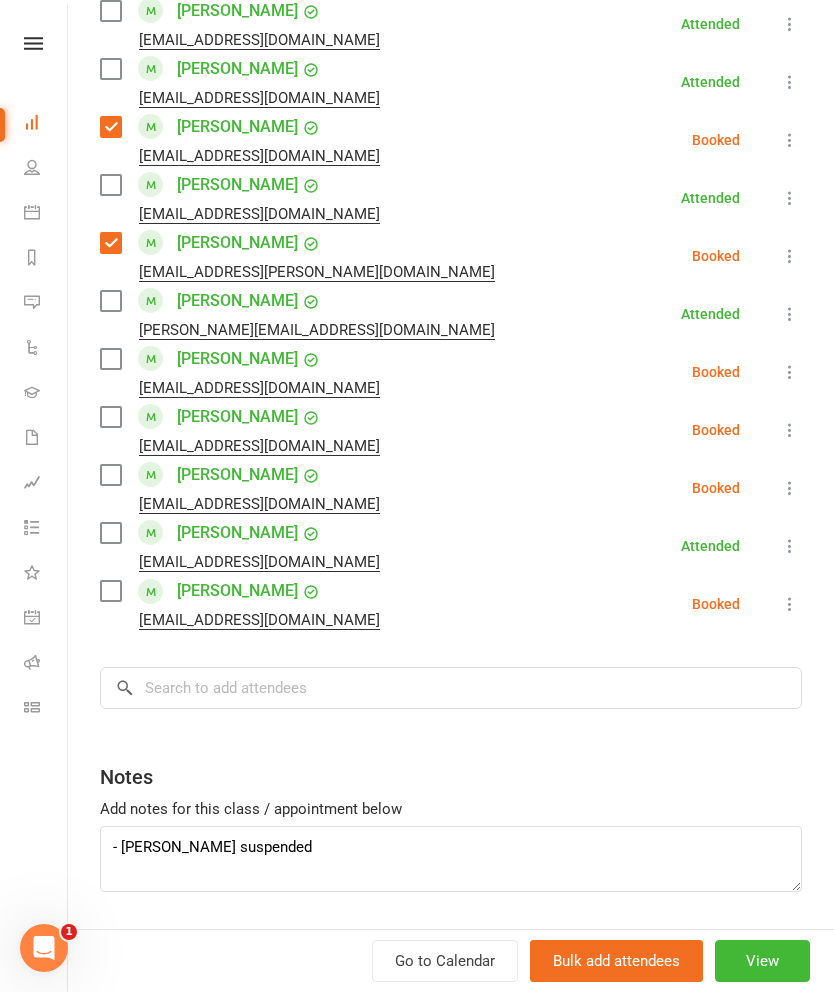
scroll to position [1715, 0]
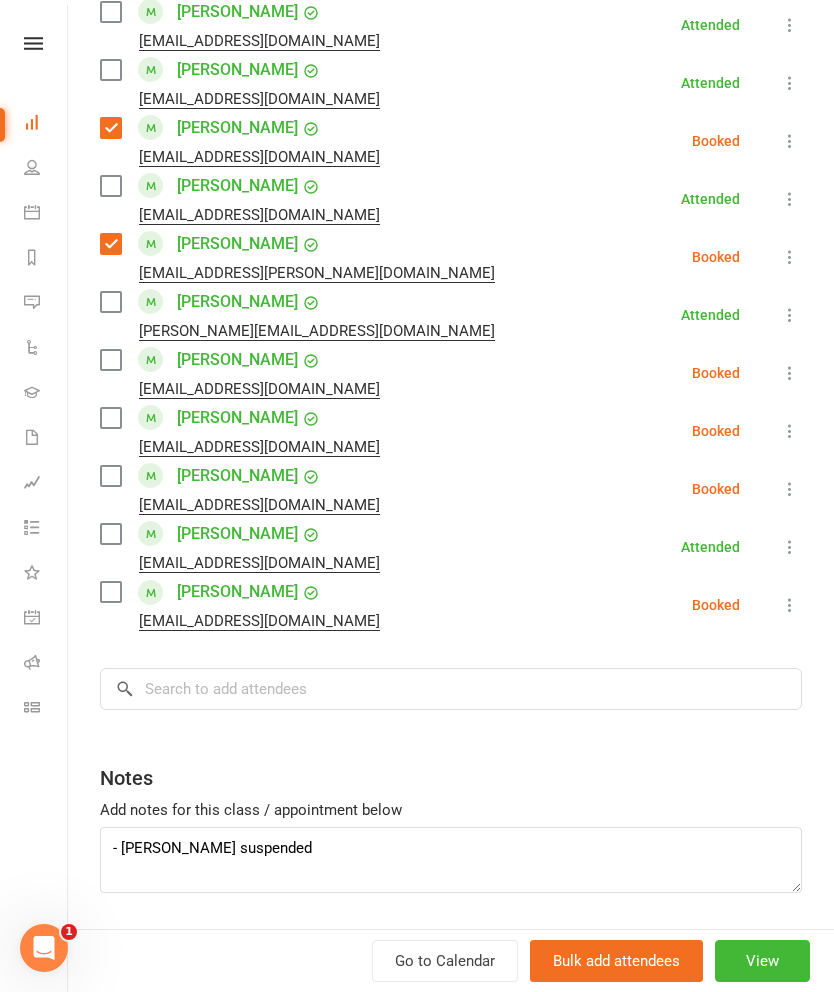
click at [107, 350] on label at bounding box center [110, 360] width 20 height 20
click at [115, 408] on label at bounding box center [110, 418] width 20 height 20
click at [107, 466] on label at bounding box center [110, 476] width 20 height 20
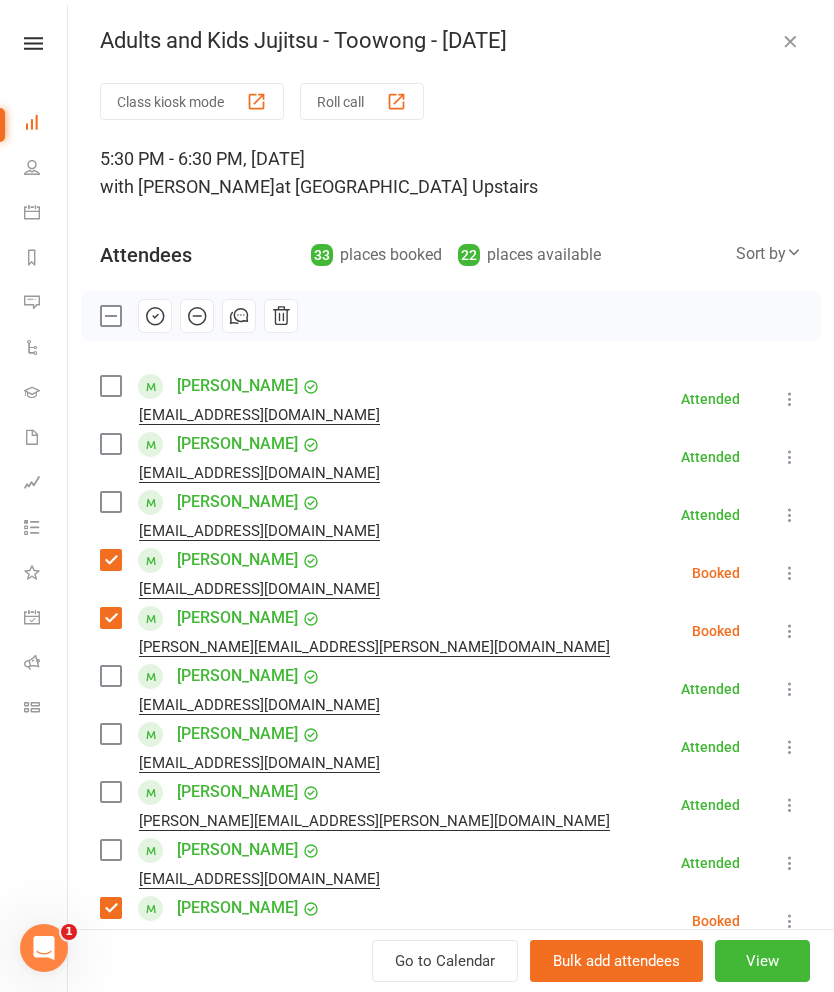
scroll to position [0, 0]
click at [206, 317] on icon "button" at bounding box center [197, 316] width 17 height 17
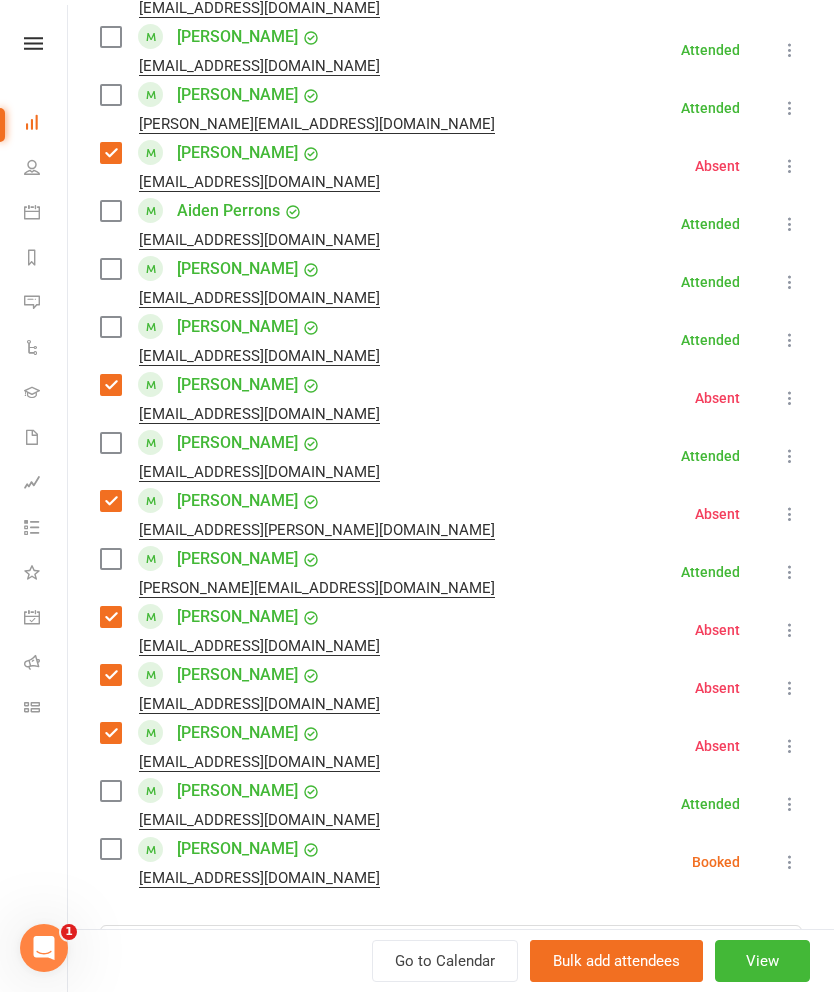
scroll to position [1470, 0]
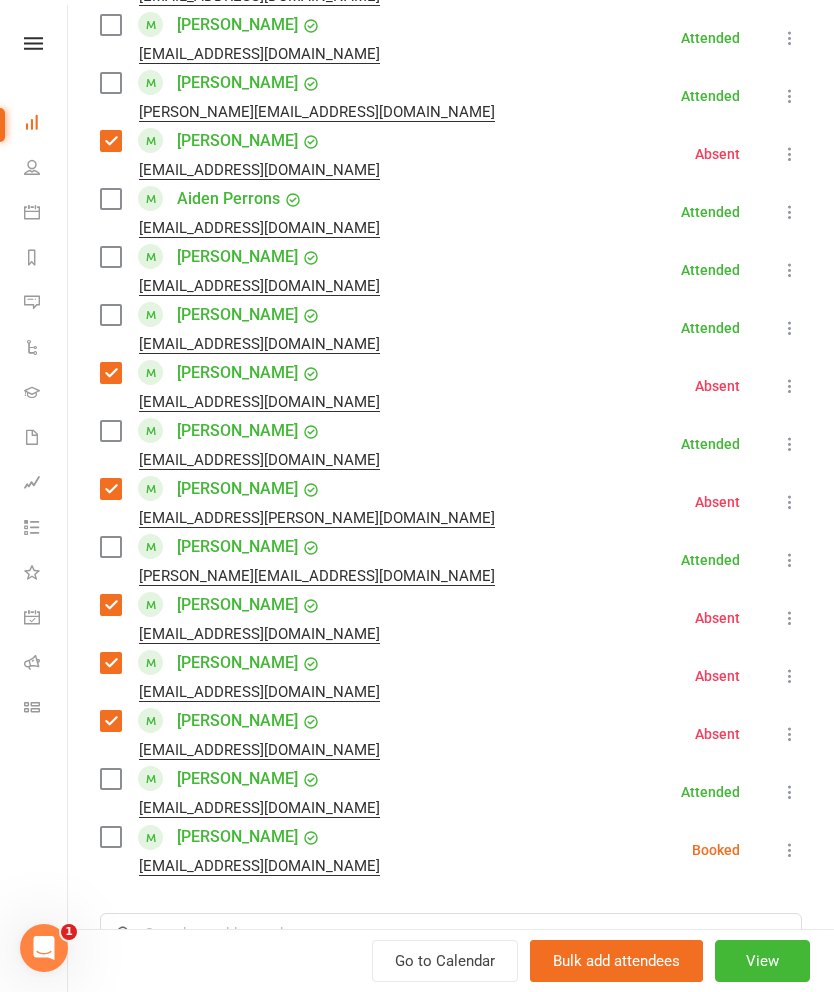
click at [117, 827] on label at bounding box center [110, 837] width 20 height 20
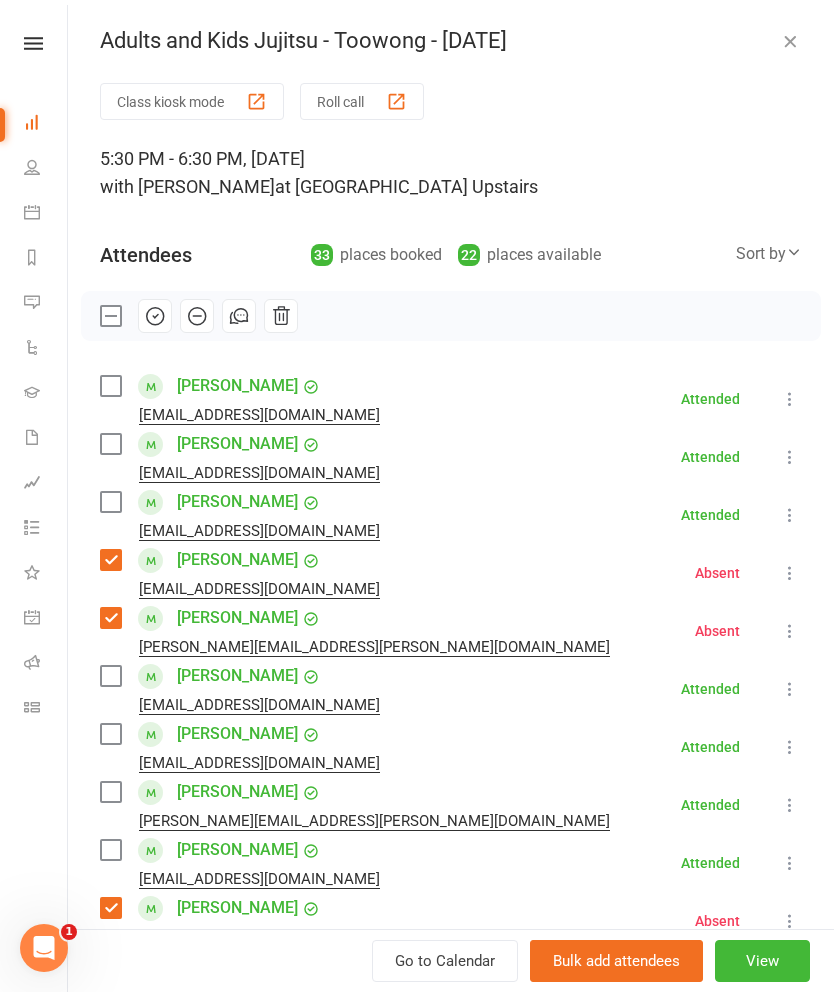
scroll to position [0, 0]
click at [202, 323] on icon "button" at bounding box center [197, 316] width 17 height 17
click at [114, 313] on label at bounding box center [110, 316] width 20 height 20
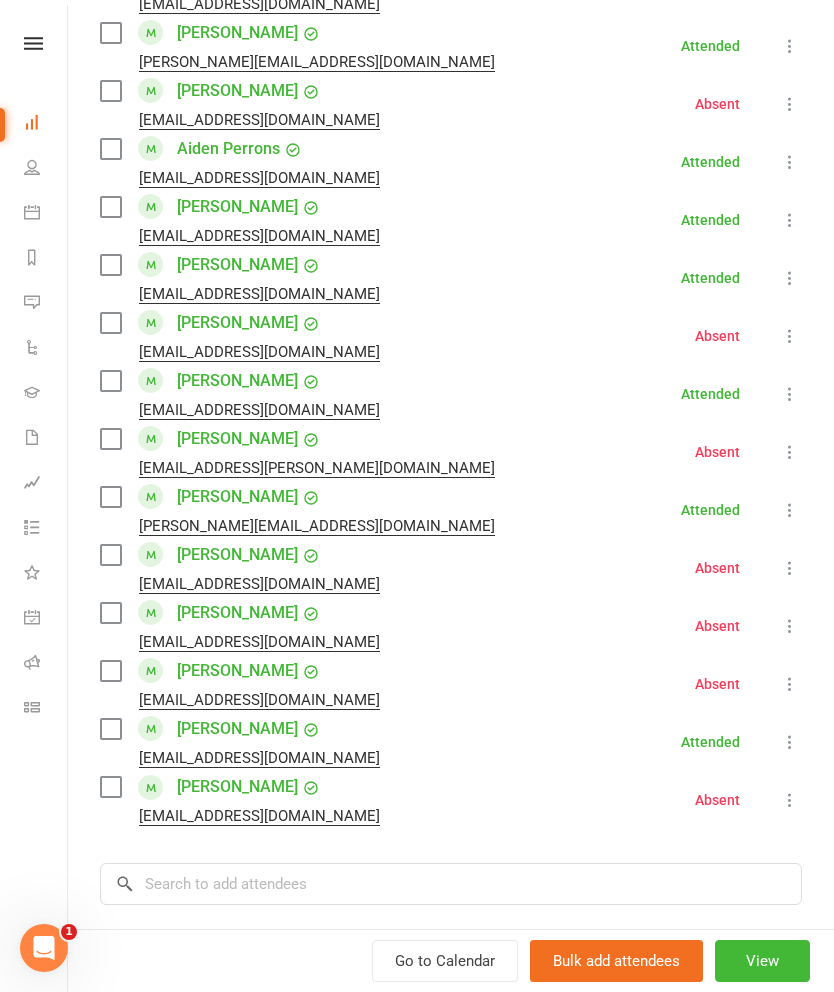
scroll to position [1567, 0]
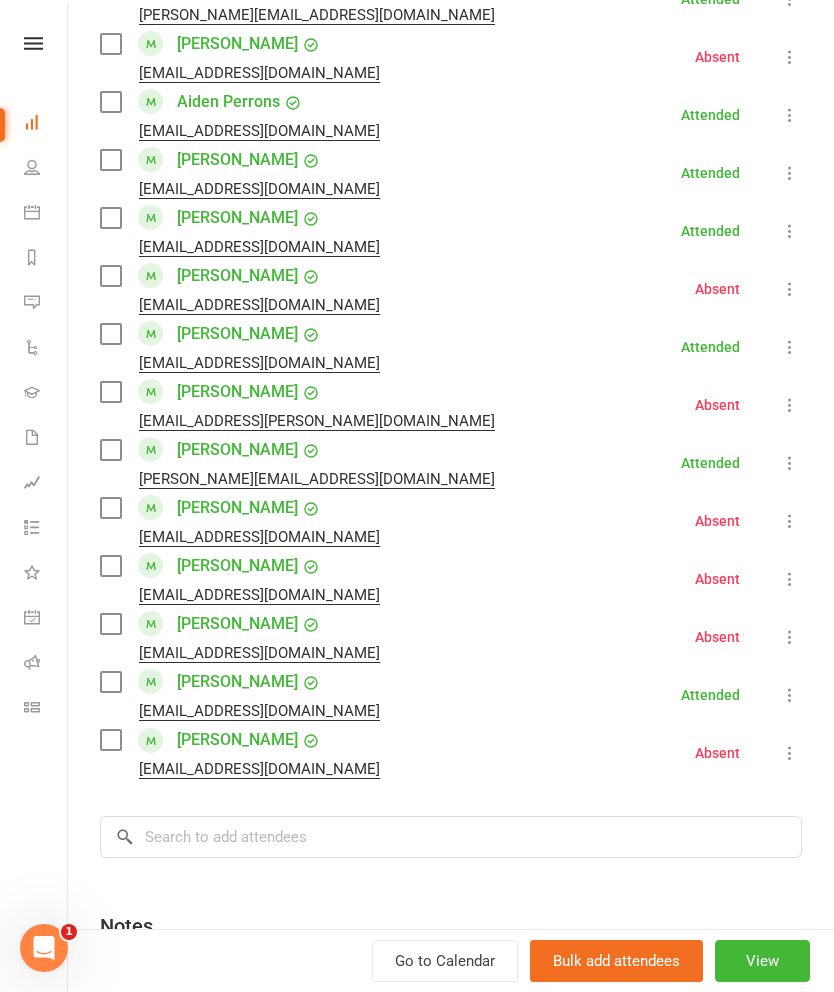
click at [104, 672] on label at bounding box center [110, 682] width 20 height 20
click at [115, 672] on label at bounding box center [110, 682] width 20 height 20
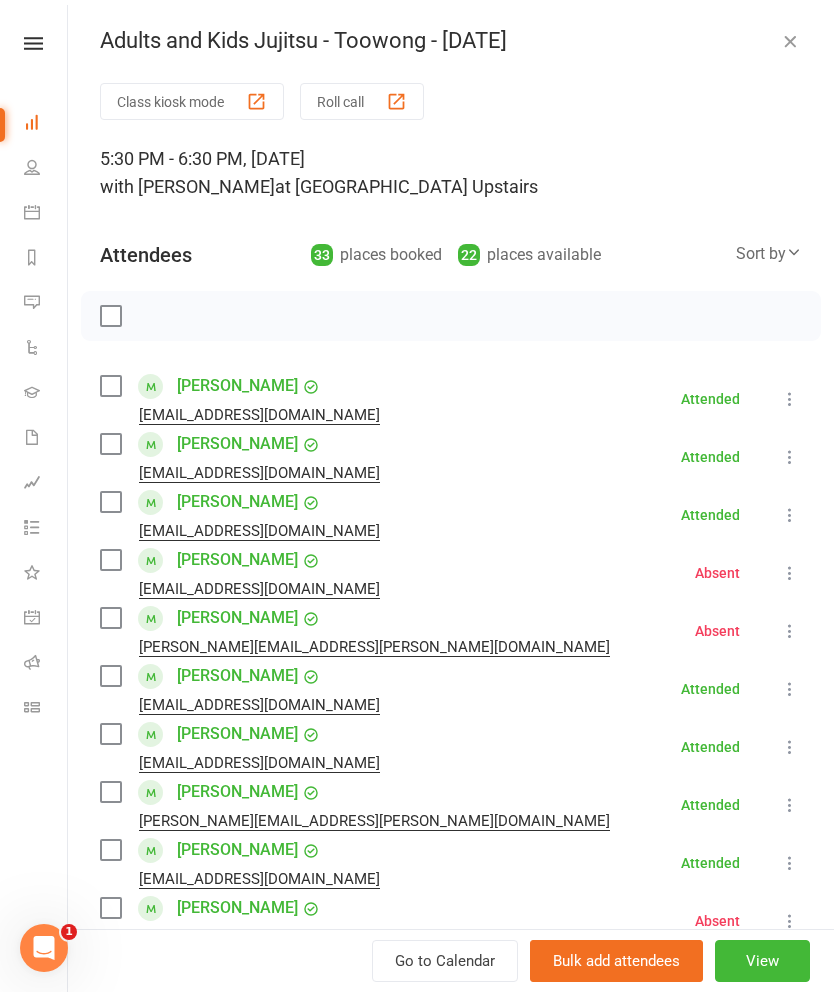
scroll to position [0, 0]
